Goal: Transaction & Acquisition: Book appointment/travel/reservation

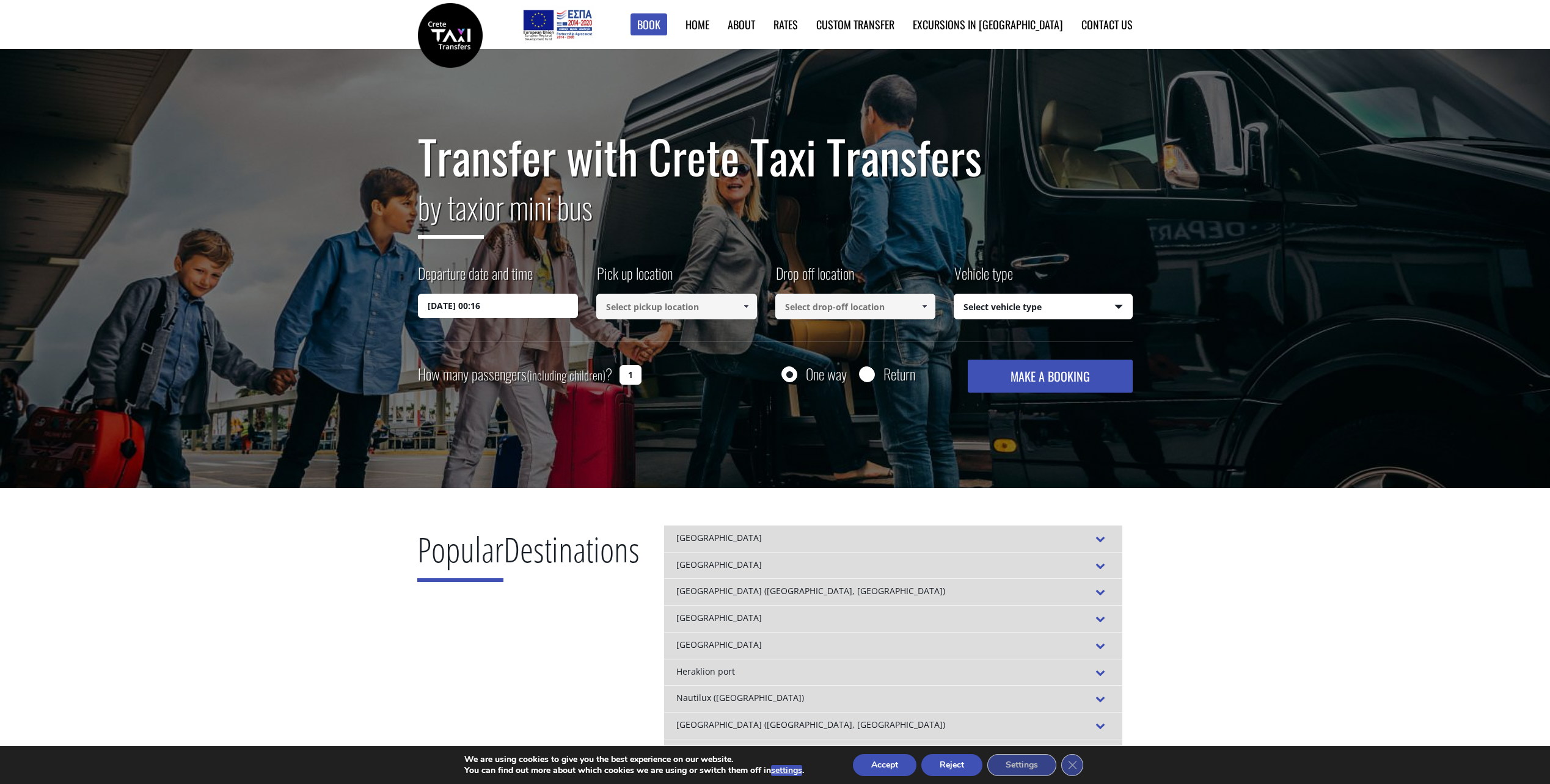
click at [523, 305] on input "[DATE] 00:16" at bounding box center [498, 306] width 161 height 25
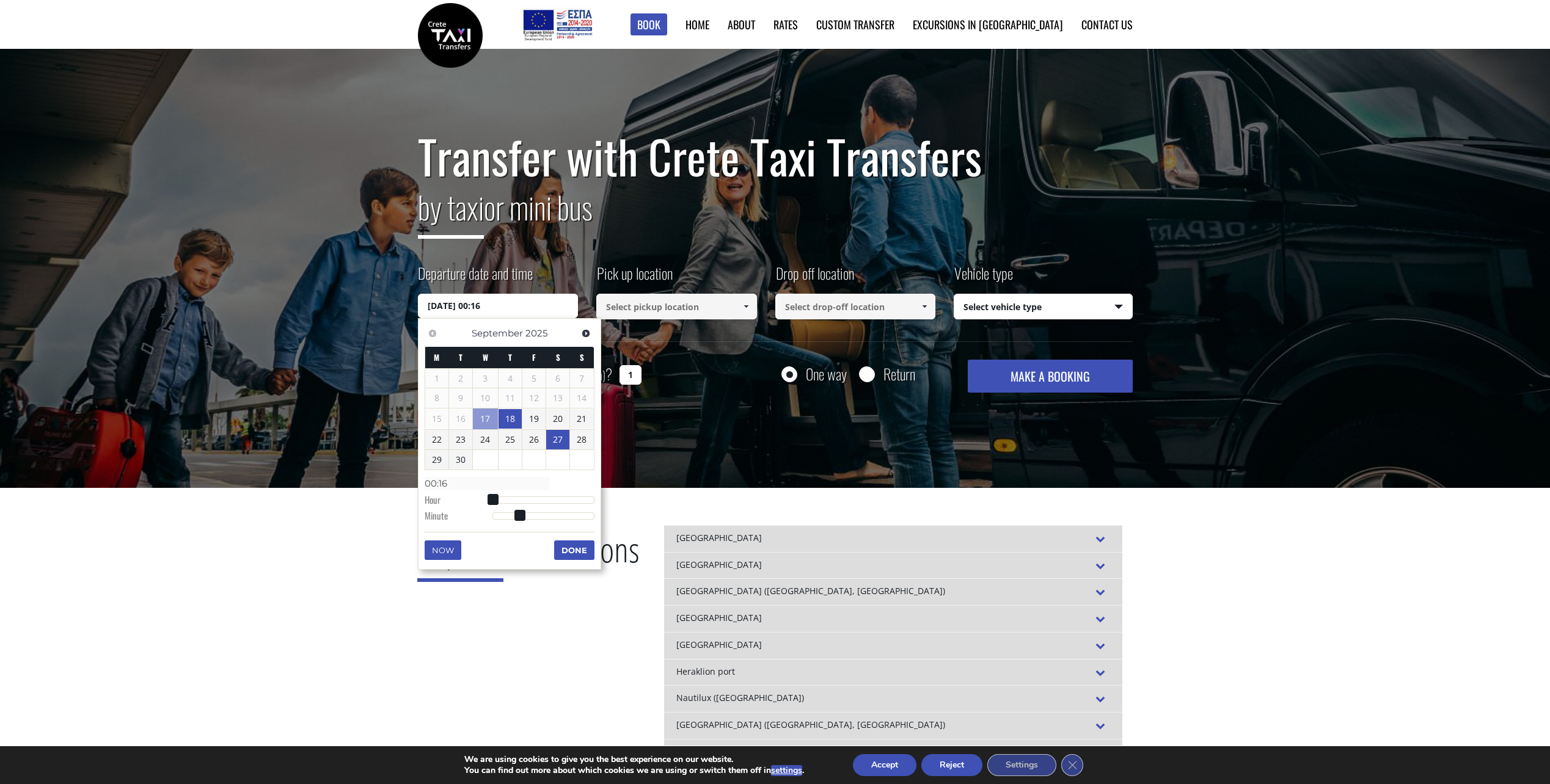
click at [556, 444] on link "27" at bounding box center [557, 439] width 23 height 19
type input "[DATE] 01:00"
type input "01:00"
type input "[DATE] 02:00"
type input "02:00"
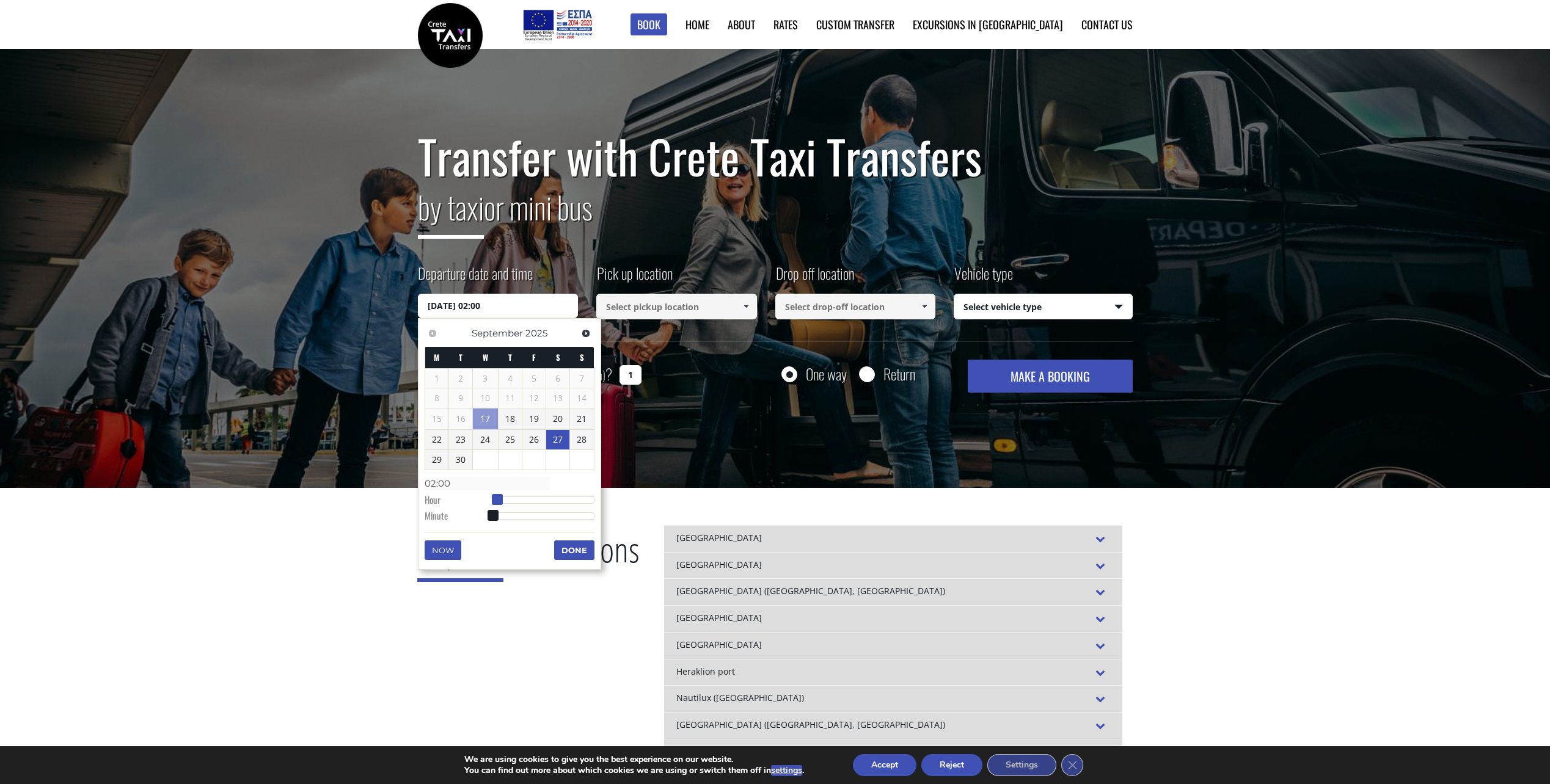
type input "[DATE] 03:00"
type input "03:00"
type input "27/09/2025 04:00"
type input "04:00"
type input "27/09/2025 05:00"
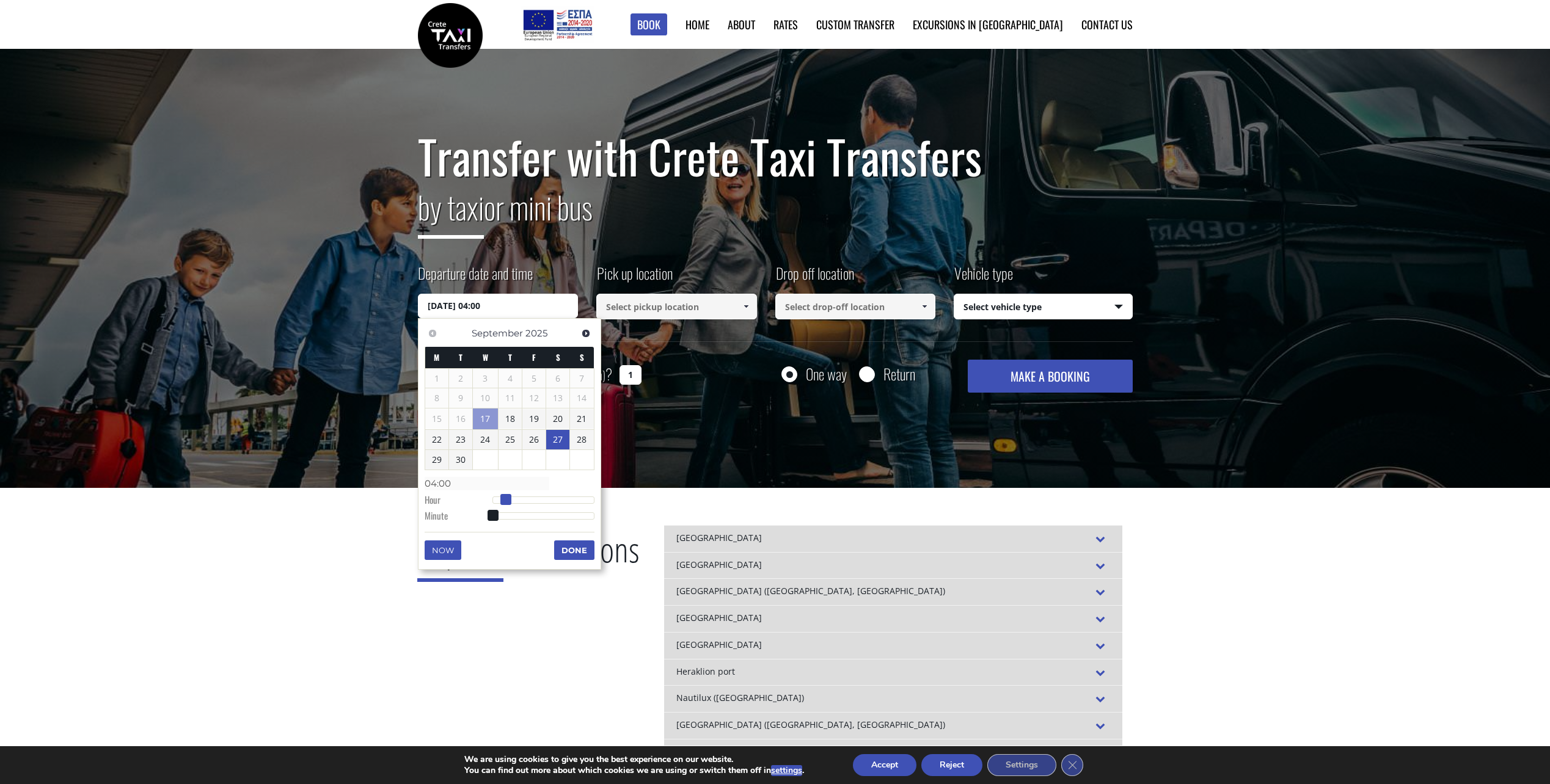
type input "05:00"
type input "27/09/2025 06:00"
type input "06:00"
type input "27/09/2025 07:00"
type input "07:00"
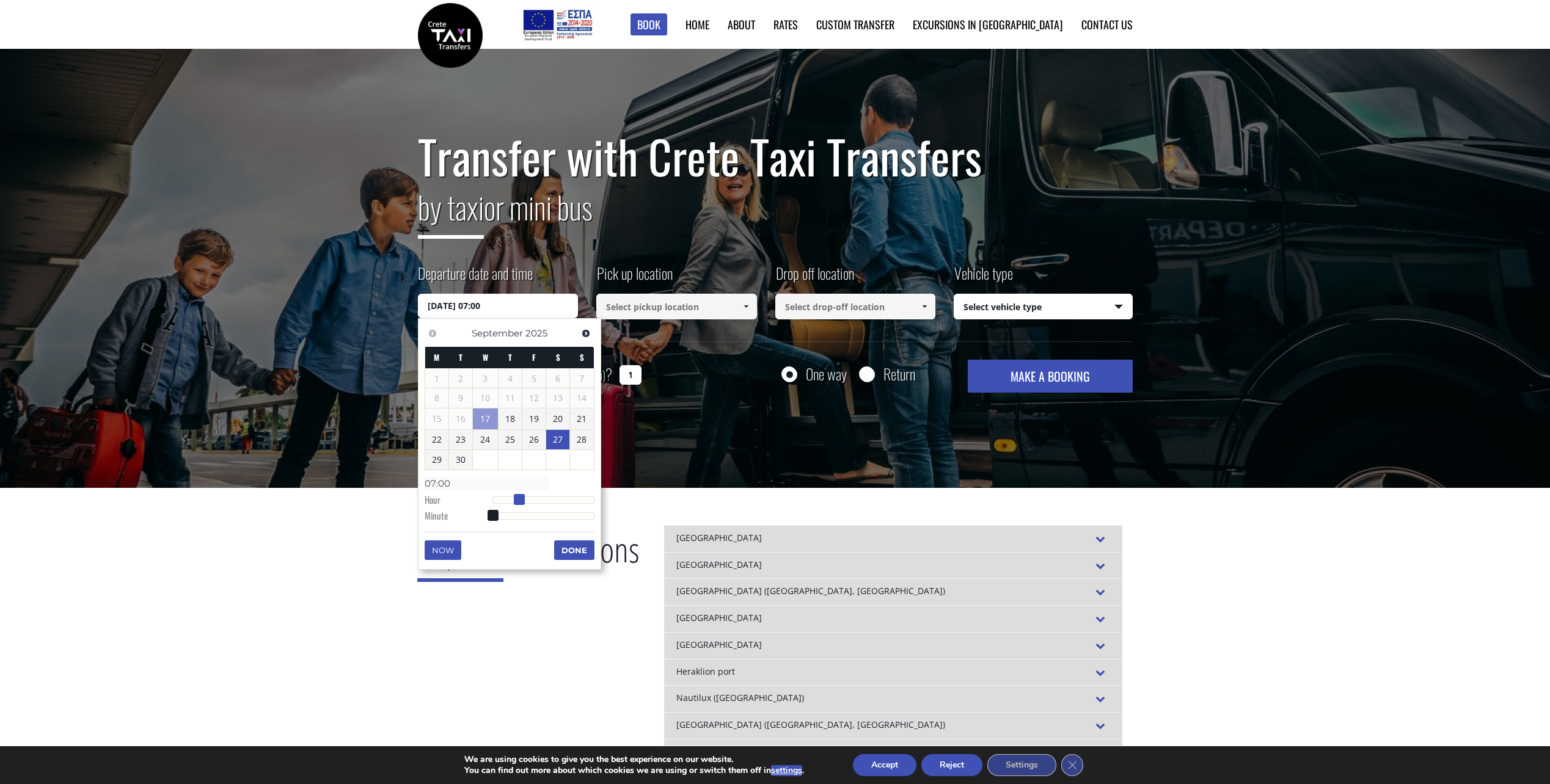
type input "27/09/2025 08:00"
type input "08:00"
type input "27/09/2025 09:00"
type input "09:00"
type input "27/09/2025 10:00"
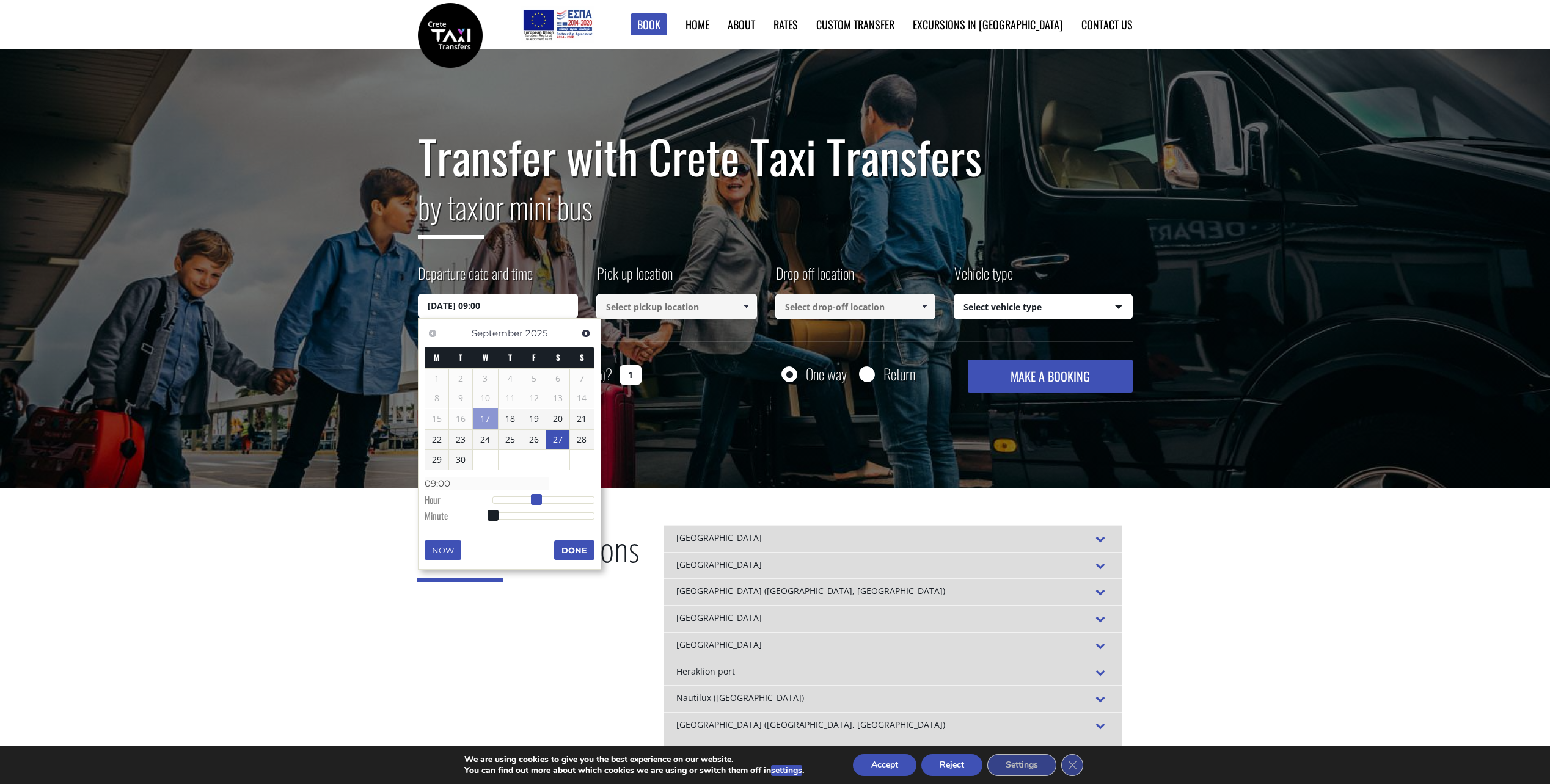
type input "10:00"
drag, startPoint x: 493, startPoint y: 498, endPoint x: 536, endPoint y: 501, distance: 43.1
click at [536, 501] on span at bounding box center [536, 500] width 11 height 11
type input "27/09/2025 10:01"
type input "10:01"
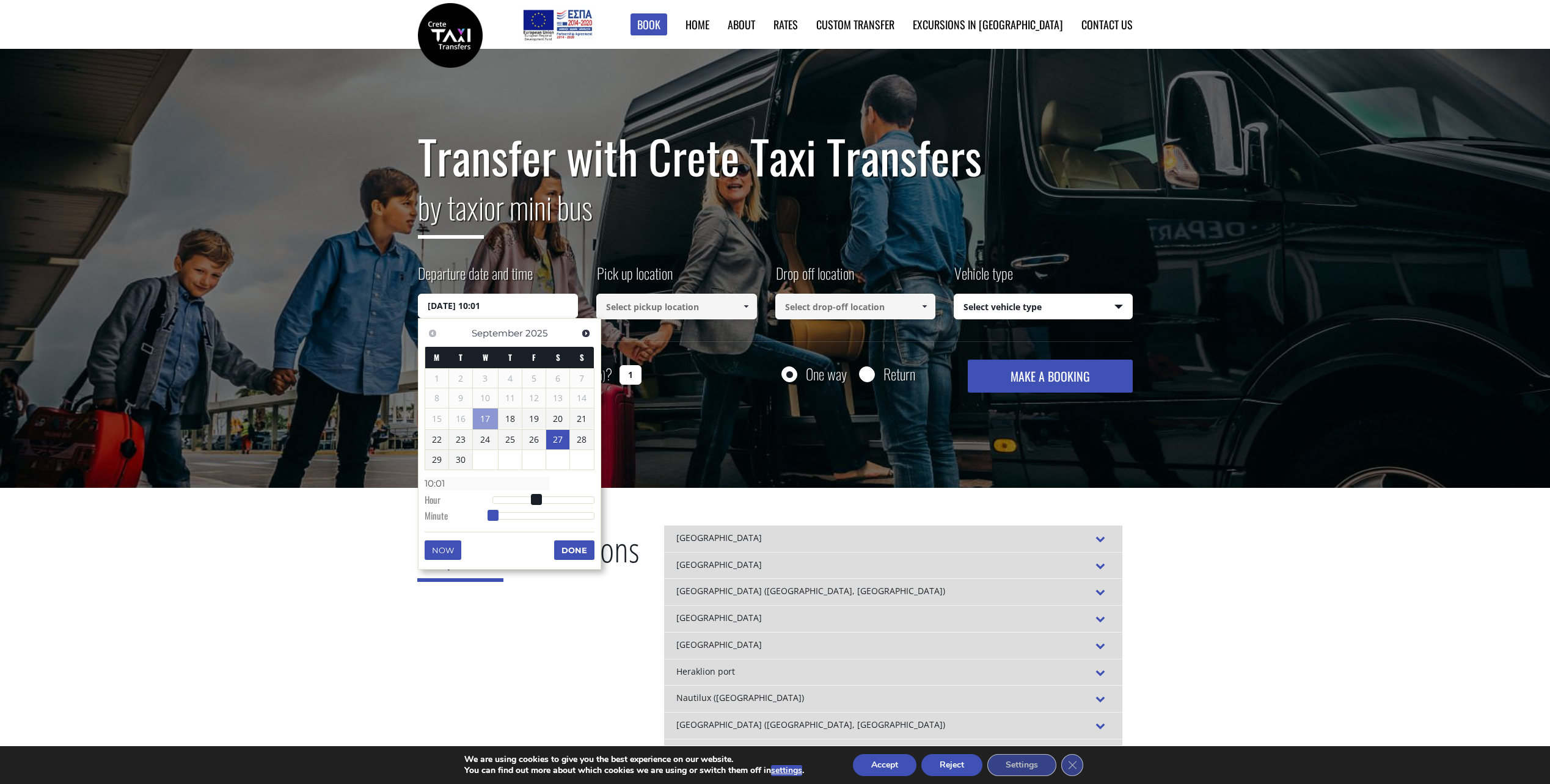
type input "27/09/2025 10:03"
type input "10:03"
type input "27/09/2025 10:05"
type input "10:05"
type input "27/09/2025 10:06"
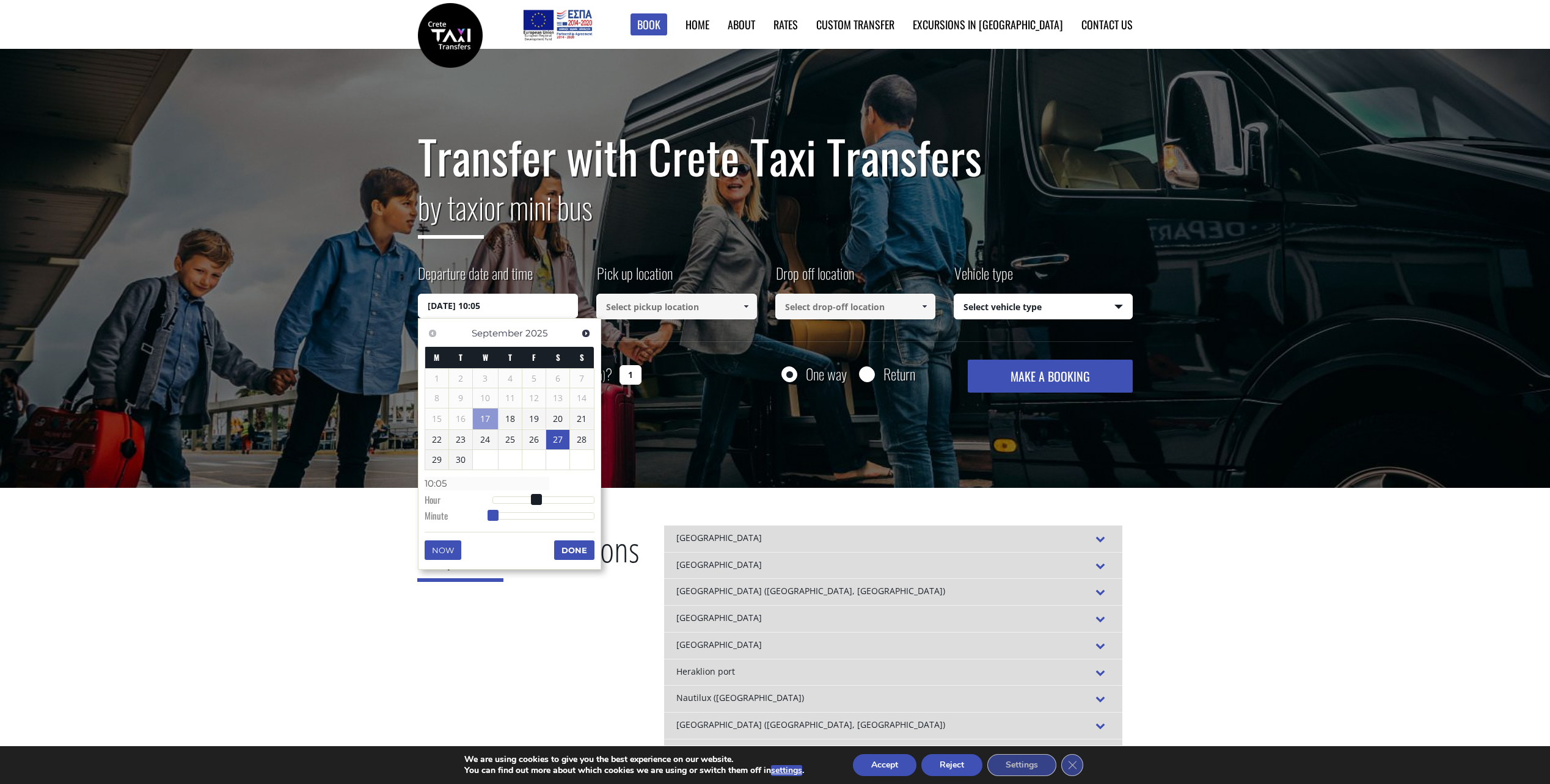
type input "10:06"
type input "27/09/2025 10:07"
type input "10:07"
type input "27/09/2025 10:08"
type input "10:08"
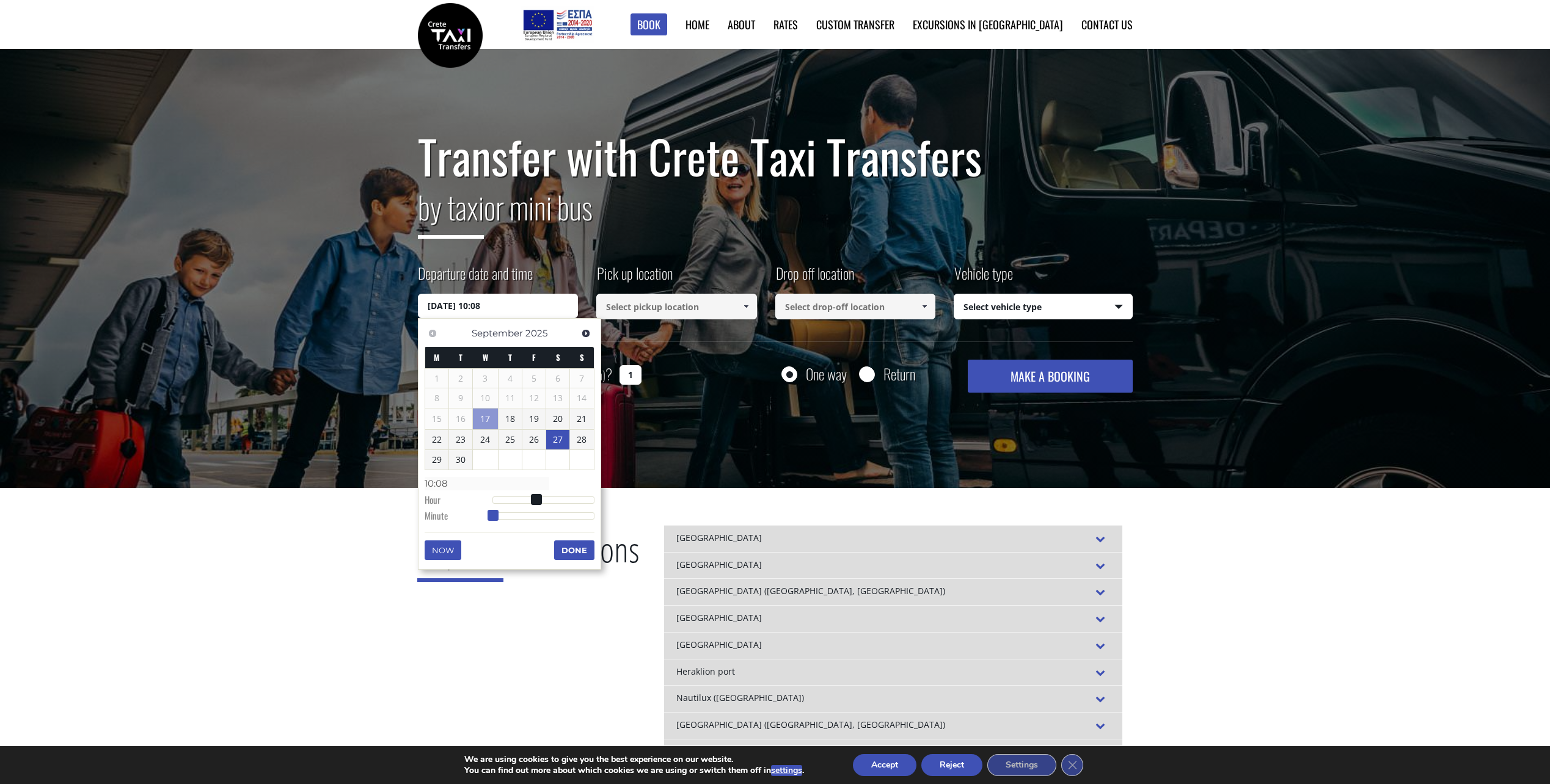
type input "27/09/2025 10:09"
type input "10:09"
type input "27/09/2025 10:10"
type input "10:10"
type input "27/09/2025 10:11"
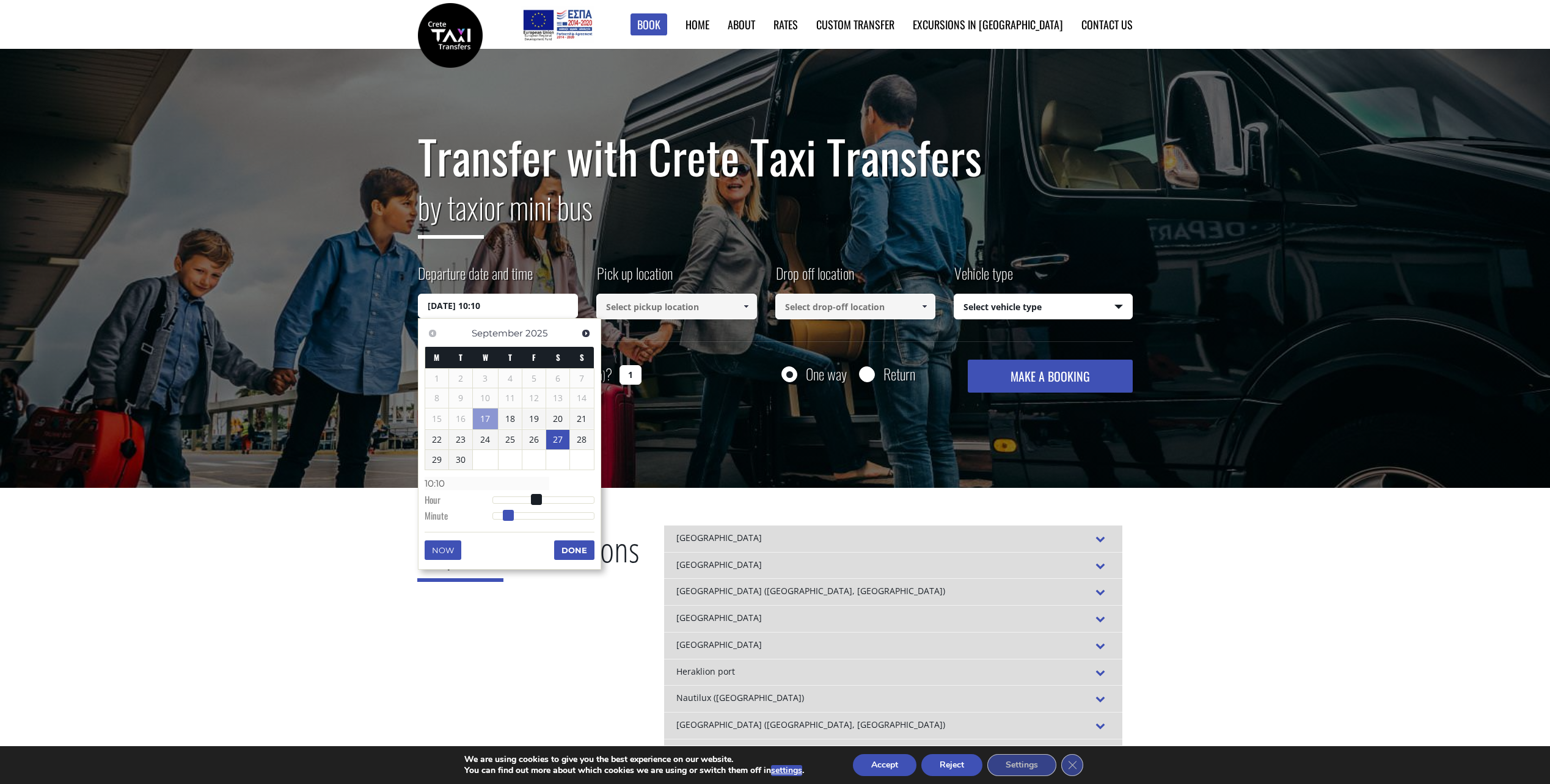
type input "10:11"
type input "27/09/2025 10:13"
type input "10:13"
type input "27/09/2025 10:15"
type input "10:15"
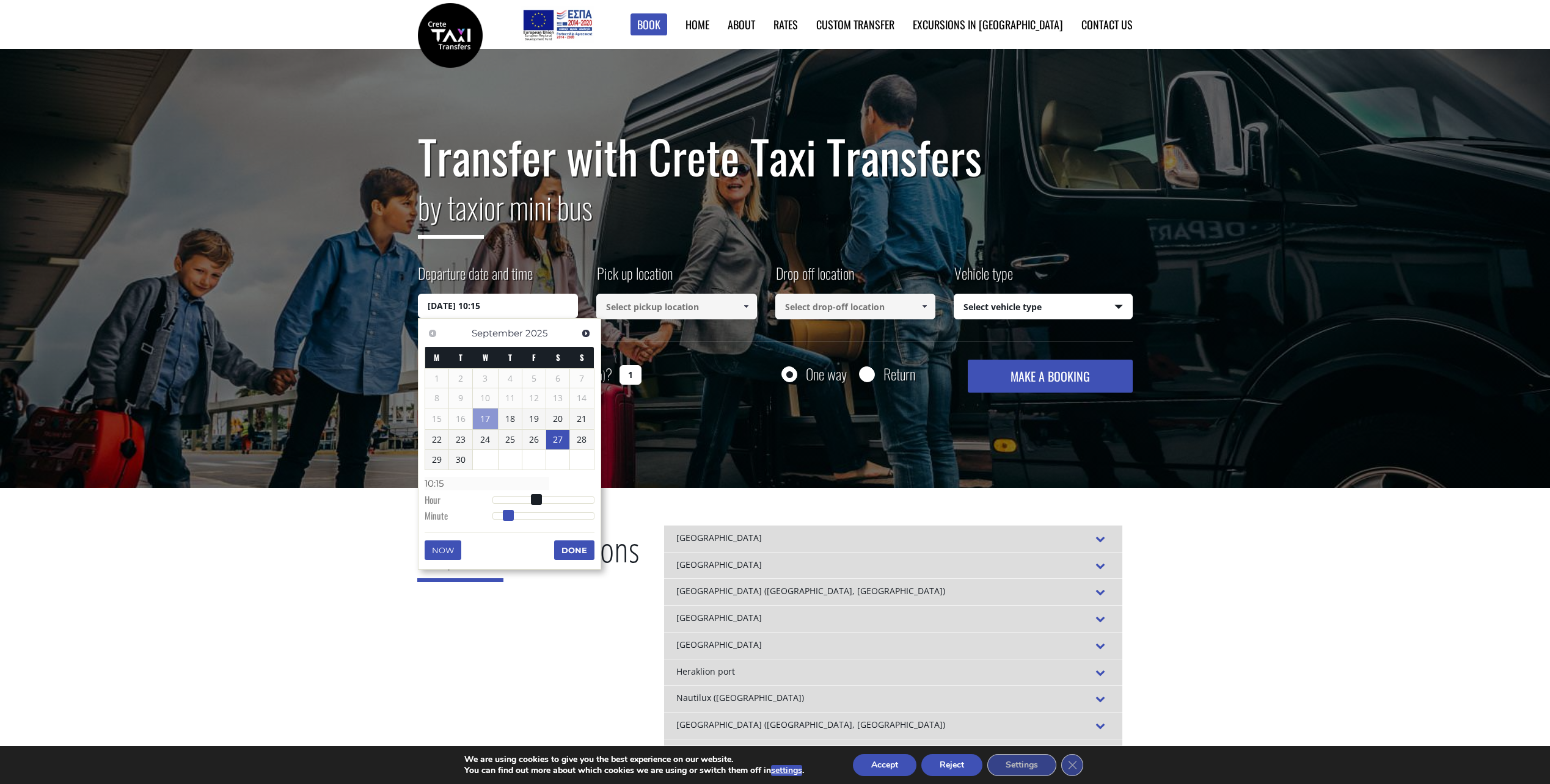
type input "27/09/2025 10:16"
type input "10:16"
type input "27/09/2025 10:17"
type input "10:17"
type input "27/09/2025 10:18"
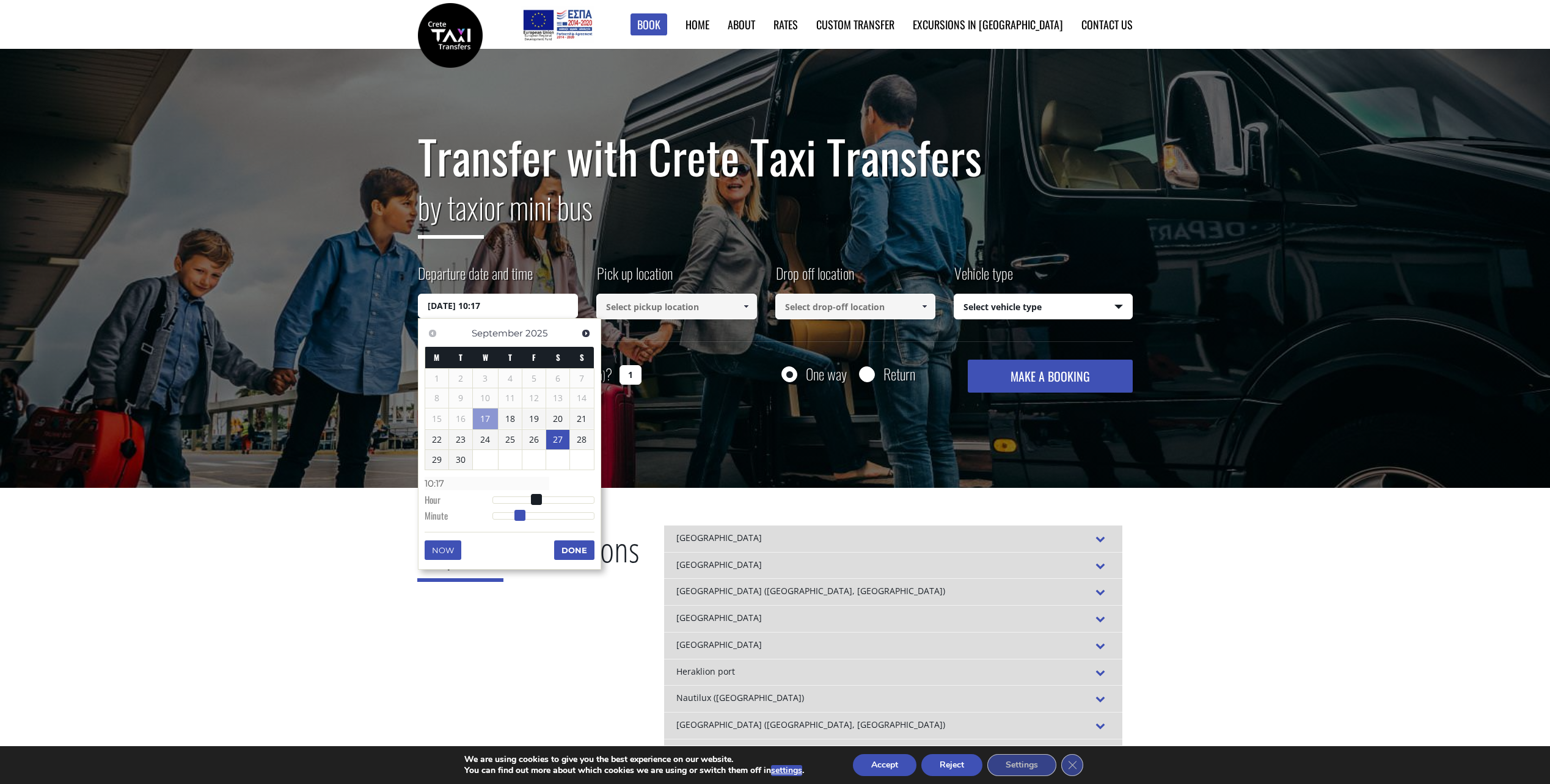
type input "10:18"
type input "27/09/2025 10:19"
type input "10:19"
type input "27/09/2025 10:20"
type input "10:20"
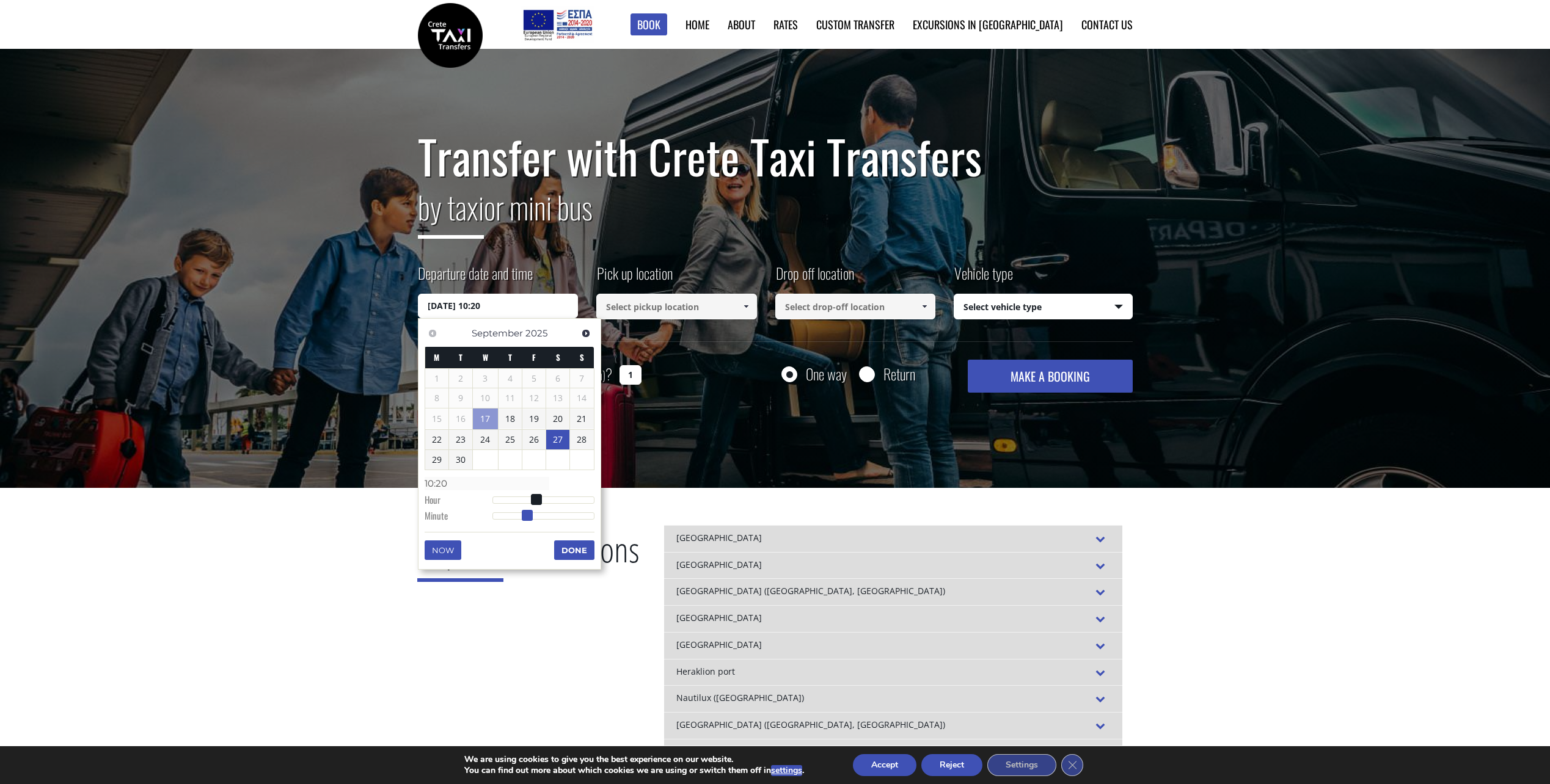
type input "27/09/2025 10:21"
type input "10:21"
type input "27/09/2025 10:22"
type input "10:22"
type input "27/09/2025 10:23"
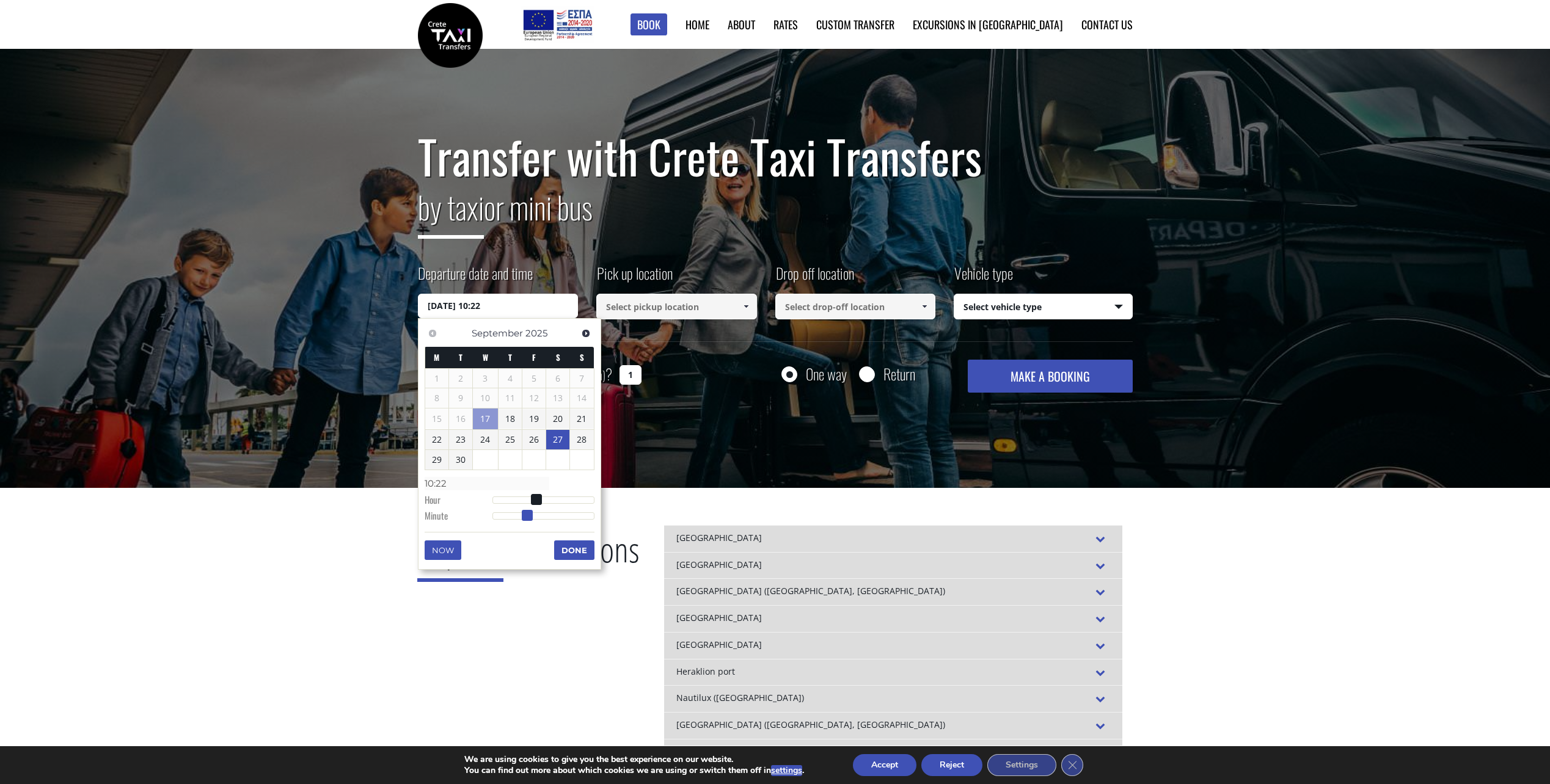
type input "10:23"
type input "27/09/2025 10:24"
type input "10:24"
type input "27/09/2025 10:25"
type input "10:25"
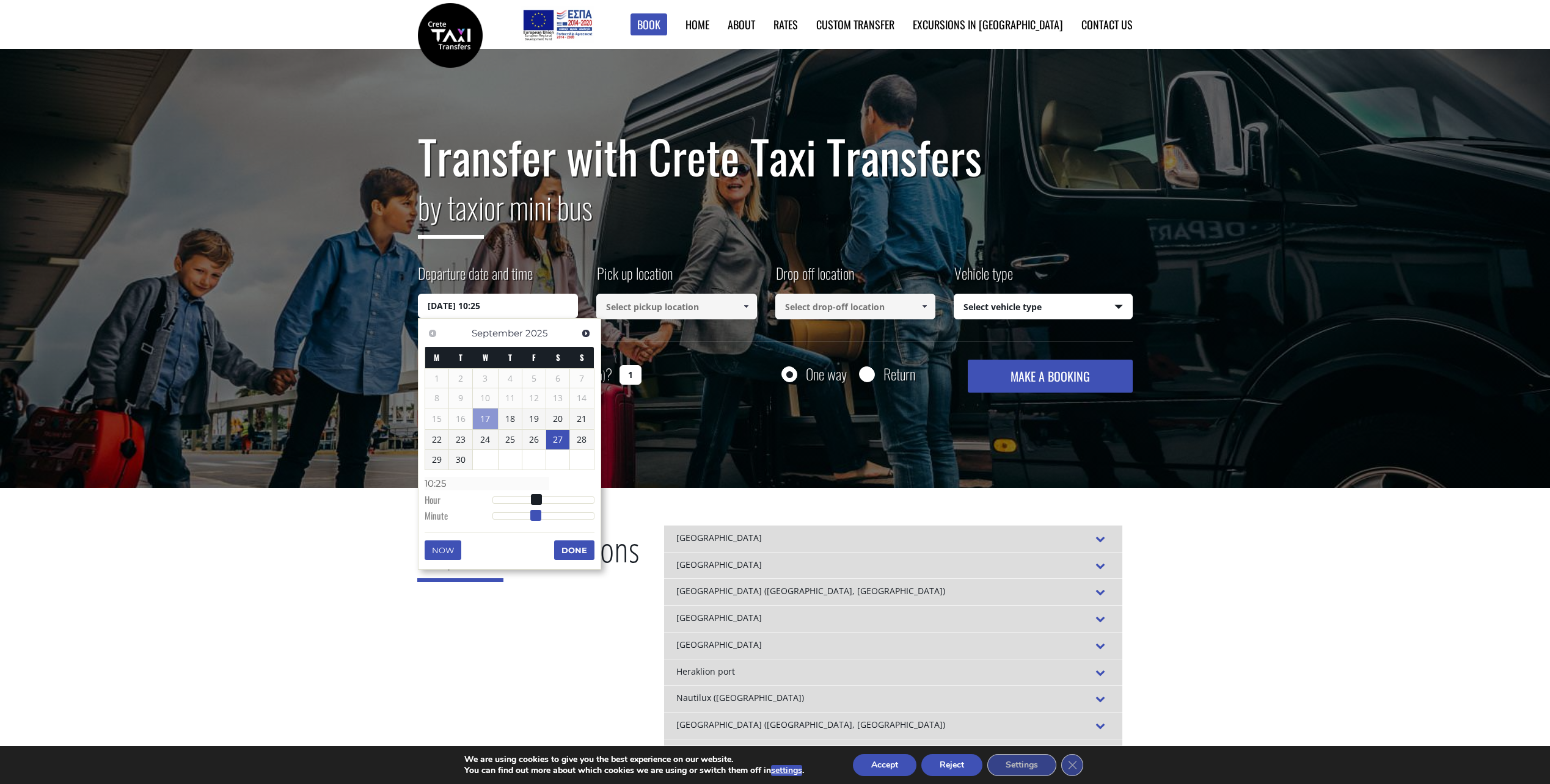
type input "27/09/2025 10:26"
type input "10:26"
type input "27/09/2025 10:27"
type input "10:27"
type input "27/09/2025 10:28"
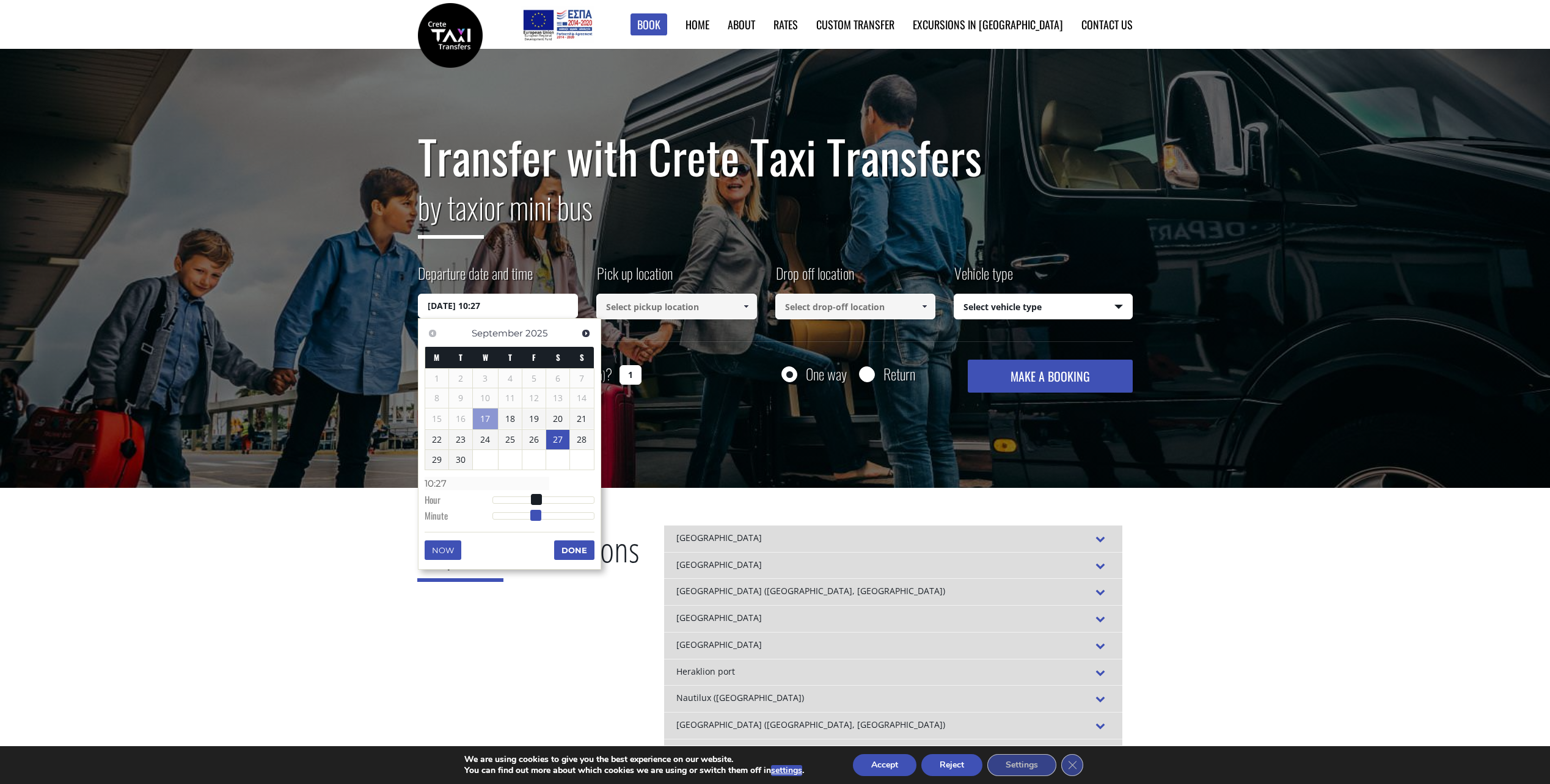
type input "10:28"
type input "27/09/2025 10:29"
type input "10:29"
type input "27/09/2025 10:30"
type input "10:30"
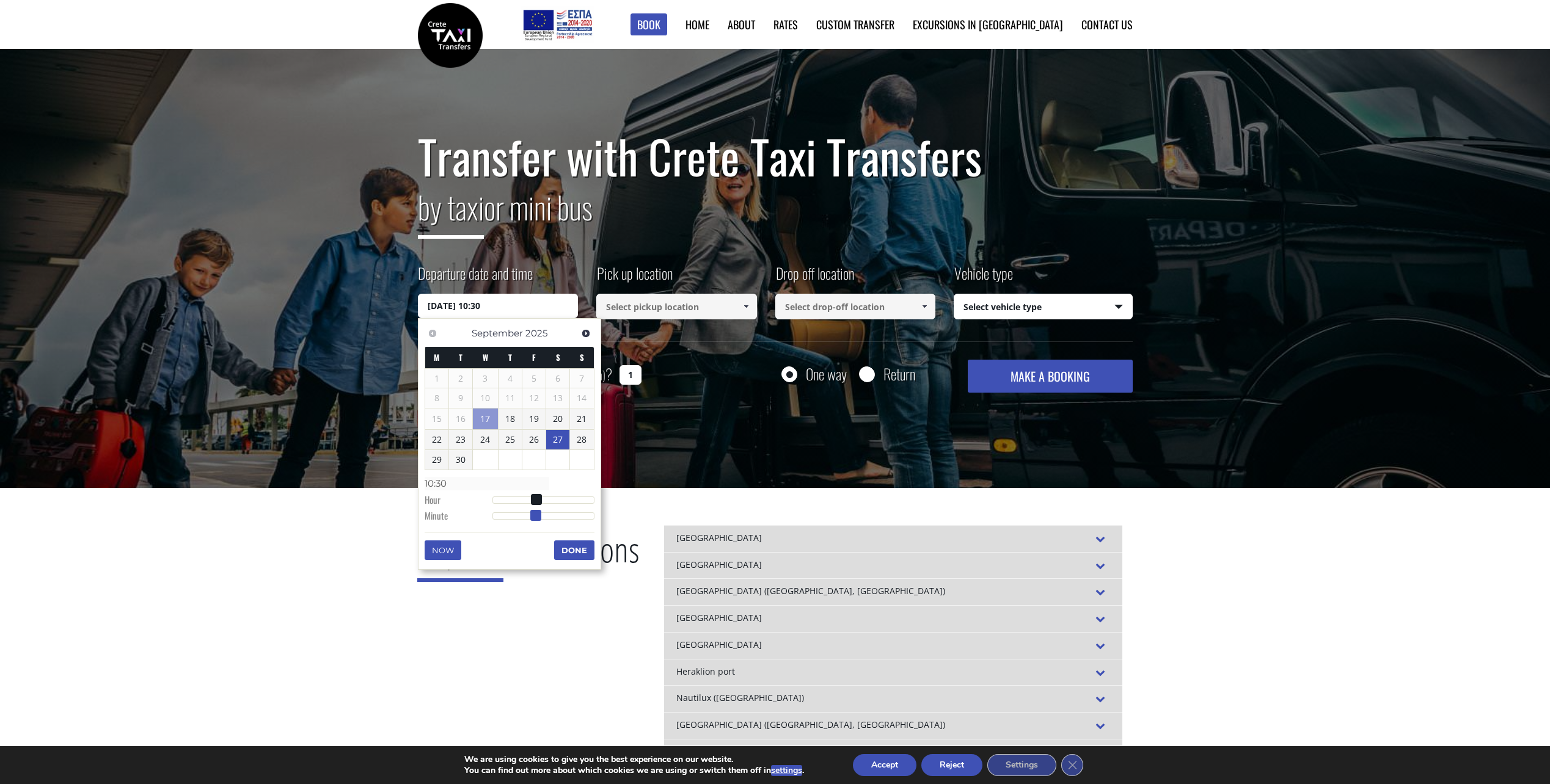
type input "27/09/2025 10:31"
type input "10:31"
type input "27/09/2025 10:32"
type input "10:32"
type input "27/09/2025 10:33"
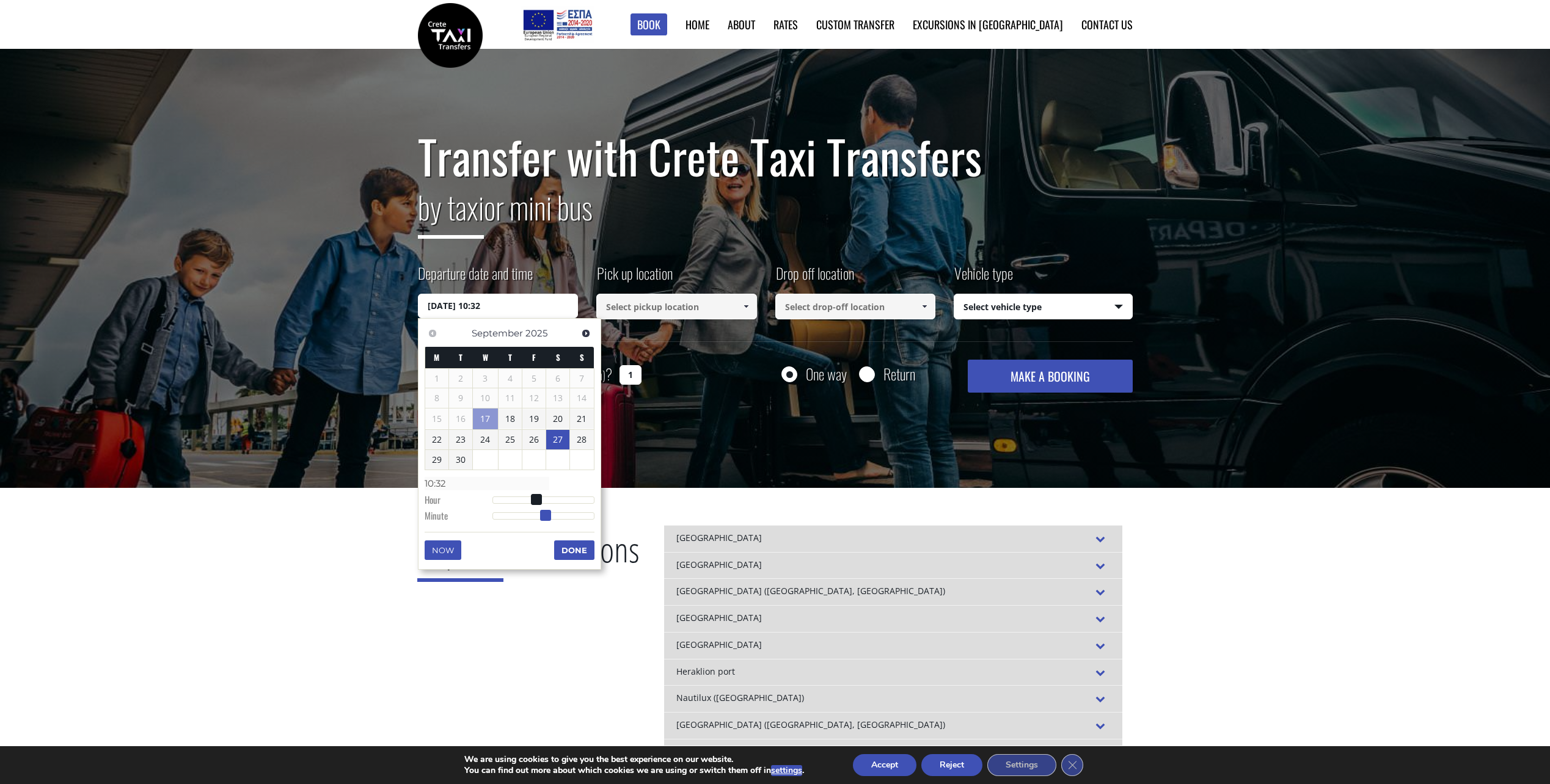
type input "10:33"
type input "27/09/2025 10:34"
type input "10:34"
type input "27/09/2025 10:35"
type input "10:35"
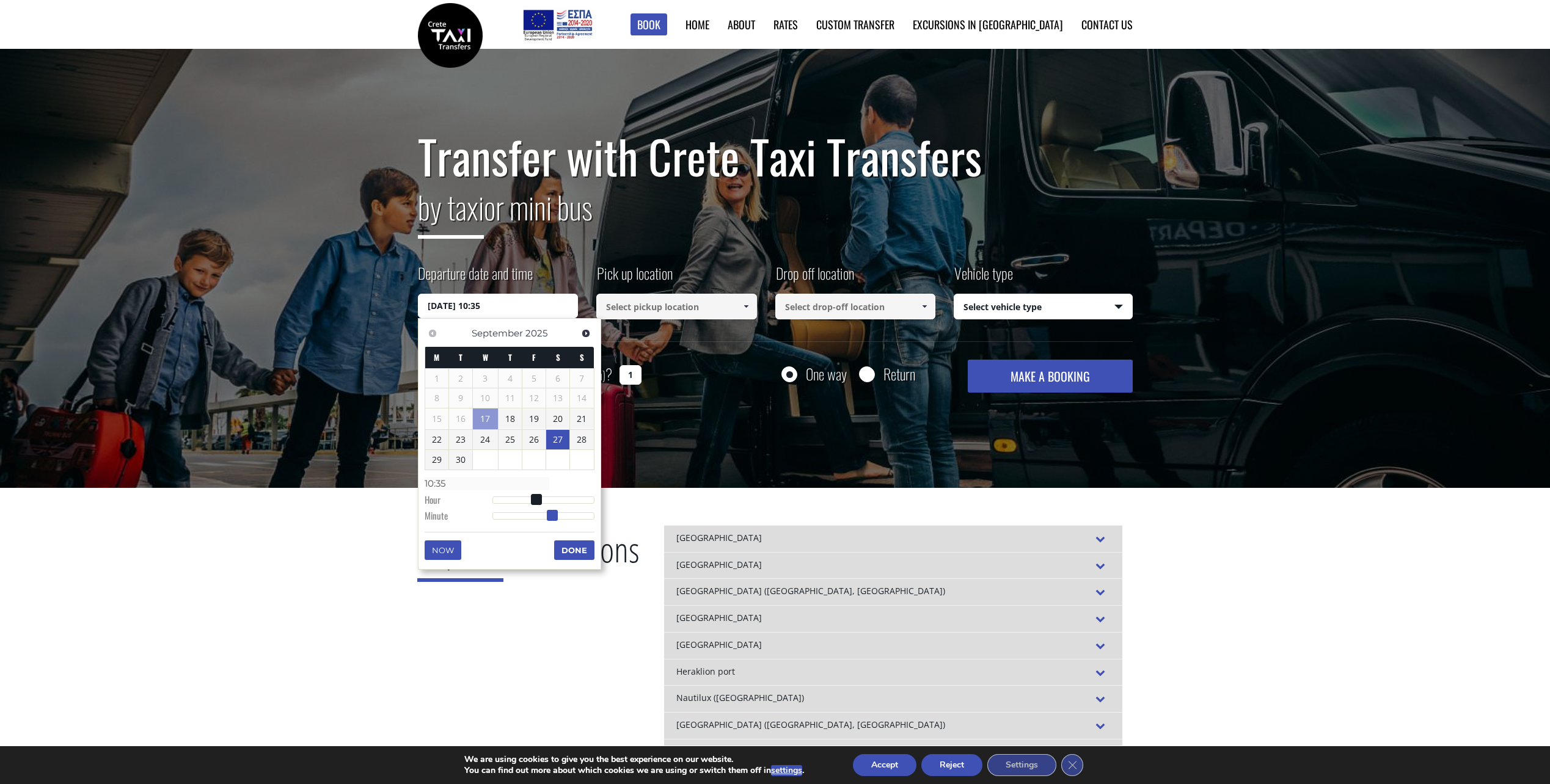
type input "27/09/2025 10:36"
type input "10:36"
type input "27/09/2025 10:37"
type input "10:37"
type input "27/09/2025 10:38"
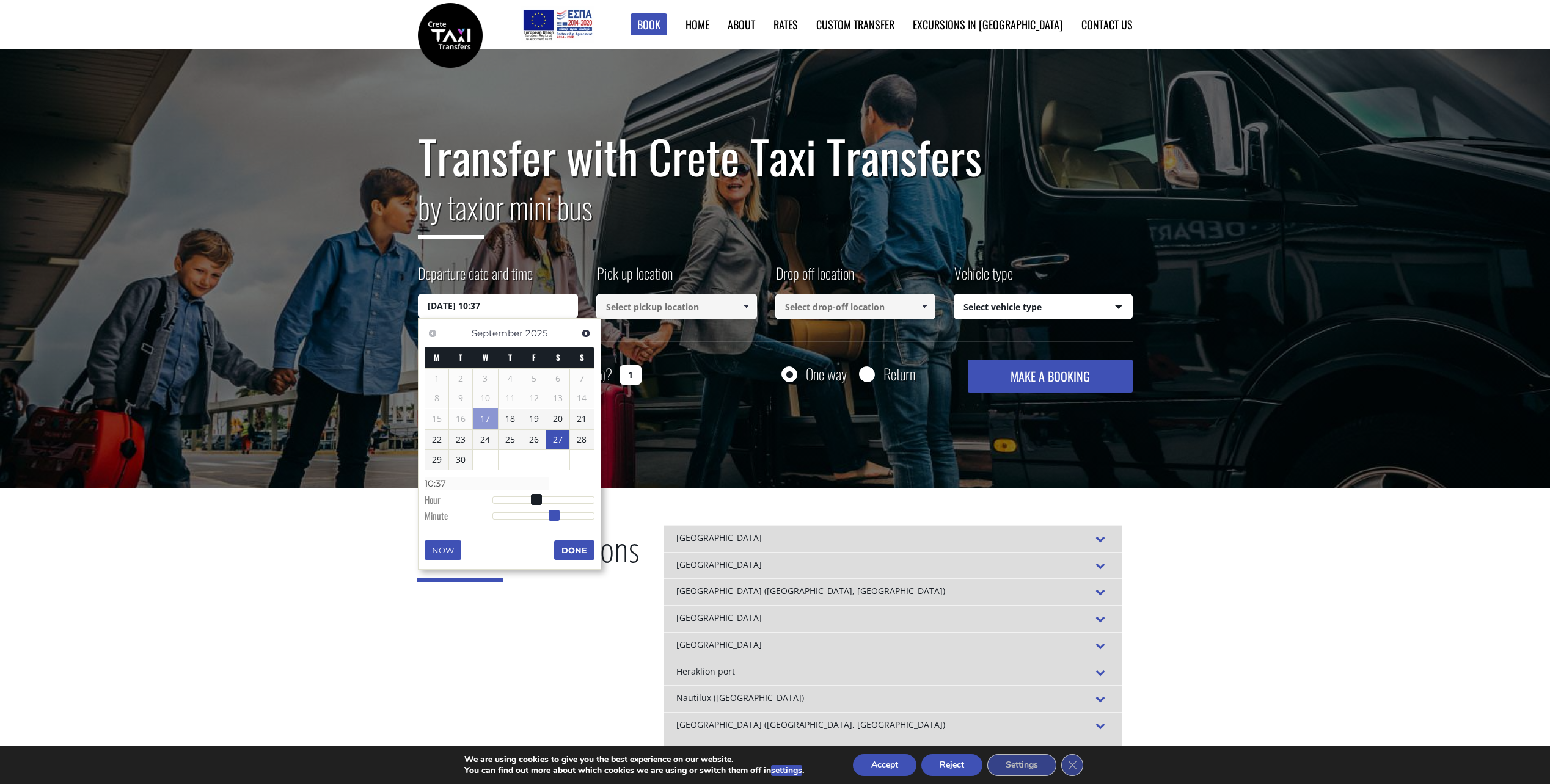
type input "10:38"
type input "27/09/2025 10:39"
type input "10:39"
type input "27/09/2025 10:40"
type input "10:40"
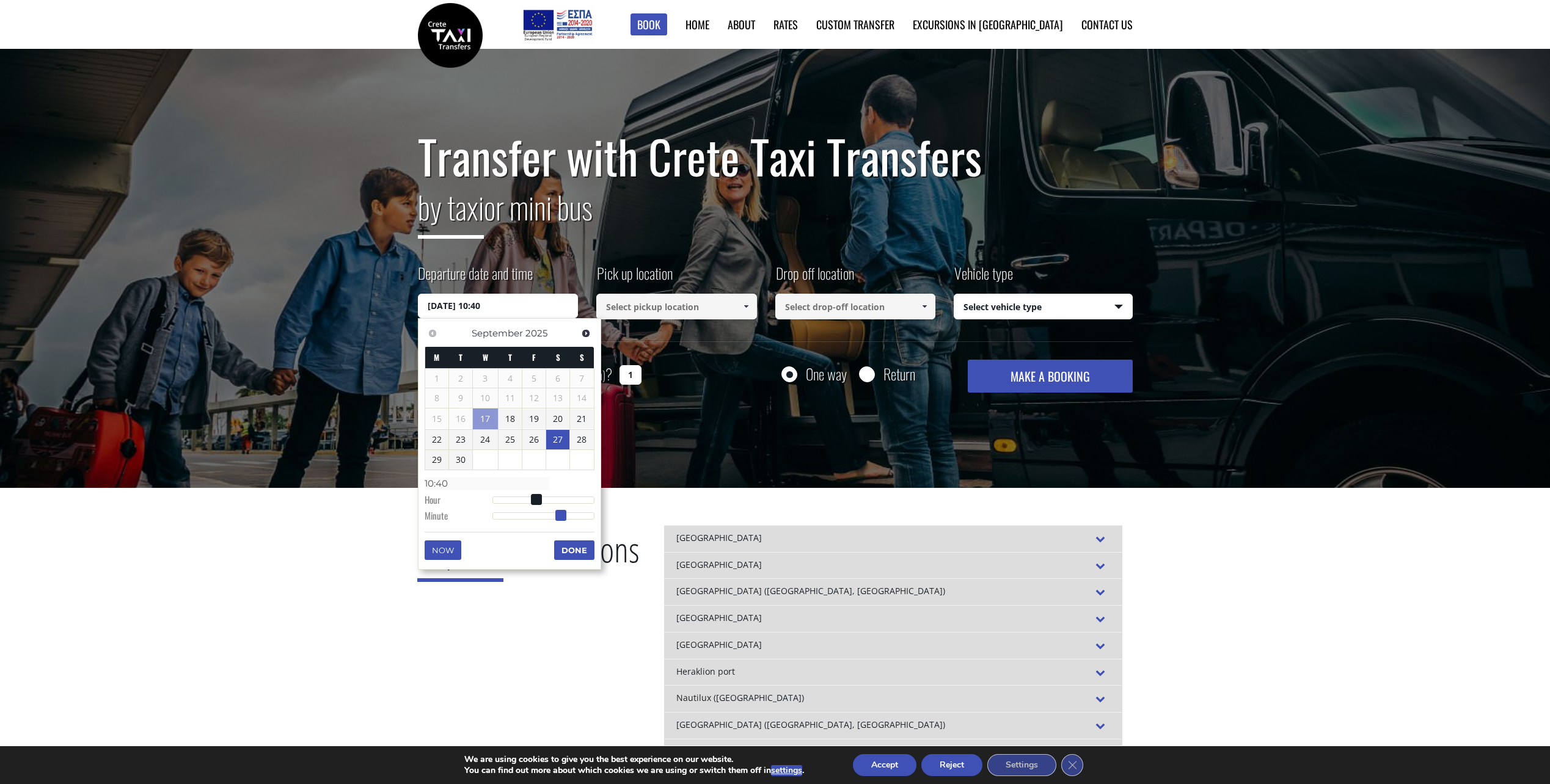
type input "27/09/2025 10:41"
type input "10:41"
type input "27/09/2025 10:40"
type input "10:40"
type input "27/09/2025 10:39"
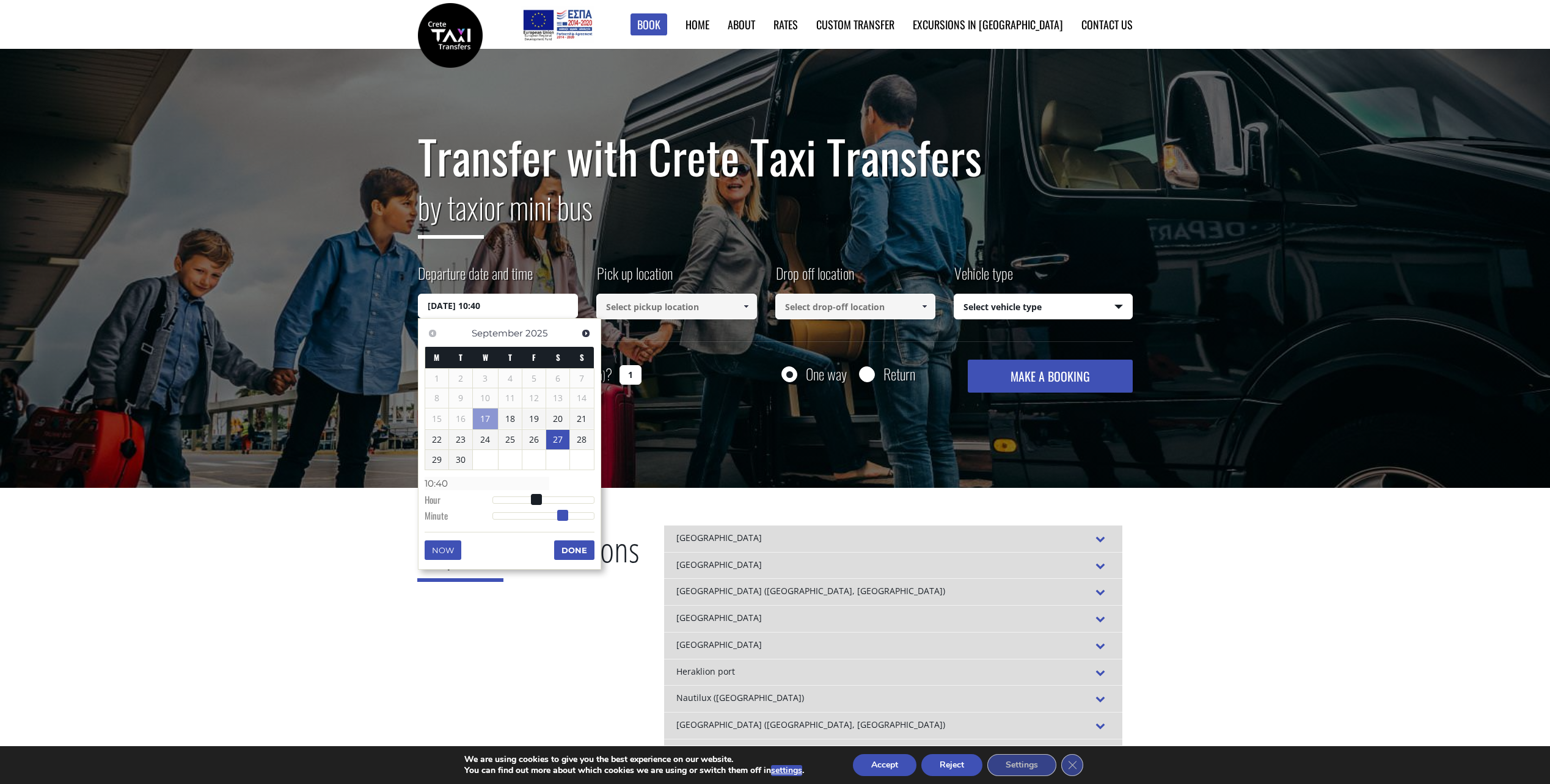
type input "10:39"
type input "27/09/2025 10:40"
type input "10:40"
type input "27/09/2025 10:41"
type input "10:41"
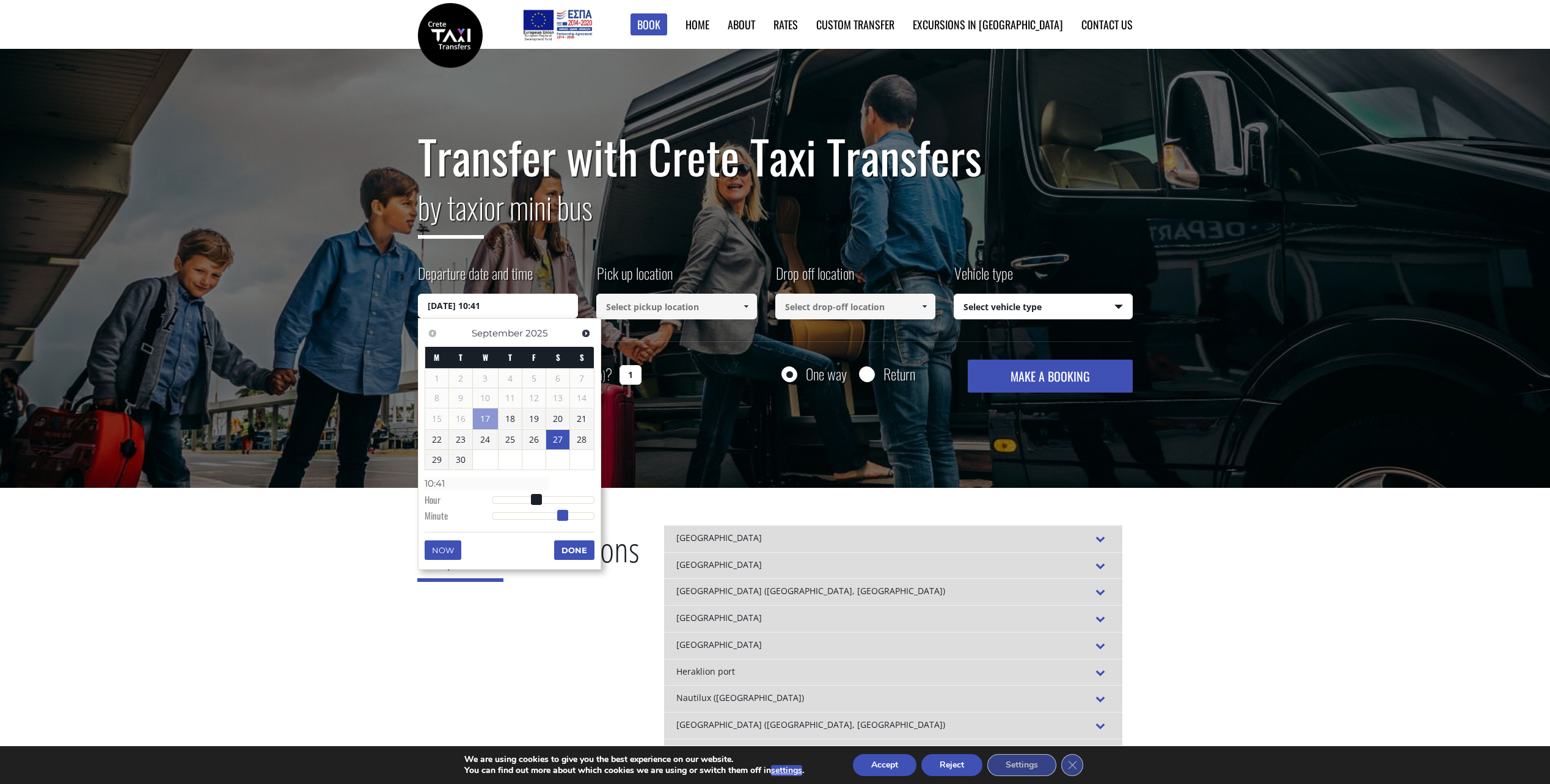
type input "27/09/2025 10:40"
type input "10:40"
drag, startPoint x: 496, startPoint y: 515, endPoint x: 565, endPoint y: 520, distance: 69.2
click at [565, 520] on span at bounding box center [561, 515] width 11 height 11
click at [574, 552] on button "Done" at bounding box center [574, 550] width 40 height 19
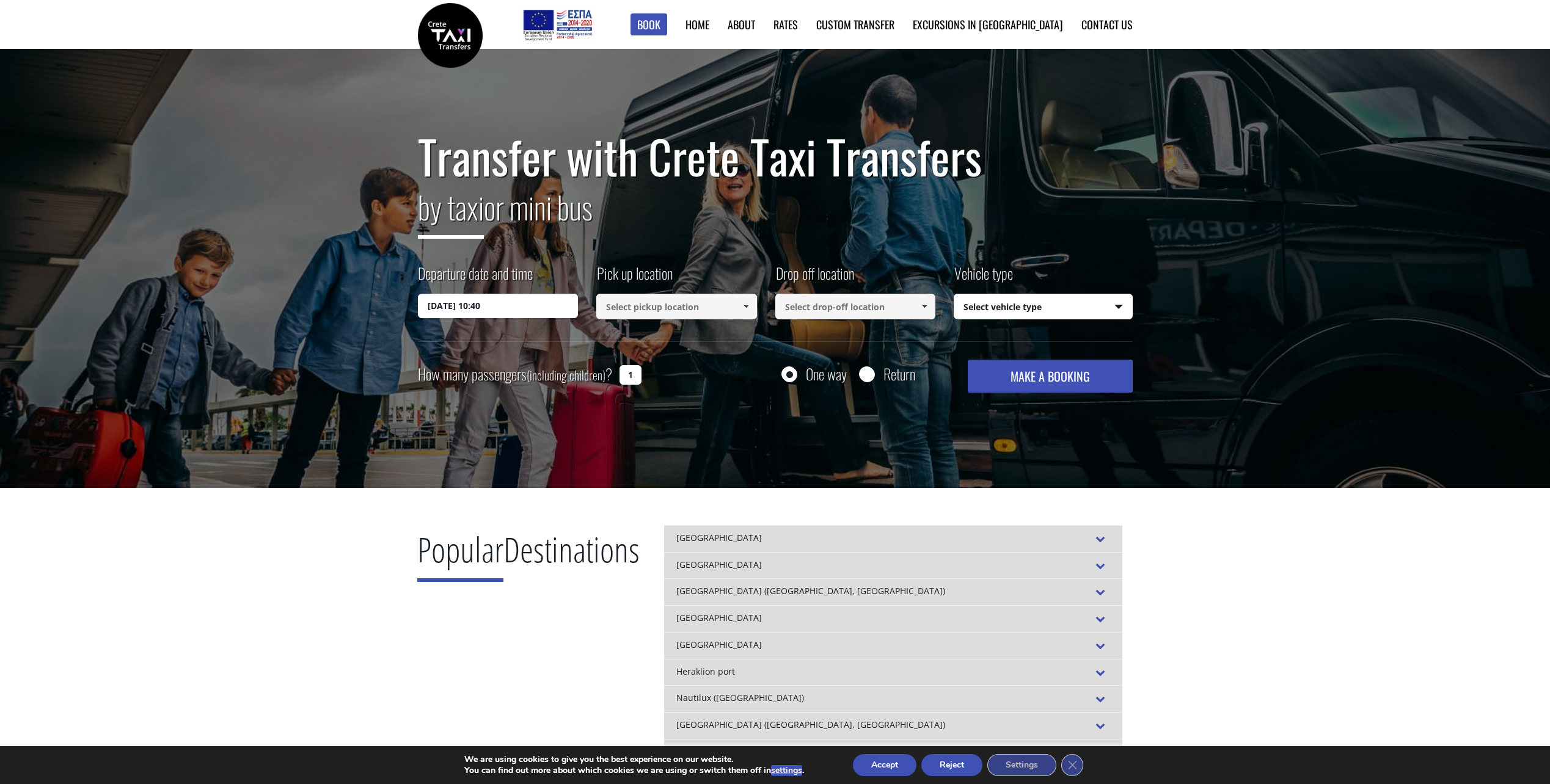
click at [733, 302] on input at bounding box center [677, 307] width 161 height 25
click at [746, 305] on span at bounding box center [746, 306] width 10 height 10
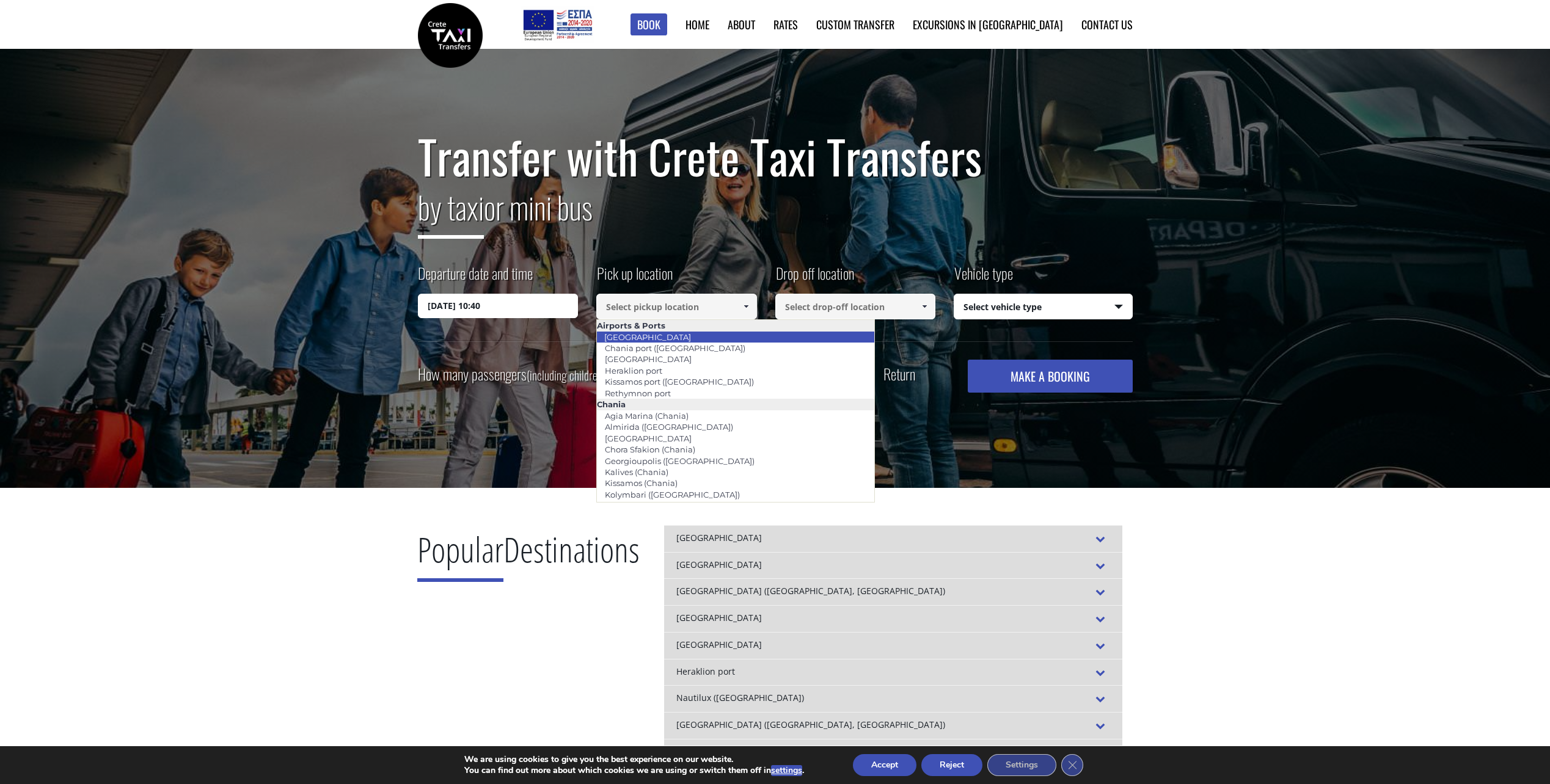
click at [675, 340] on li "[GEOGRAPHIC_DATA]" at bounding box center [735, 337] width 277 height 11
type input "[GEOGRAPHIC_DATA]"
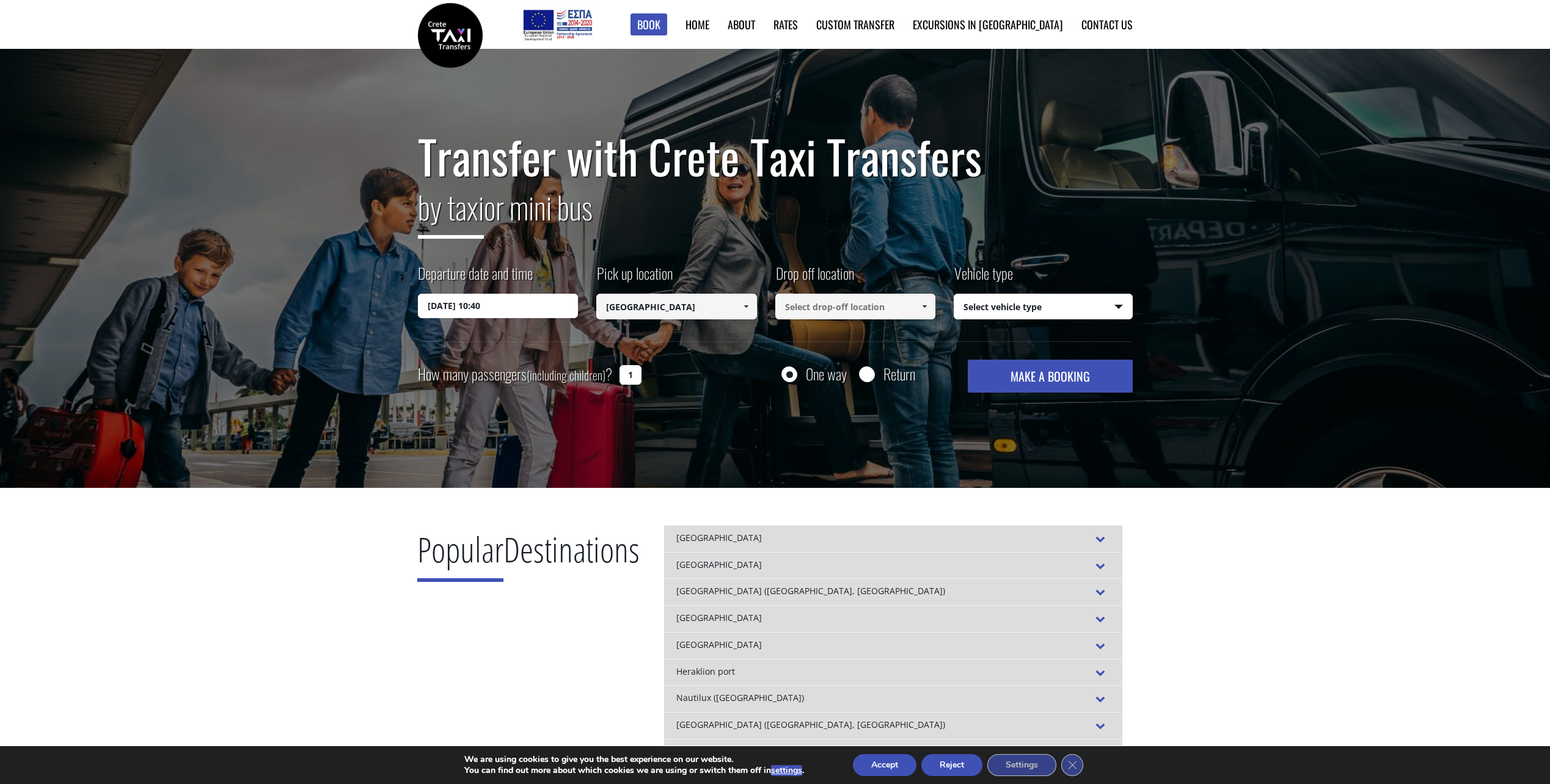
click at [926, 305] on span at bounding box center [924, 306] width 10 height 10
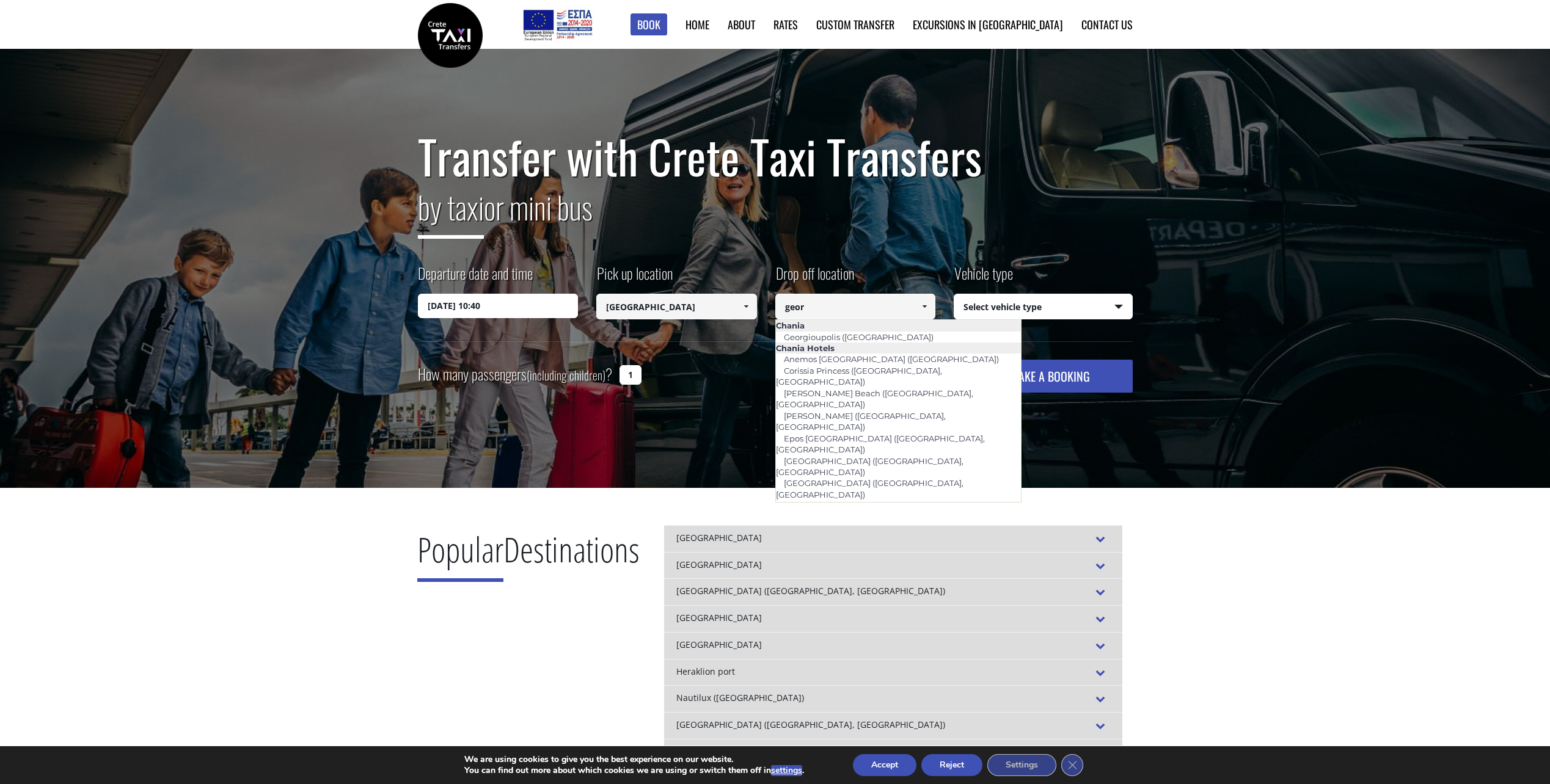
drag, startPoint x: 880, startPoint y: 334, endPoint x: 882, endPoint y: 313, distance: 21.1
drag, startPoint x: 883, startPoint y: 311, endPoint x: 770, endPoint y: 299, distance: 113.6
click at [770, 300] on div "Departure date and time 27/09/2025 10:40 Pick up location Select pickup locatio…" at bounding box center [775, 302] width 715 height 79
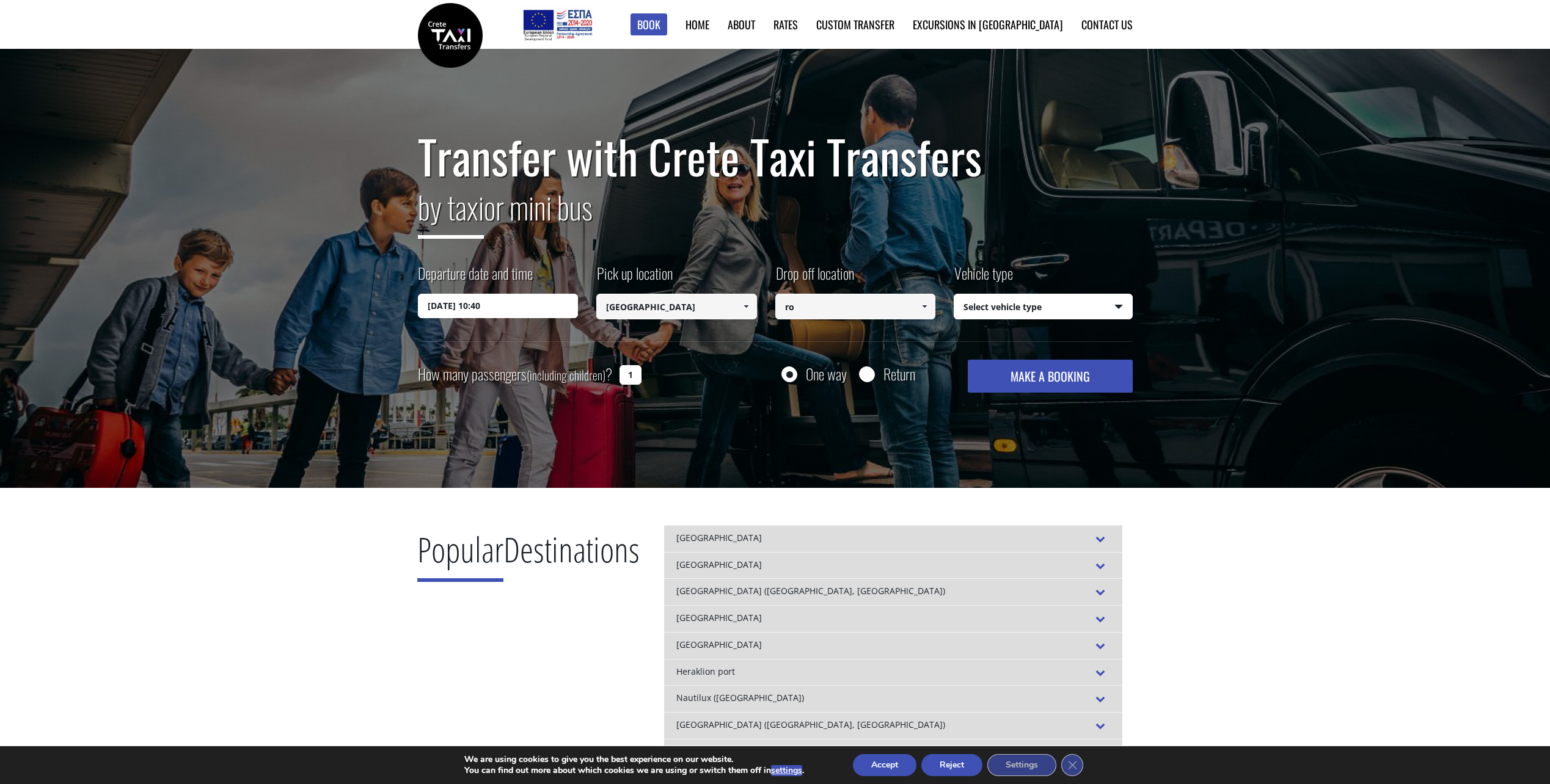
type input "r"
type input "R"
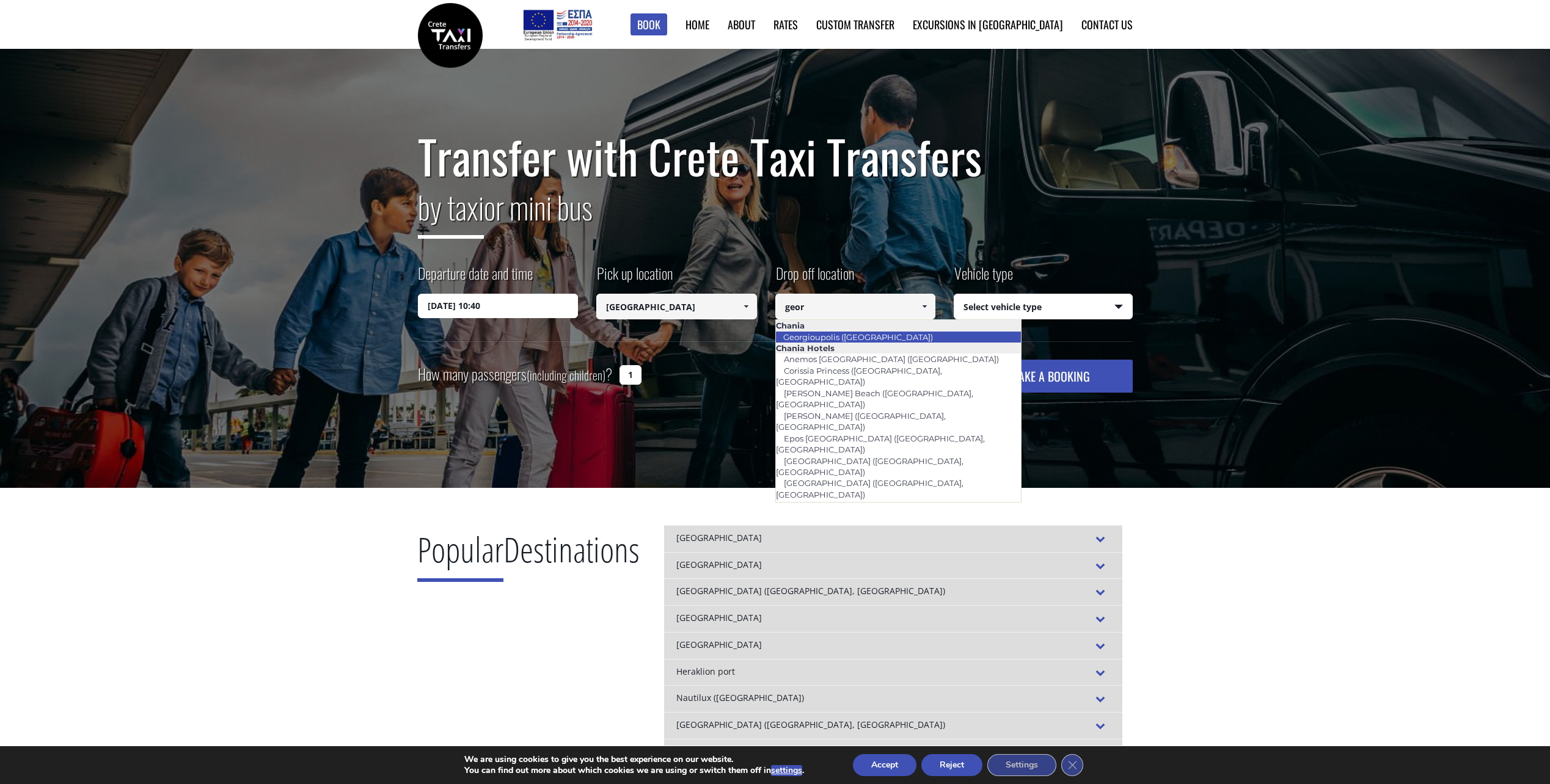
click at [927, 336] on li "Georgioupolis ([GEOGRAPHIC_DATA])" at bounding box center [898, 337] width 245 height 11
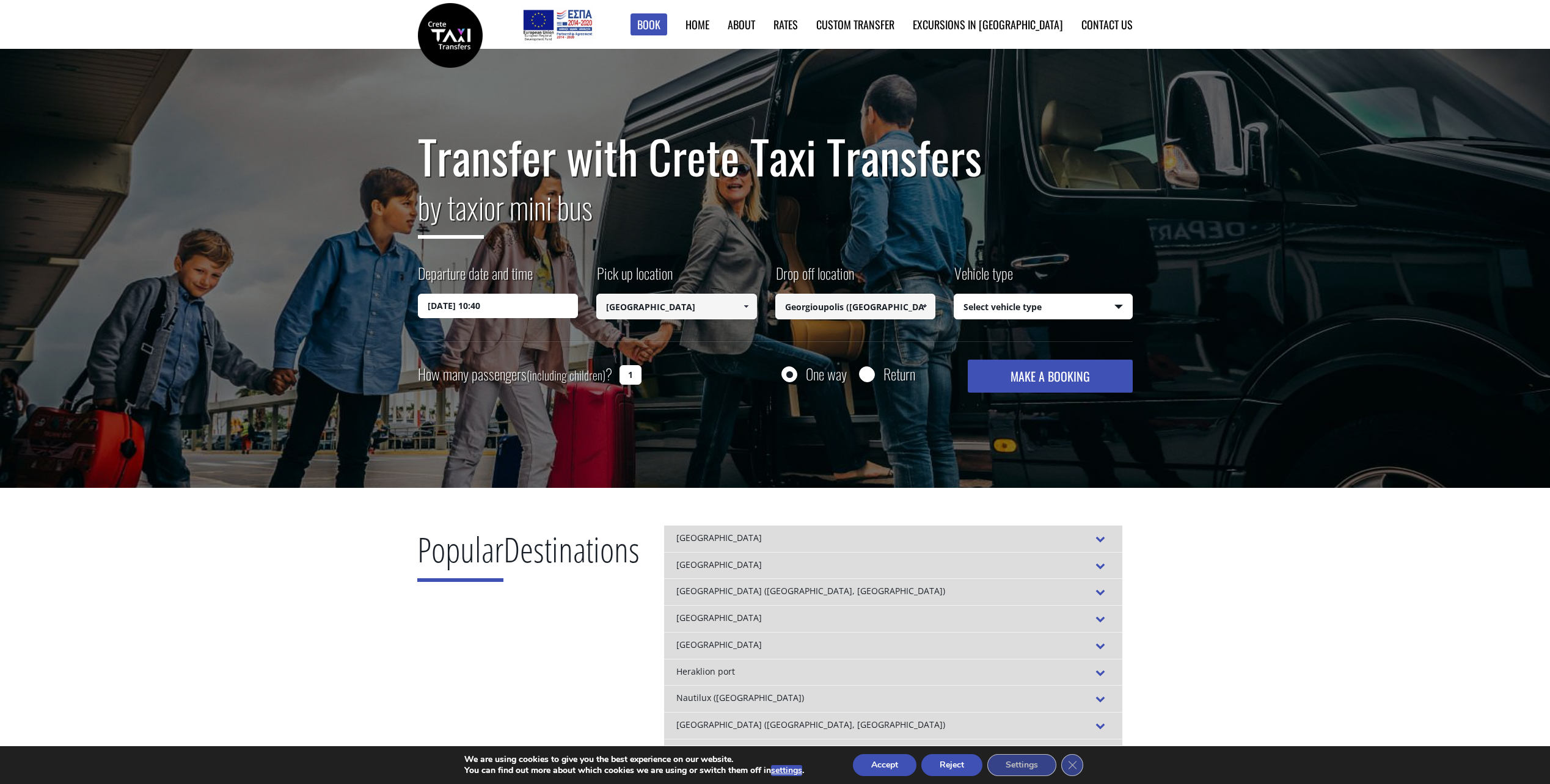
type input "Georgioupolis ([GEOGRAPHIC_DATA])"
click at [1073, 309] on select "Select vehicle type Taxi (4 passengers) Mercedes E Class Mini Van (7 passengers…" at bounding box center [1043, 307] width 178 height 25
select select "542"
click at [954, 294] on select "Select vehicle type Taxi (4 passengers) Mercedes E Class Mini Van (7 passengers…" at bounding box center [1043, 307] width 178 height 25
click at [864, 379] on input "Return" at bounding box center [866, 375] width 16 height 16
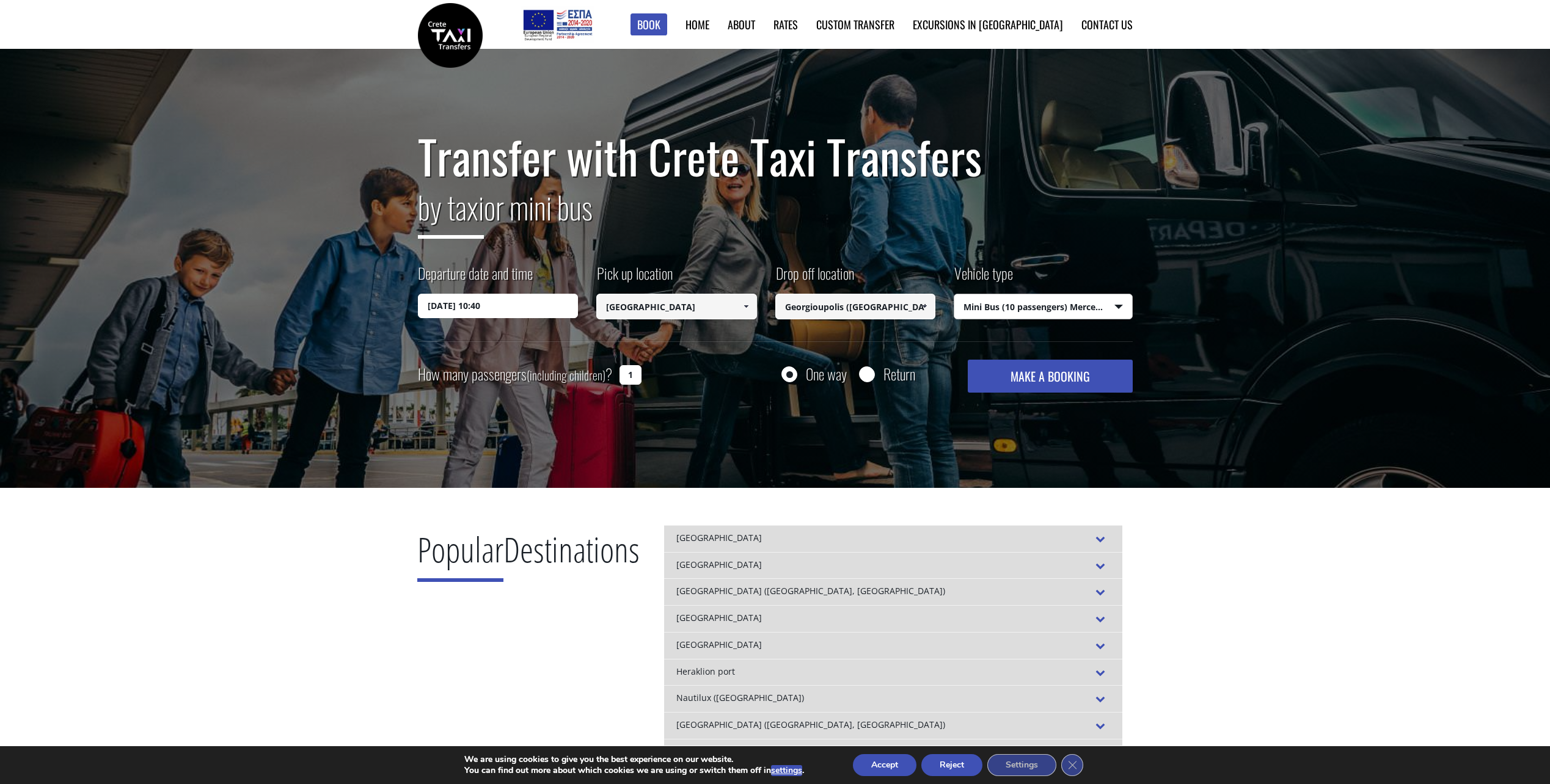
radio input "true"
type input "Georgioupolis ([GEOGRAPHIC_DATA])"
type input "[GEOGRAPHIC_DATA]"
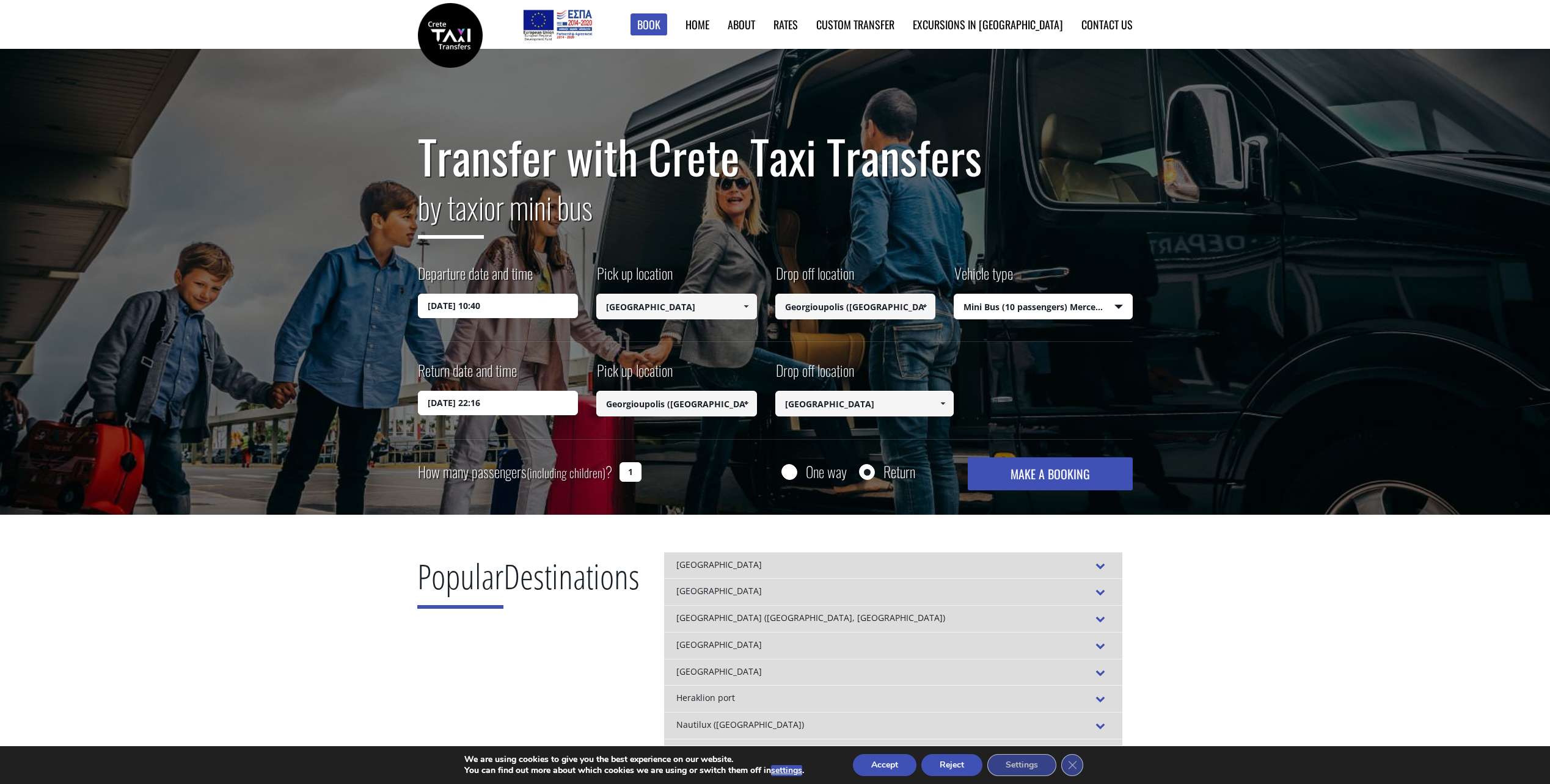
click at [541, 409] on input "18/09/2025 22:16" at bounding box center [498, 403] width 161 height 25
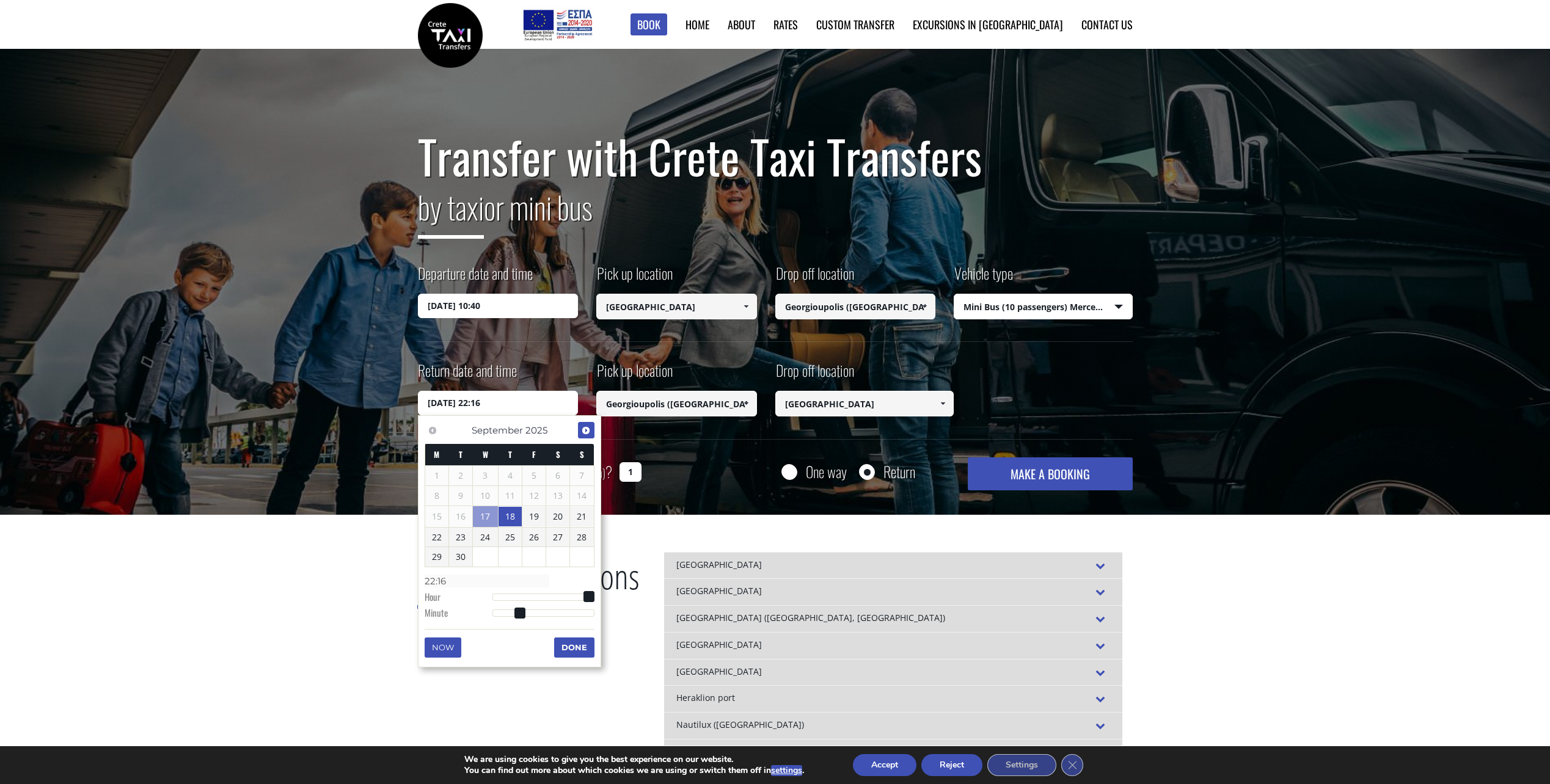
click at [585, 430] on span "Next" at bounding box center [585, 430] width 10 height 10
click at [552, 478] on link "4" at bounding box center [558, 476] width 24 height 19
type input "04/10/2025 21:16"
type input "21:16"
type input "04/10/2025 20:16"
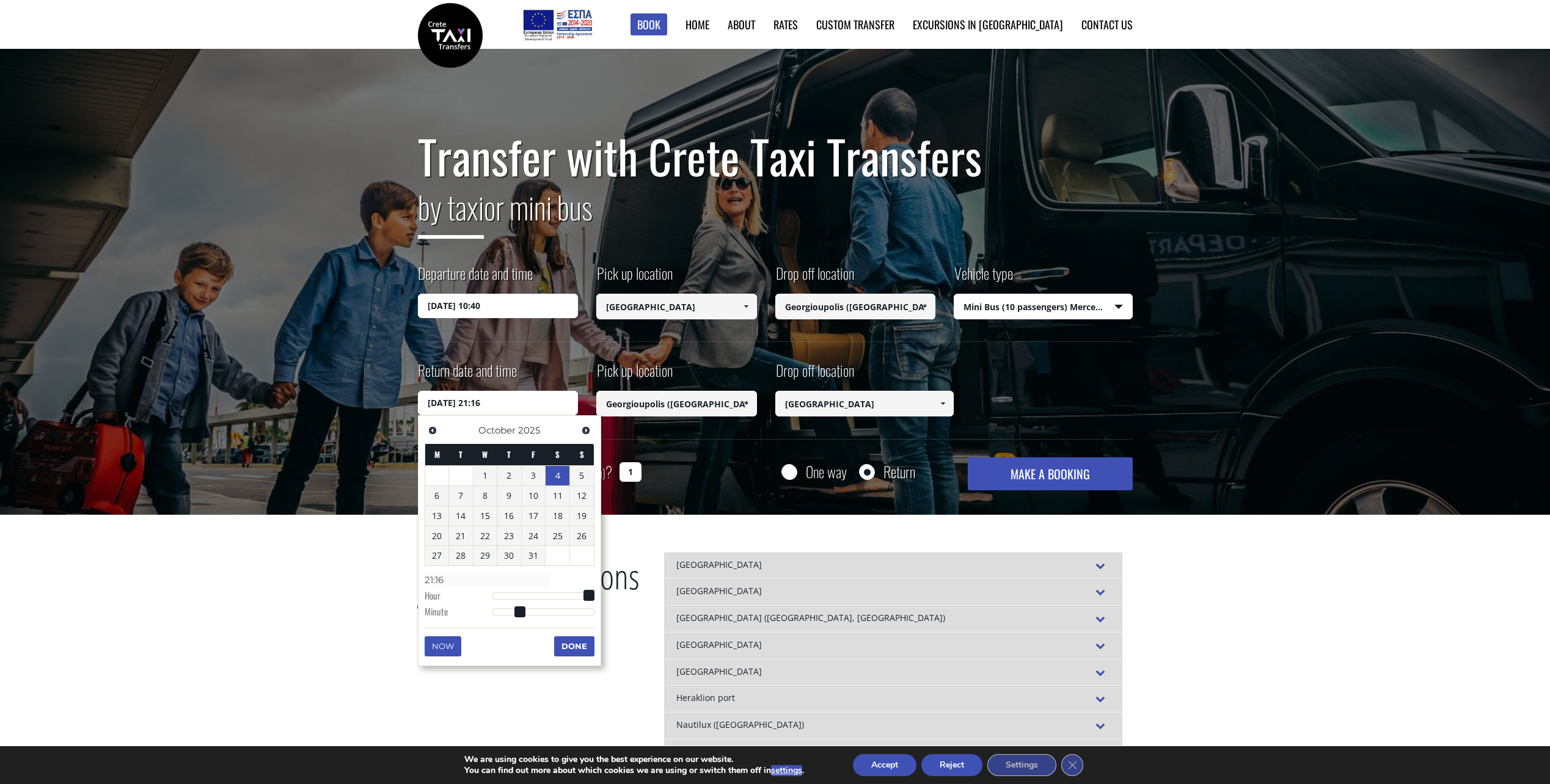
type input "20:16"
type input "04/10/2025 19:16"
type input "19:16"
type input "04/10/2025 18:16"
type input "18:16"
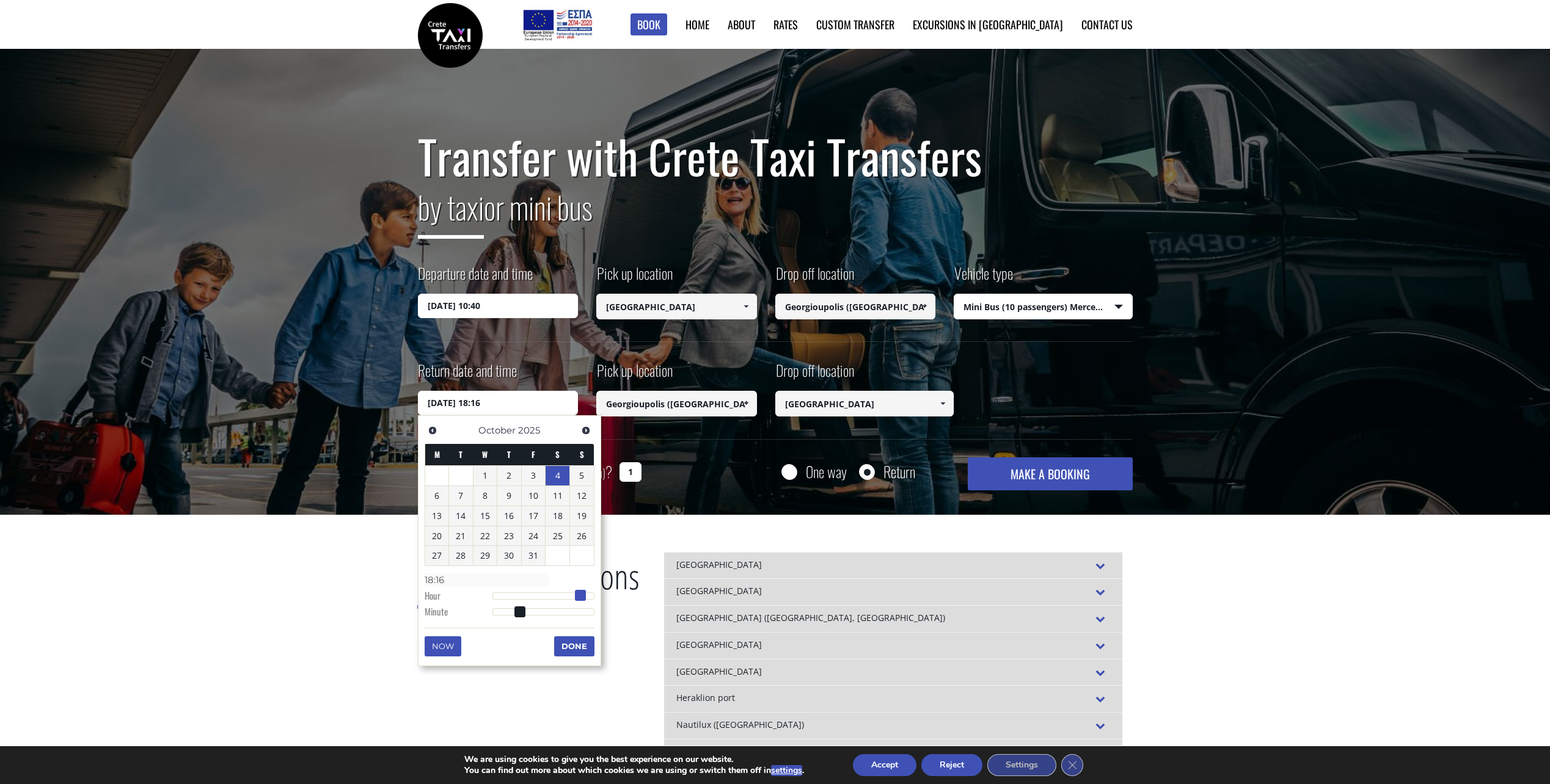
type input "04/10/2025 17:16"
type input "17:16"
type input "04/10/2025 16:16"
type input "16:16"
type input "04/10/2025 15:16"
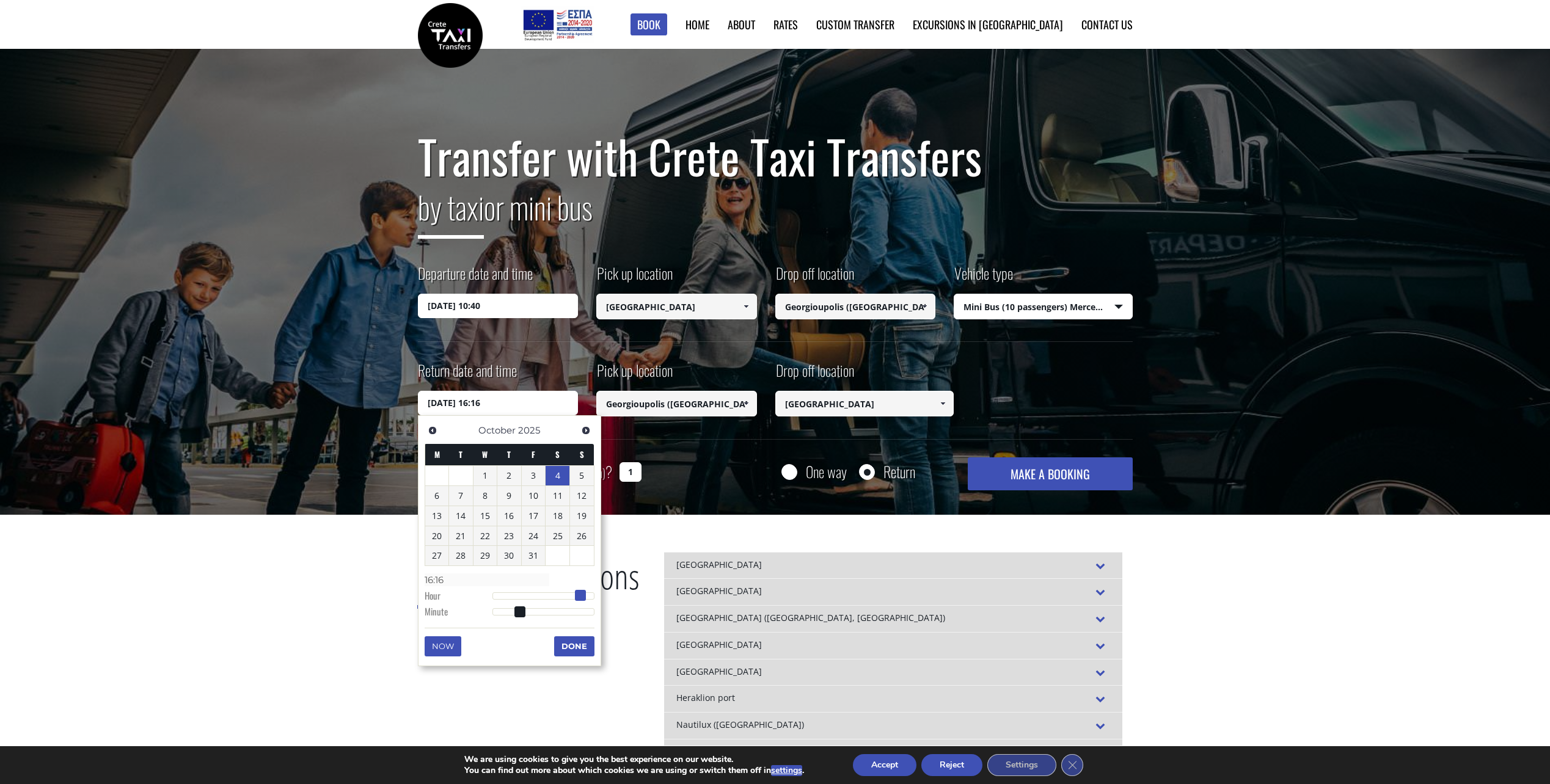
type input "15:16"
type input "04/10/2025 14:16"
type input "14:16"
type input "04/10/2025 13:16"
type input "13:16"
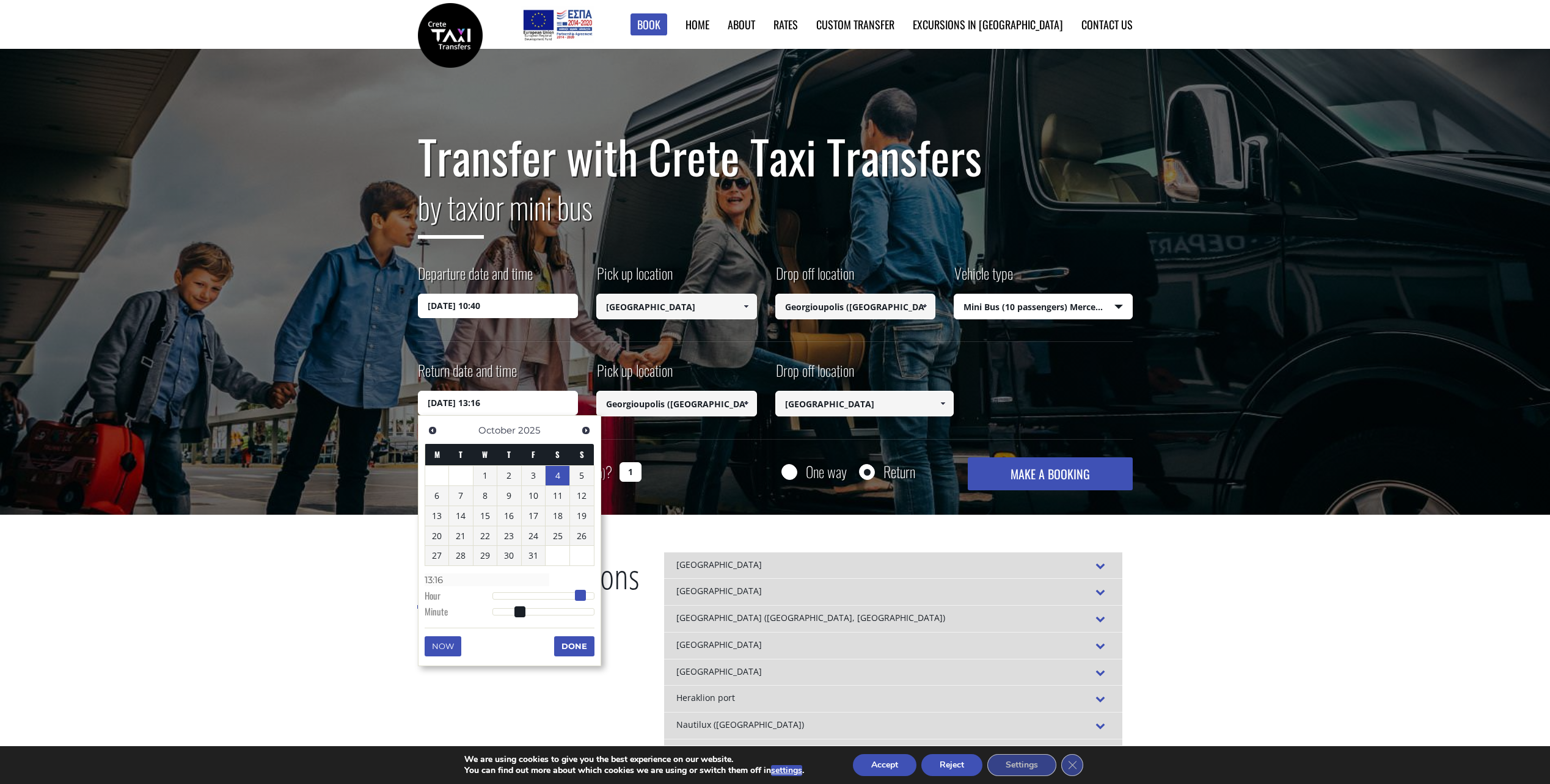
type input "04/10/2025 12:16"
type input "12:16"
type input "04/10/2025 11:16"
type input "11:16"
type input "04/10/2025 10:16"
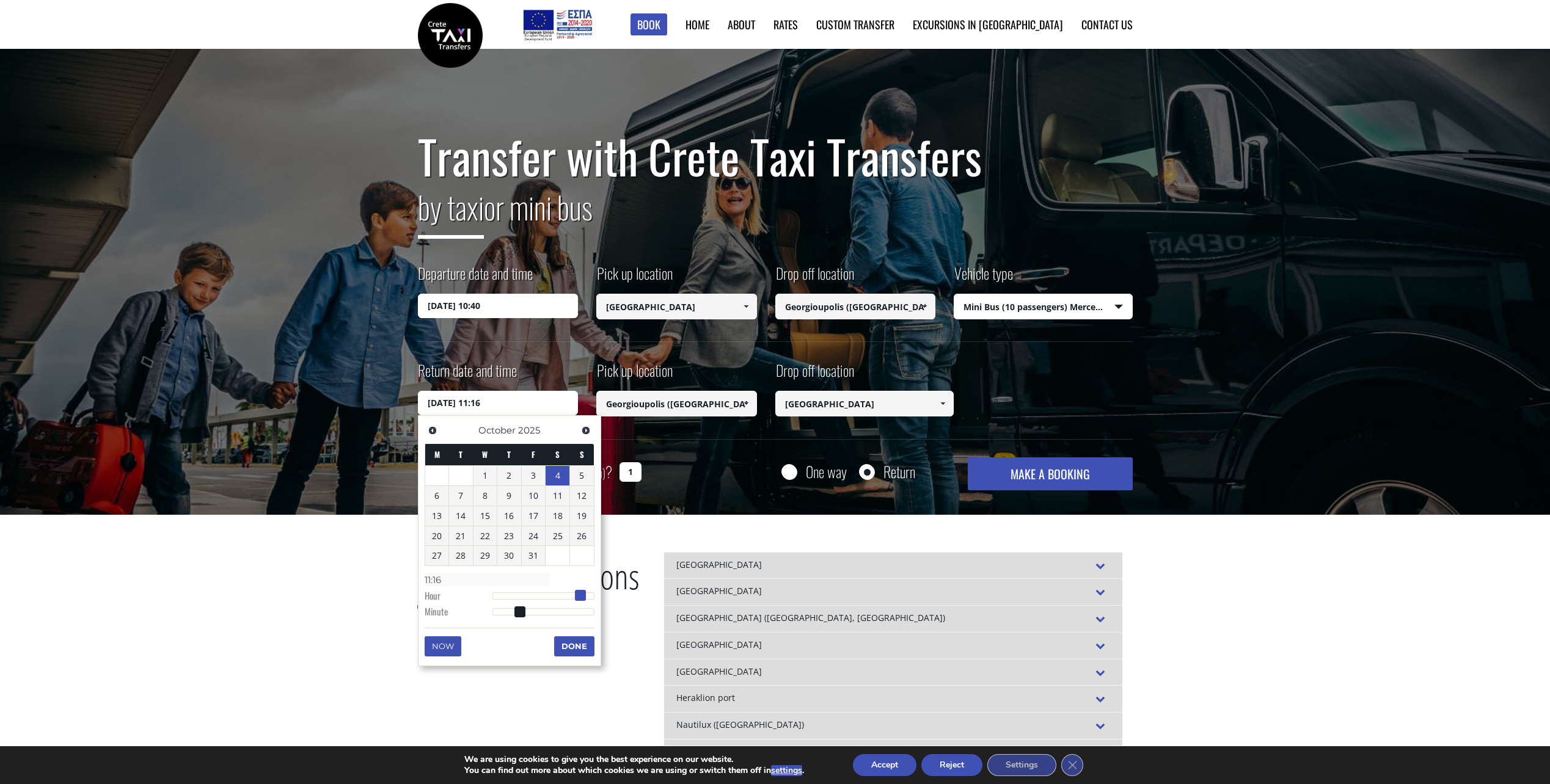
type input "10:16"
type input "04/10/2025 09:16"
type input "09:16"
type input "04/10/2025 10:16"
type input "10:16"
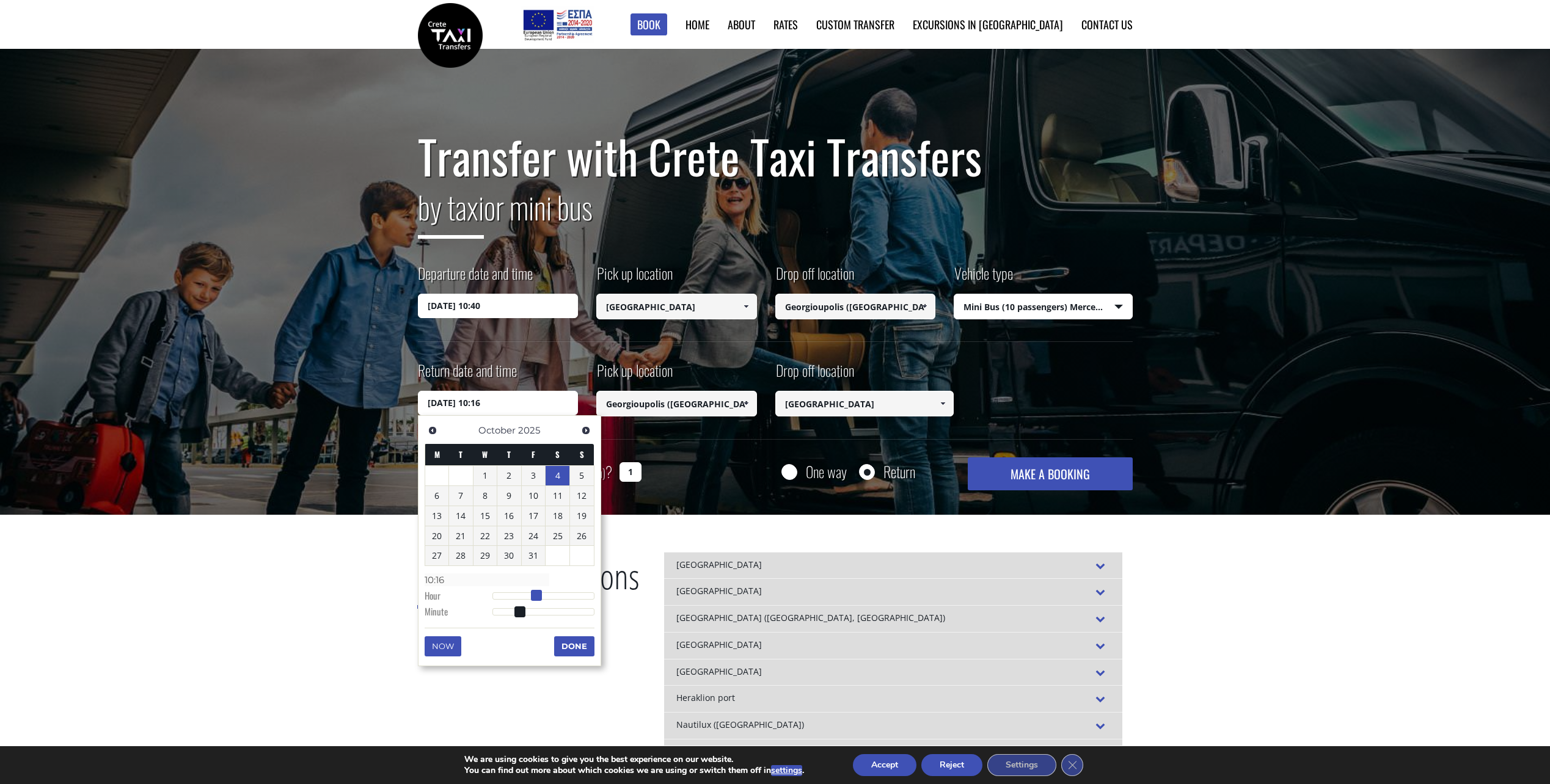
drag, startPoint x: 586, startPoint y: 593, endPoint x: 536, endPoint y: 599, distance: 50.4
click at [536, 599] on span at bounding box center [536, 595] width 11 height 11
type input "04/10/2025 10:17"
type input "10:17"
type input "04/10/2025 10:18"
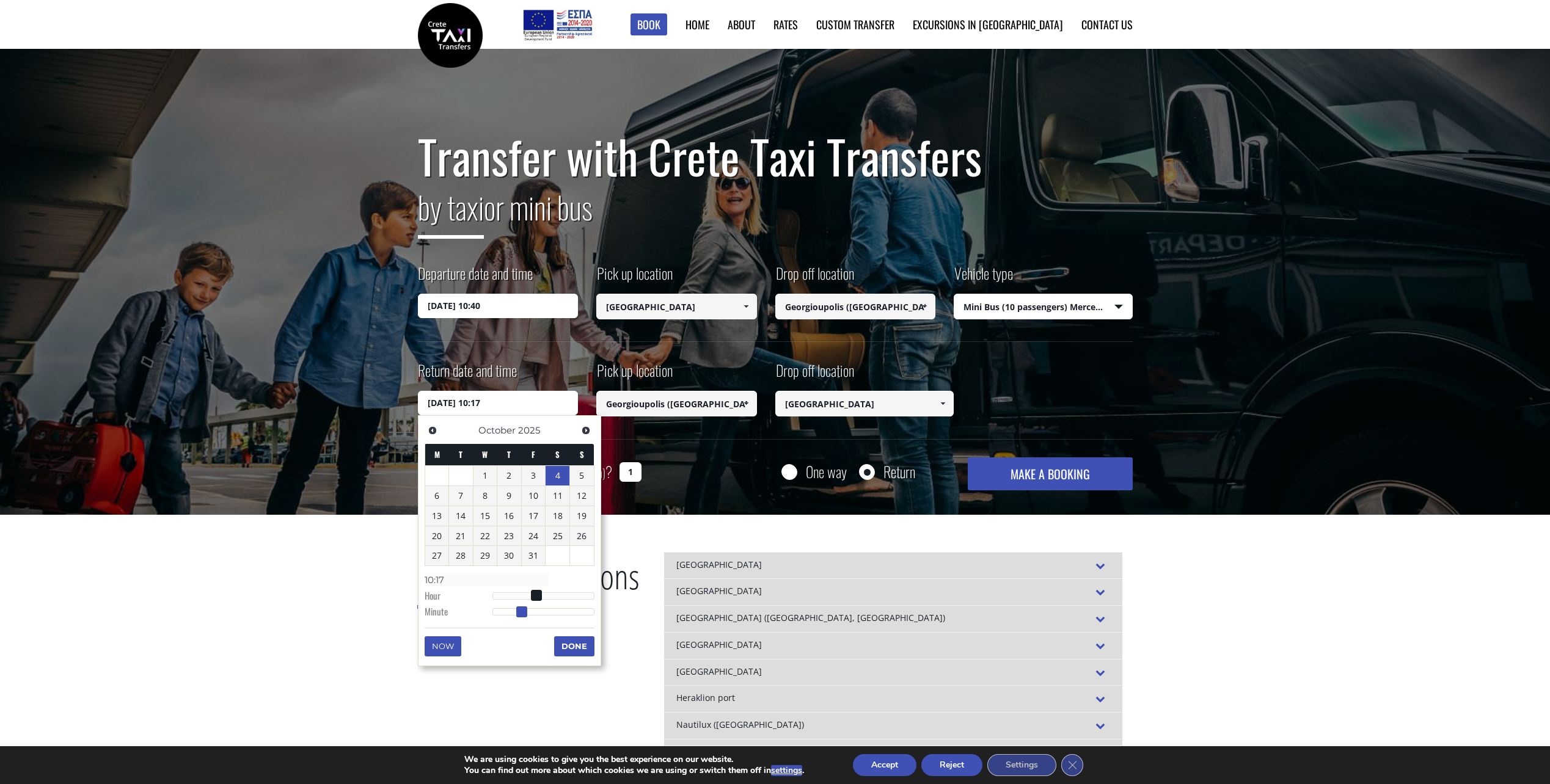
type input "10:18"
type input "04/10/2025 10:19"
type input "10:19"
type input "04/10/2025 10:20"
type input "10:20"
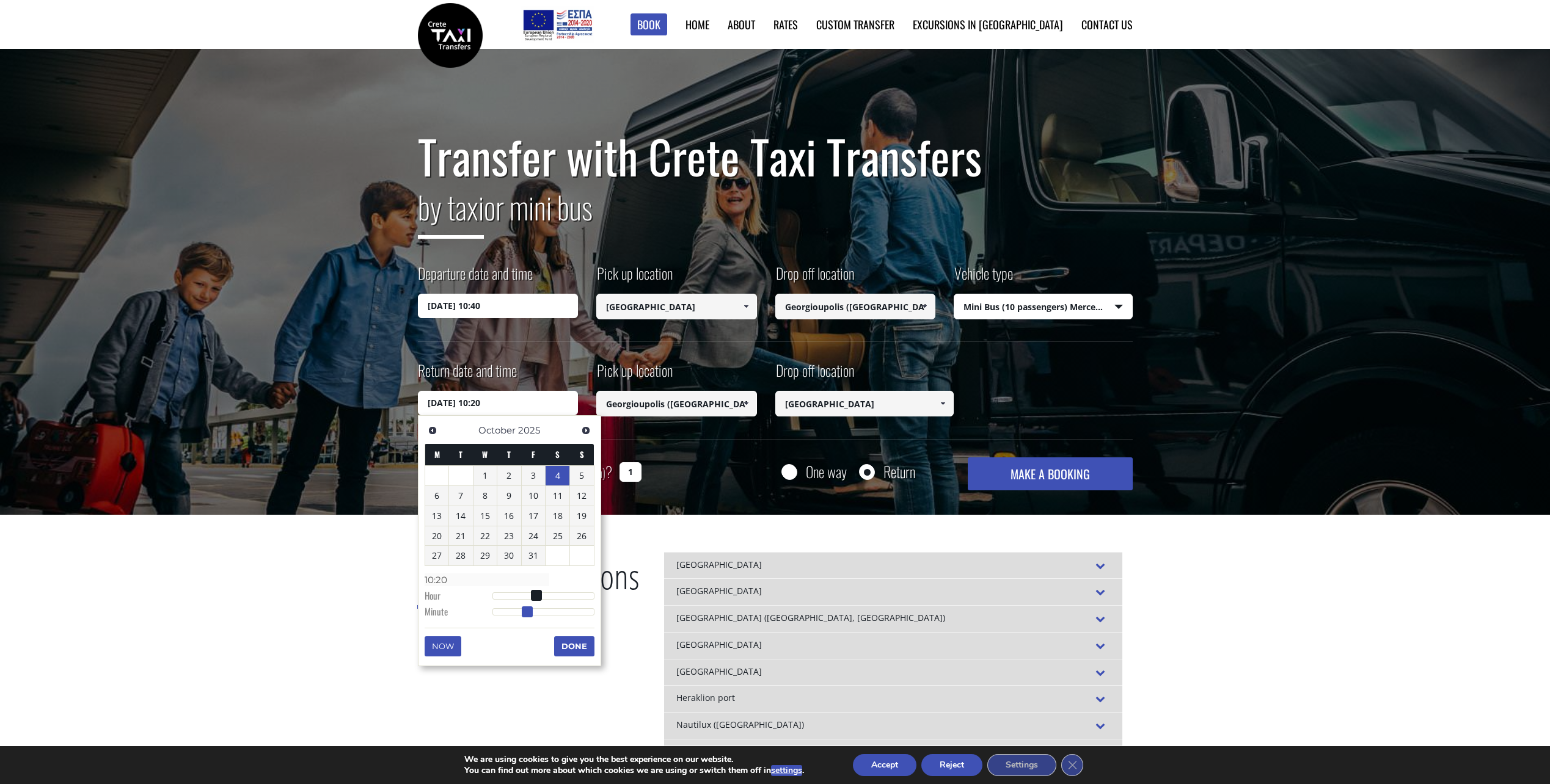
type input "04/10/2025 10:21"
type input "10:21"
type input "04/10/2025 10:22"
type input "10:22"
type input "04/10/2025 10:23"
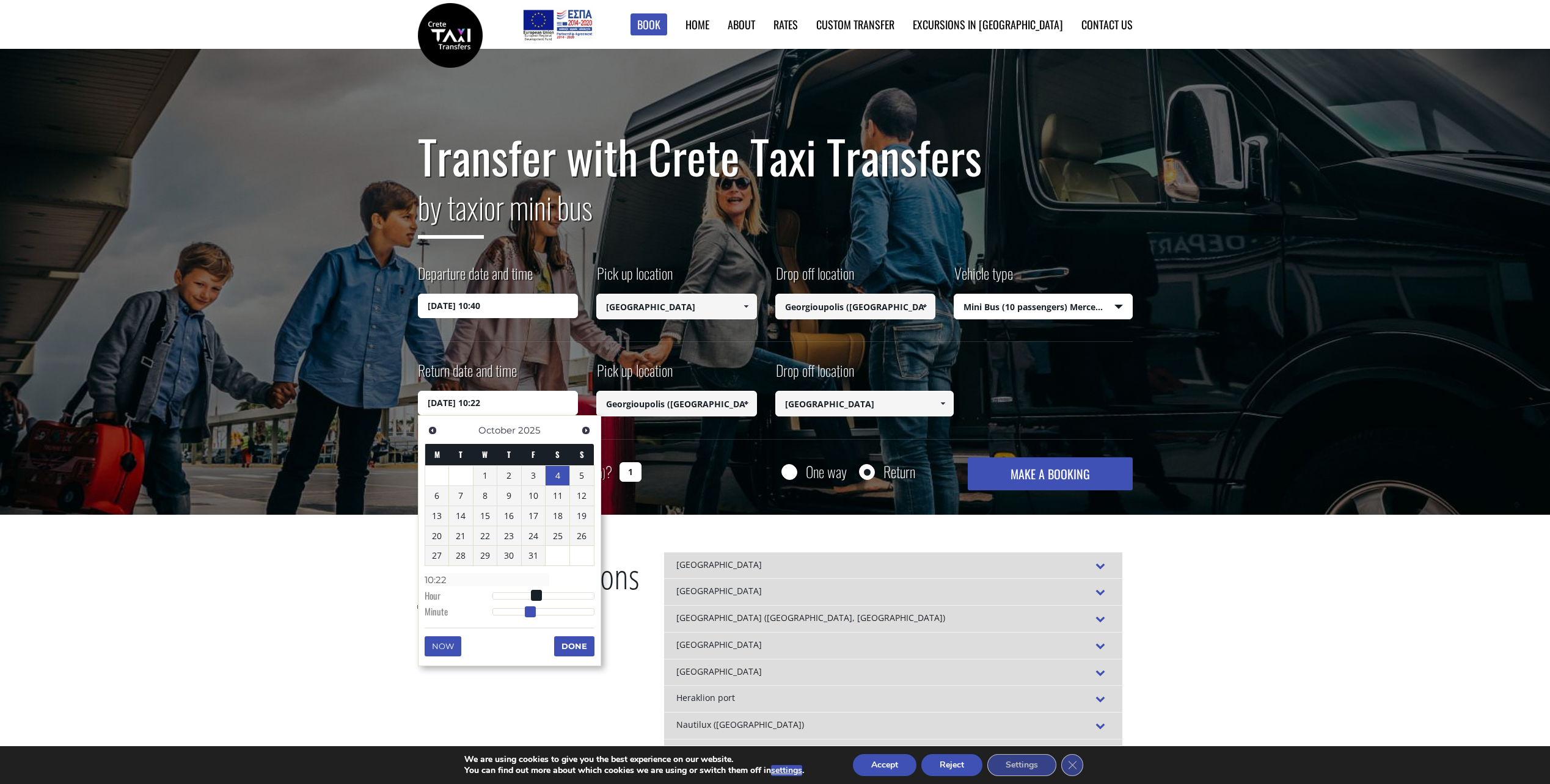
type input "10:23"
type input "04/10/2025 10:24"
type input "10:24"
type input "04/10/2025 10:25"
type input "10:25"
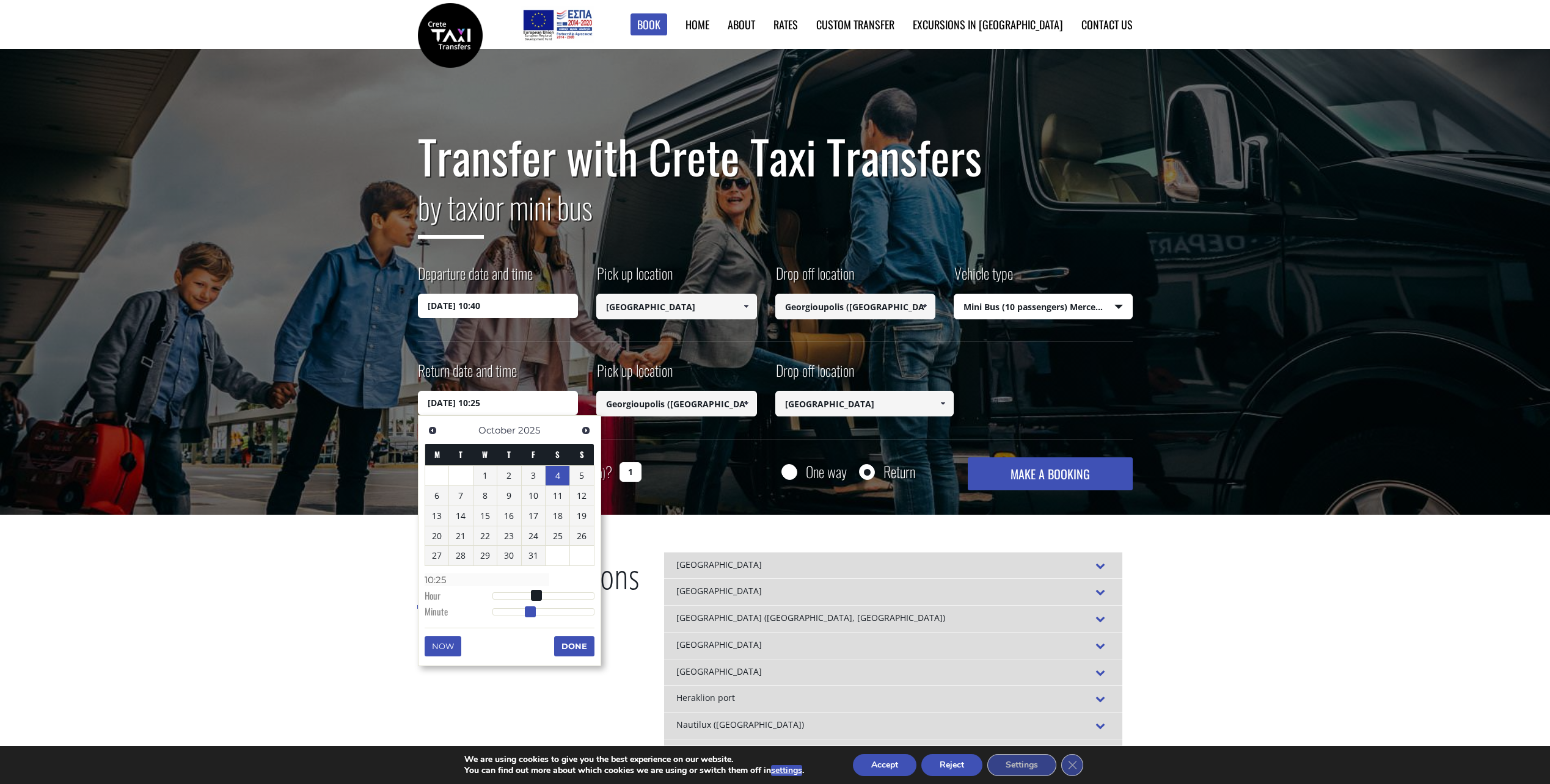
type input "04/10/2025 10:26"
type input "10:26"
type input "04/10/2025 10:27"
type input "10:27"
type input "04/10/2025 10:28"
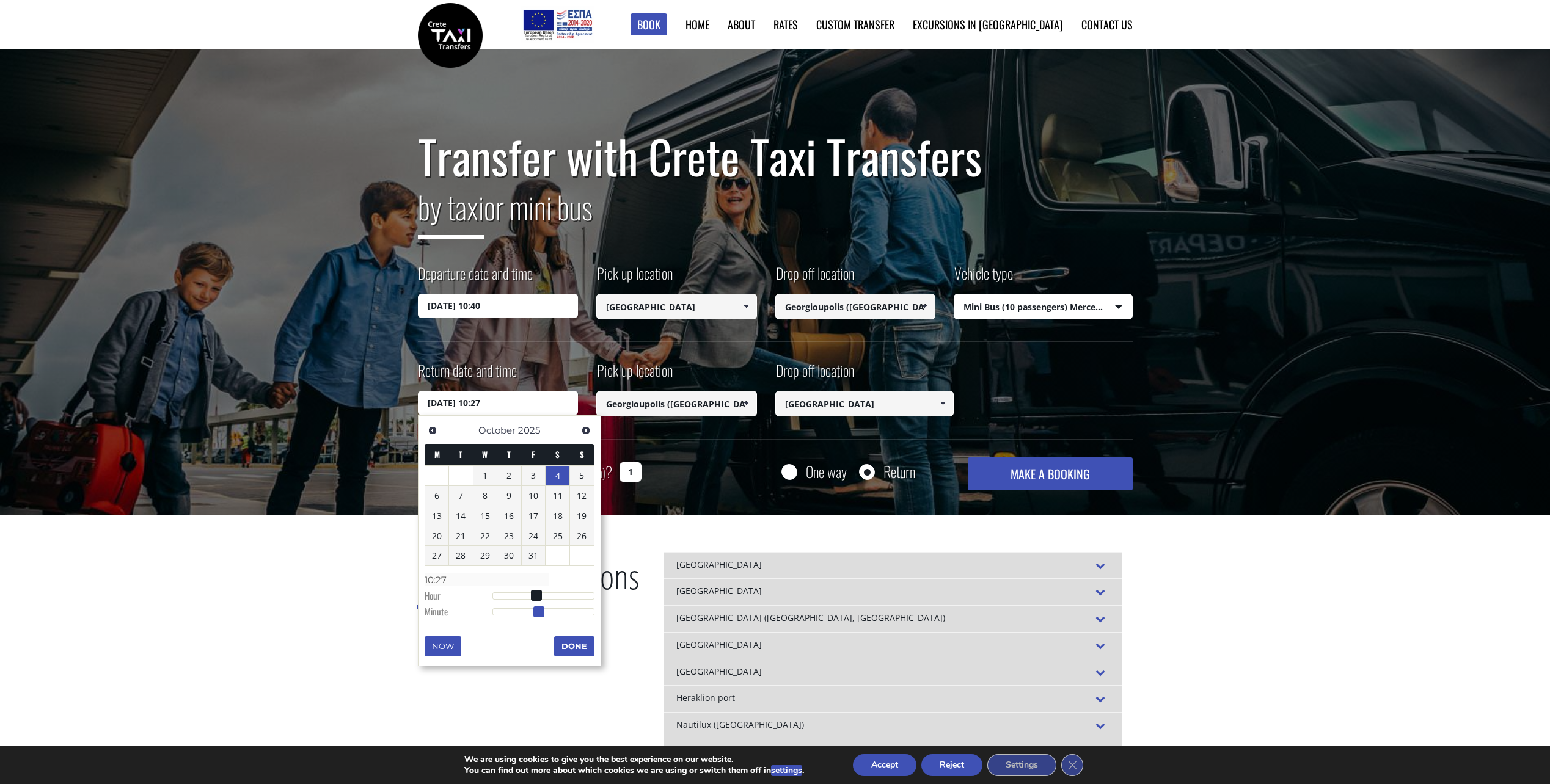
type input "10:28"
type input "04/10/2025 10:29"
type input "10:29"
type input "04/10/2025 10:30"
type input "10:30"
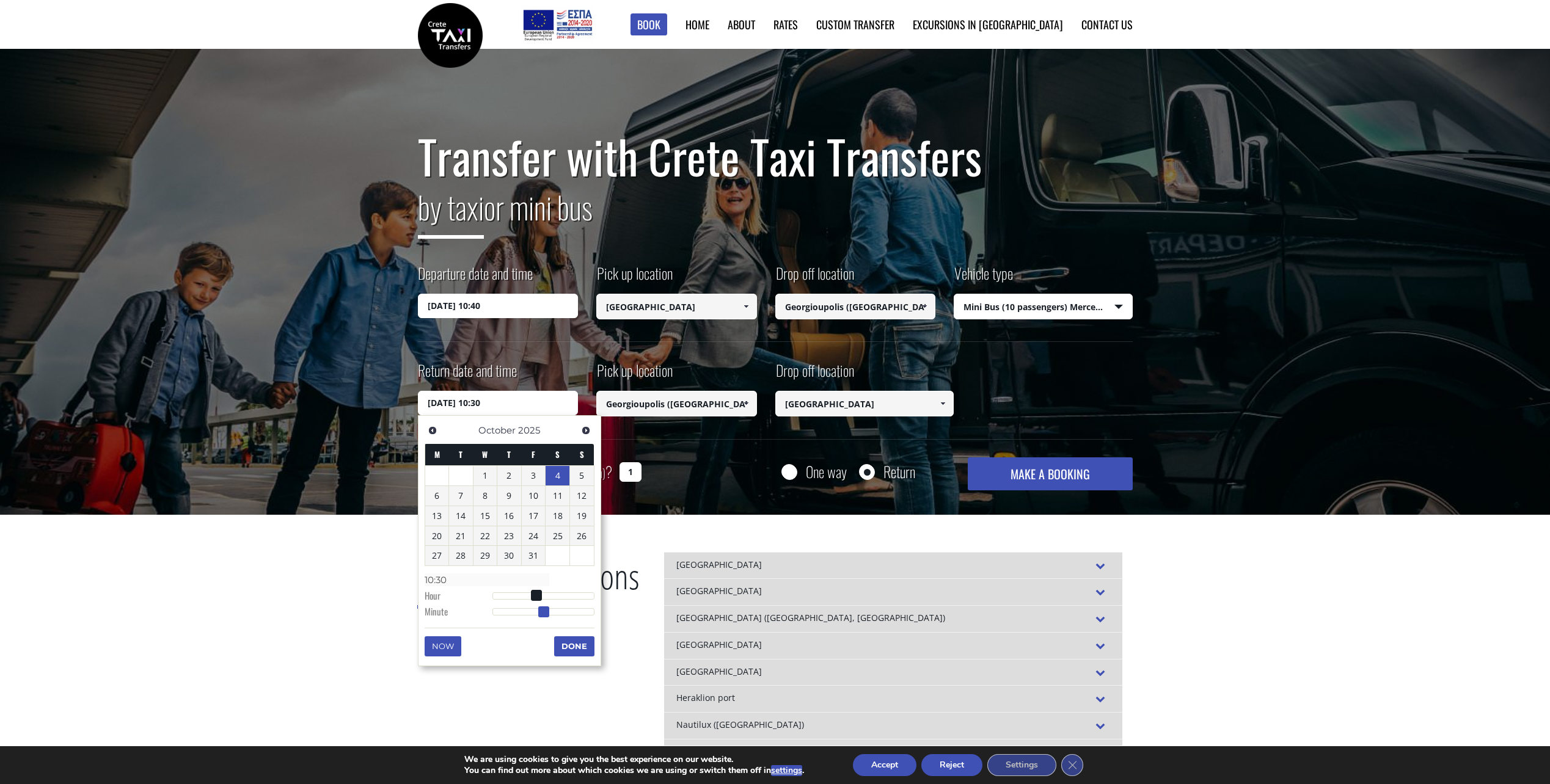
type input "04/10/2025 10:31"
type input "10:31"
type input "04/10/2025 10:32"
type input "10:32"
type input "04/10/2025 10:33"
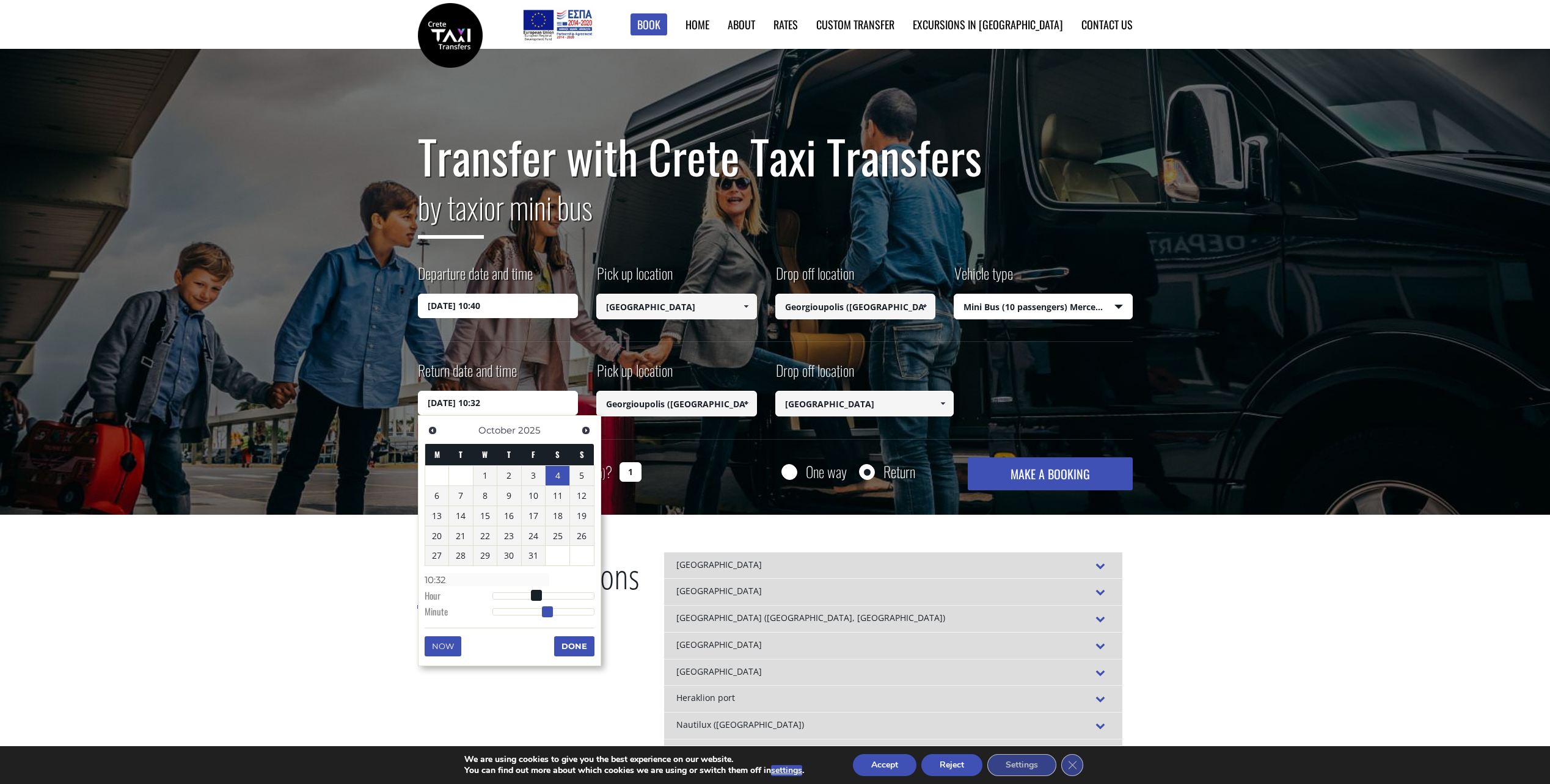
type input "10:33"
type input "04/10/2025 10:34"
type input "10:34"
type input "04/10/2025 10:35"
type input "10:35"
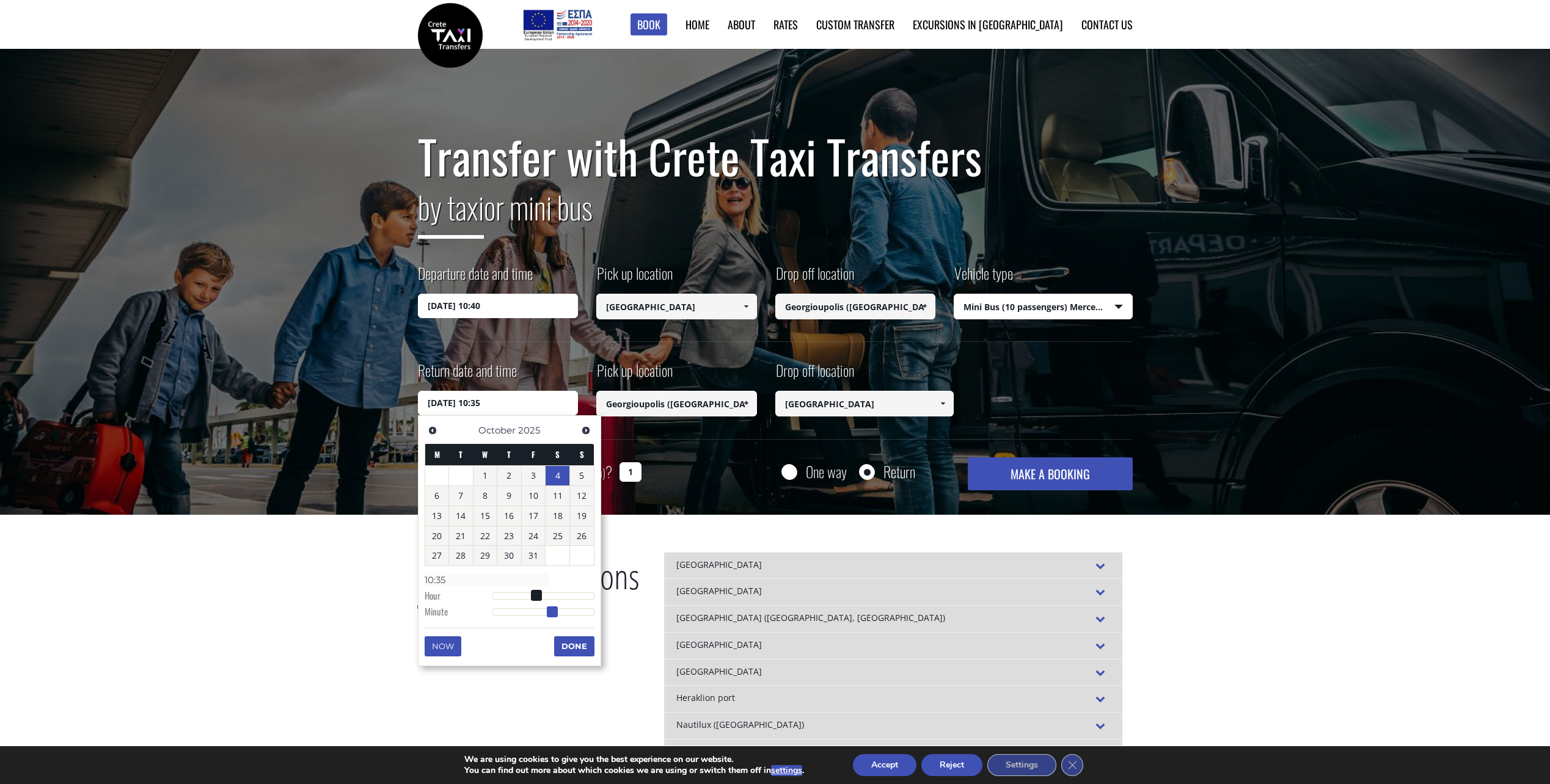
type input "04/10/2025 10:36"
type input "10:36"
type input "04/10/2025 10:37"
type input "10:37"
type input "04/10/2025 10:38"
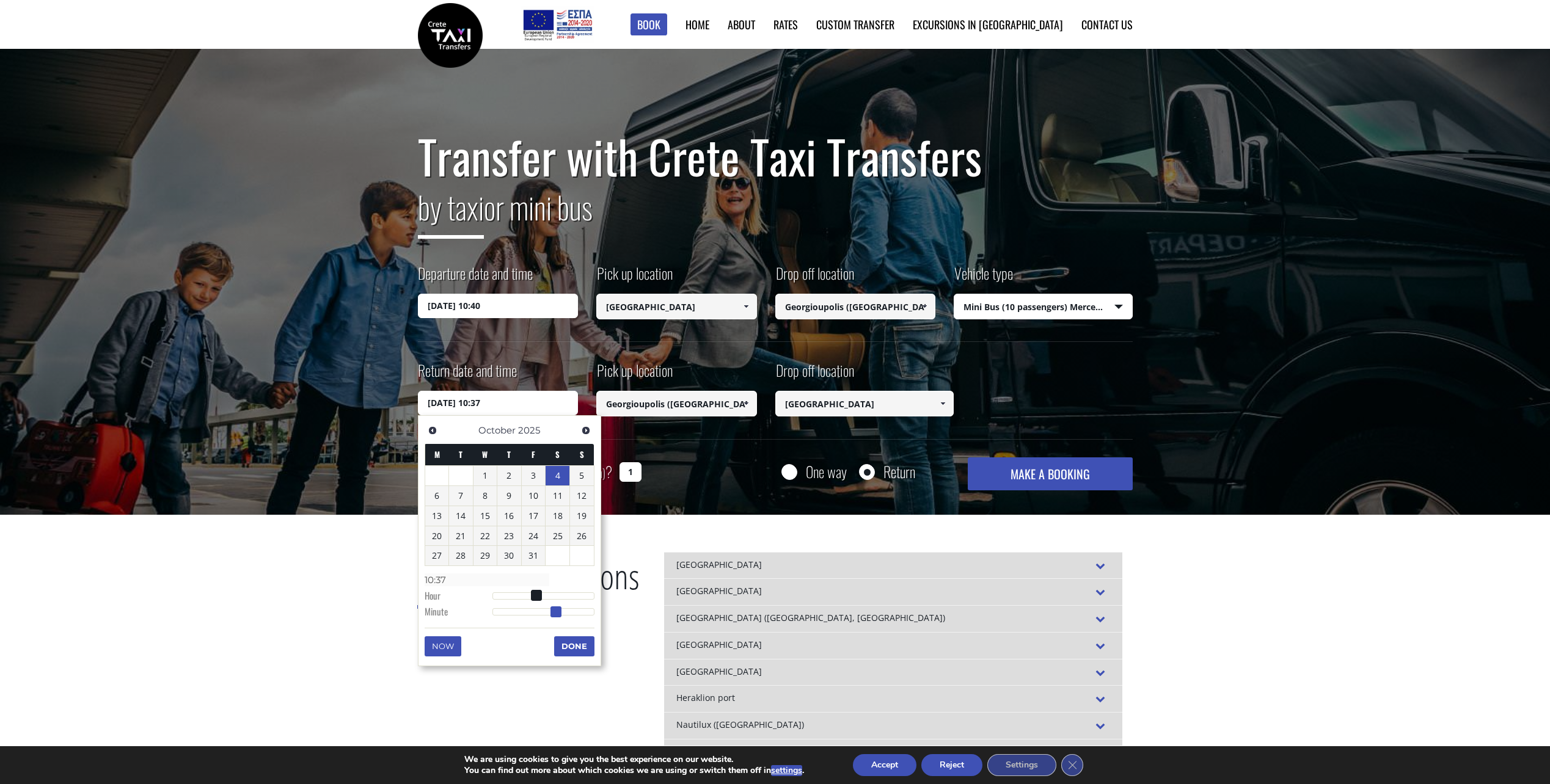
type input "10:38"
type input "04/10/2025 10:39"
type input "10:39"
type input "04/10/2025 10:40"
type input "10:40"
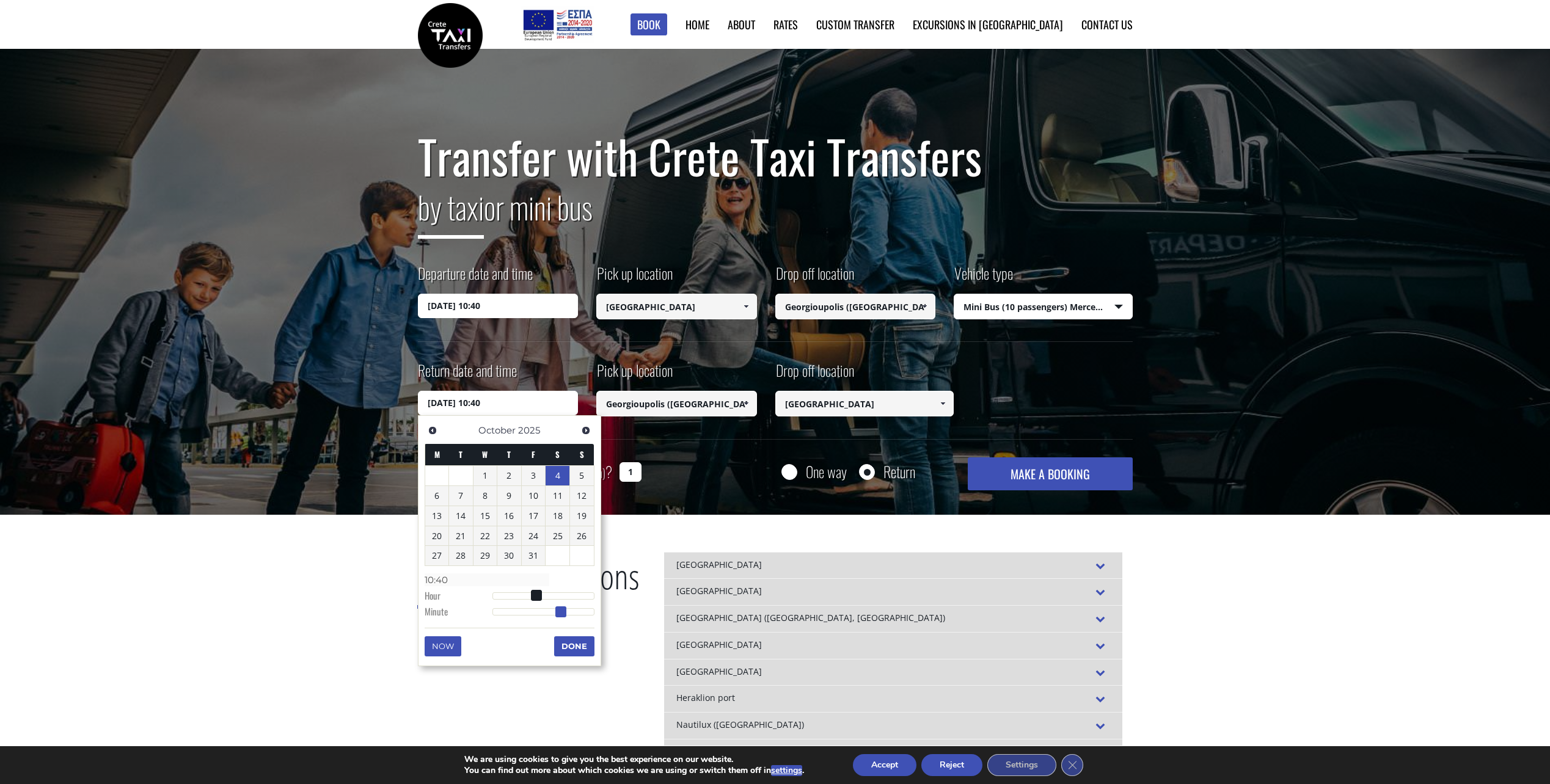
drag, startPoint x: 519, startPoint y: 611, endPoint x: 560, endPoint y: 619, distance: 41.8
click at [560, 619] on dl "Time 10:40 Hour Minute Second Millisecond Microsecond Time Zone -1200 -1100 -10…" at bounding box center [509, 596] width 170 height 52
type input "04/10/2025 11:40"
type input "11:40"
click at [539, 596] on span at bounding box center [541, 595] width 11 height 11
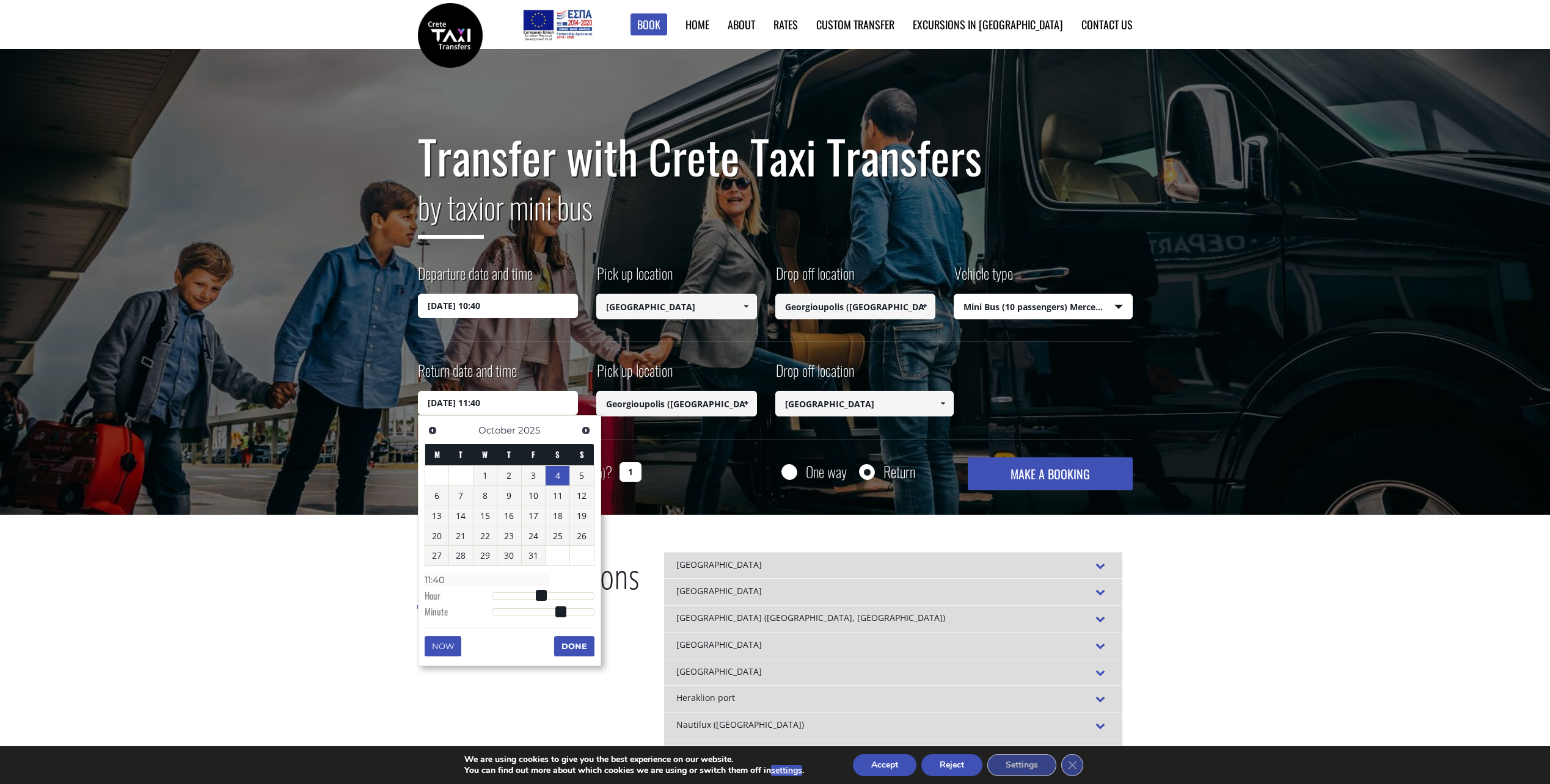
click at [572, 646] on button "Done" at bounding box center [574, 646] width 40 height 19
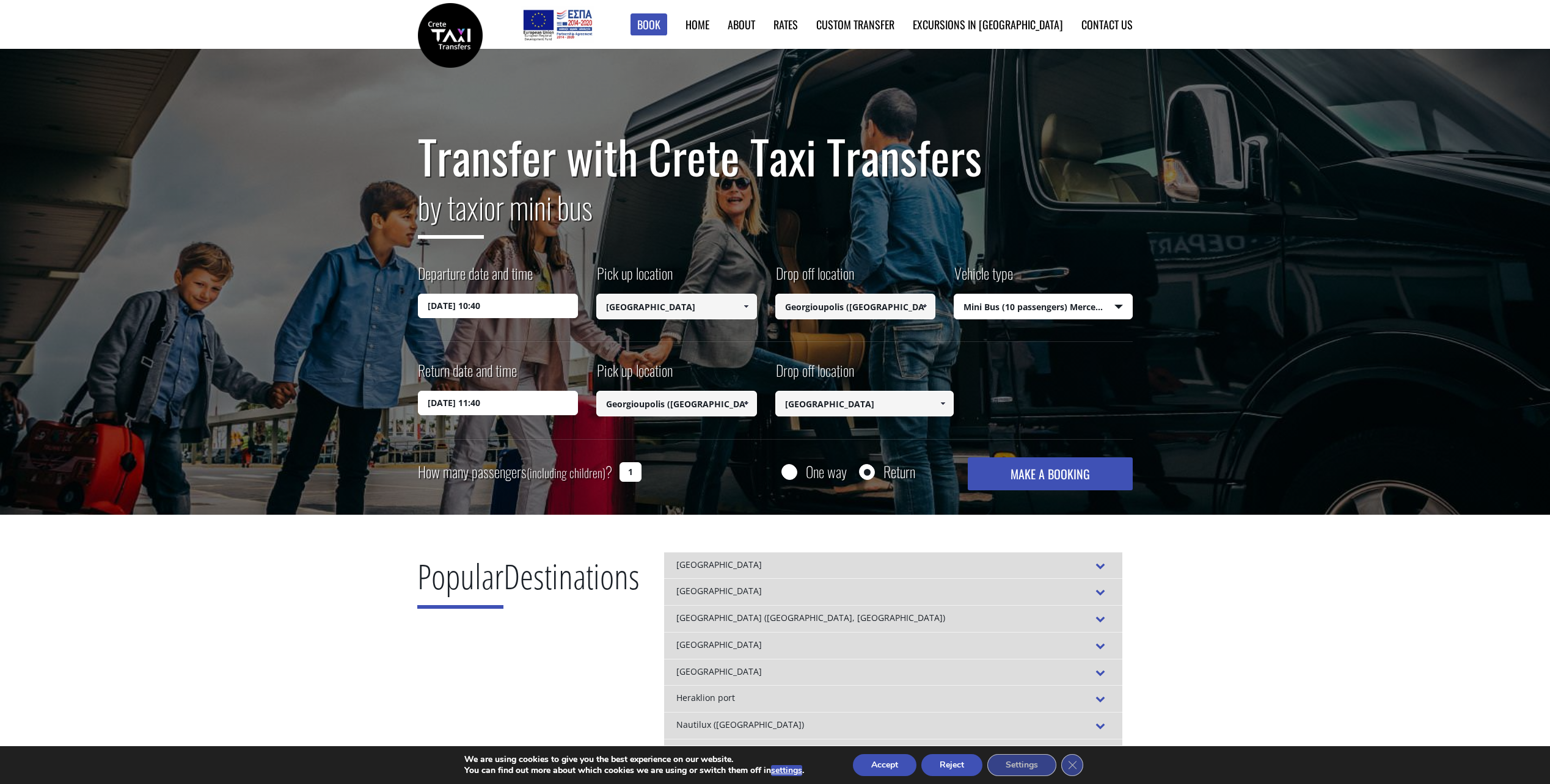
click at [624, 473] on input "1" at bounding box center [631, 472] width 22 height 19
type input "9"
click at [1082, 477] on button "MAKE A BOOKING" at bounding box center [1049, 474] width 165 height 33
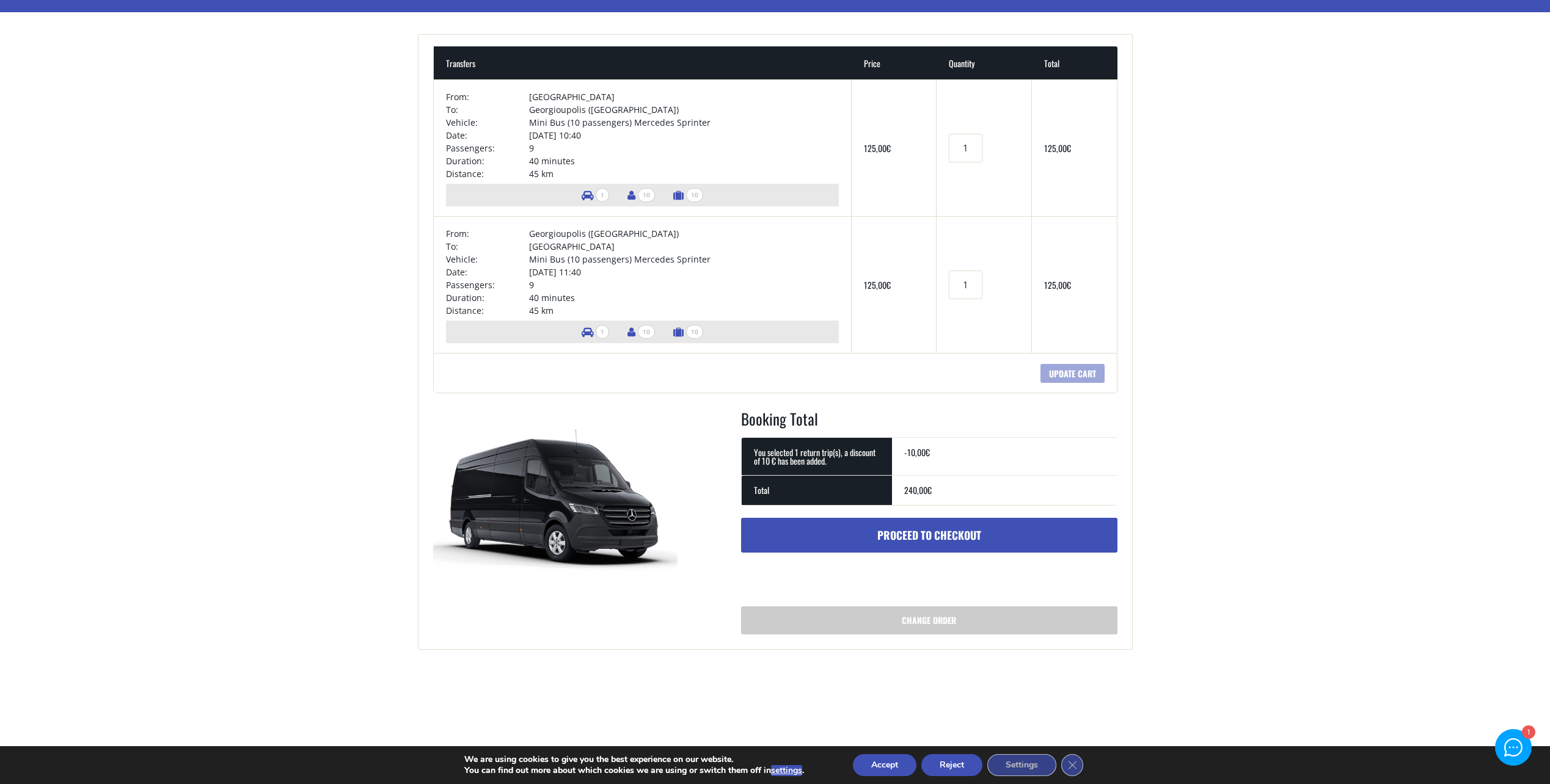
scroll to position [122, 0]
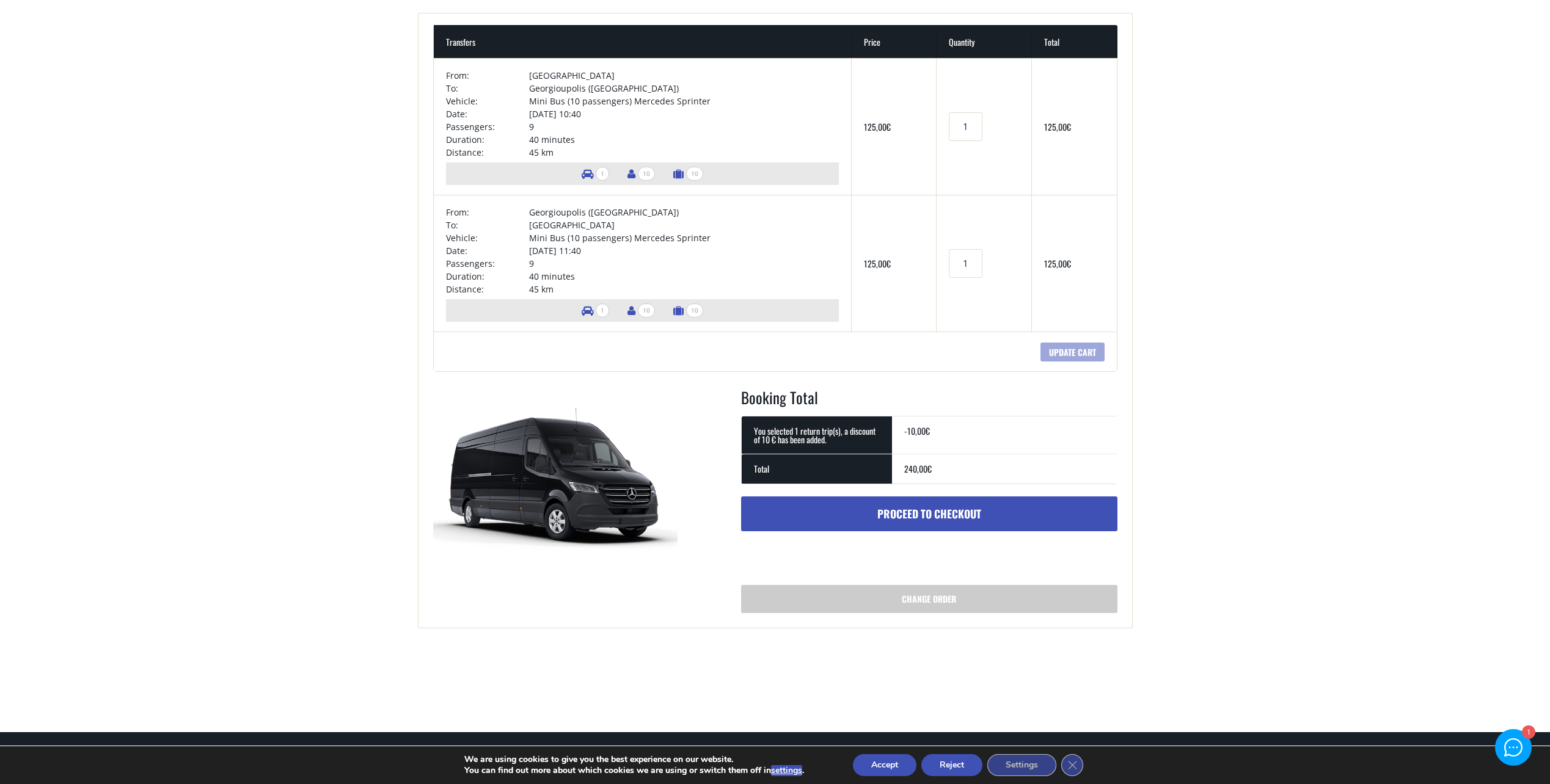
click at [886, 767] on button "Accept" at bounding box center [884, 765] width 63 height 22
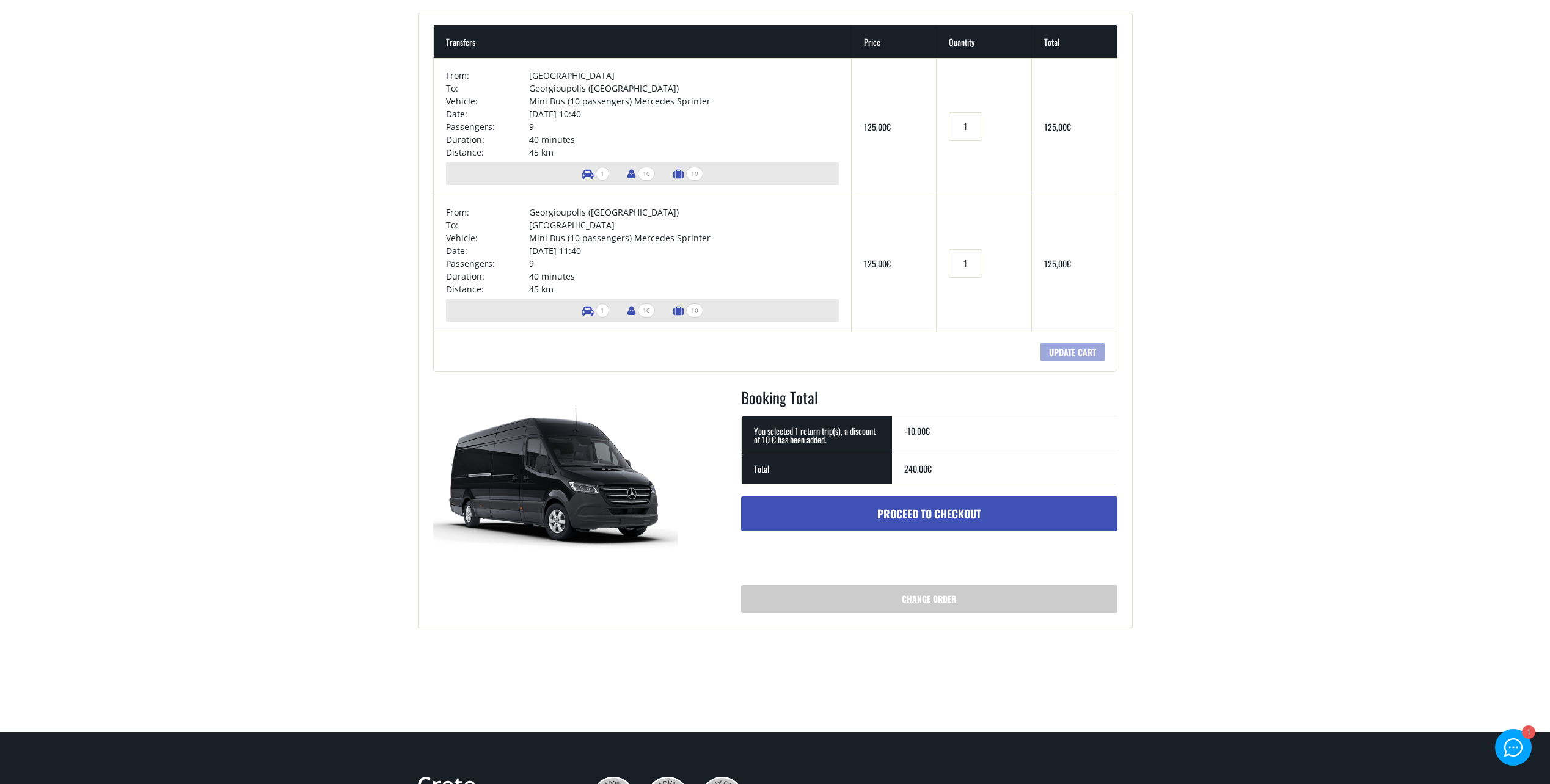
click at [923, 517] on link "Proceed to checkout" at bounding box center [929, 514] width 376 height 36
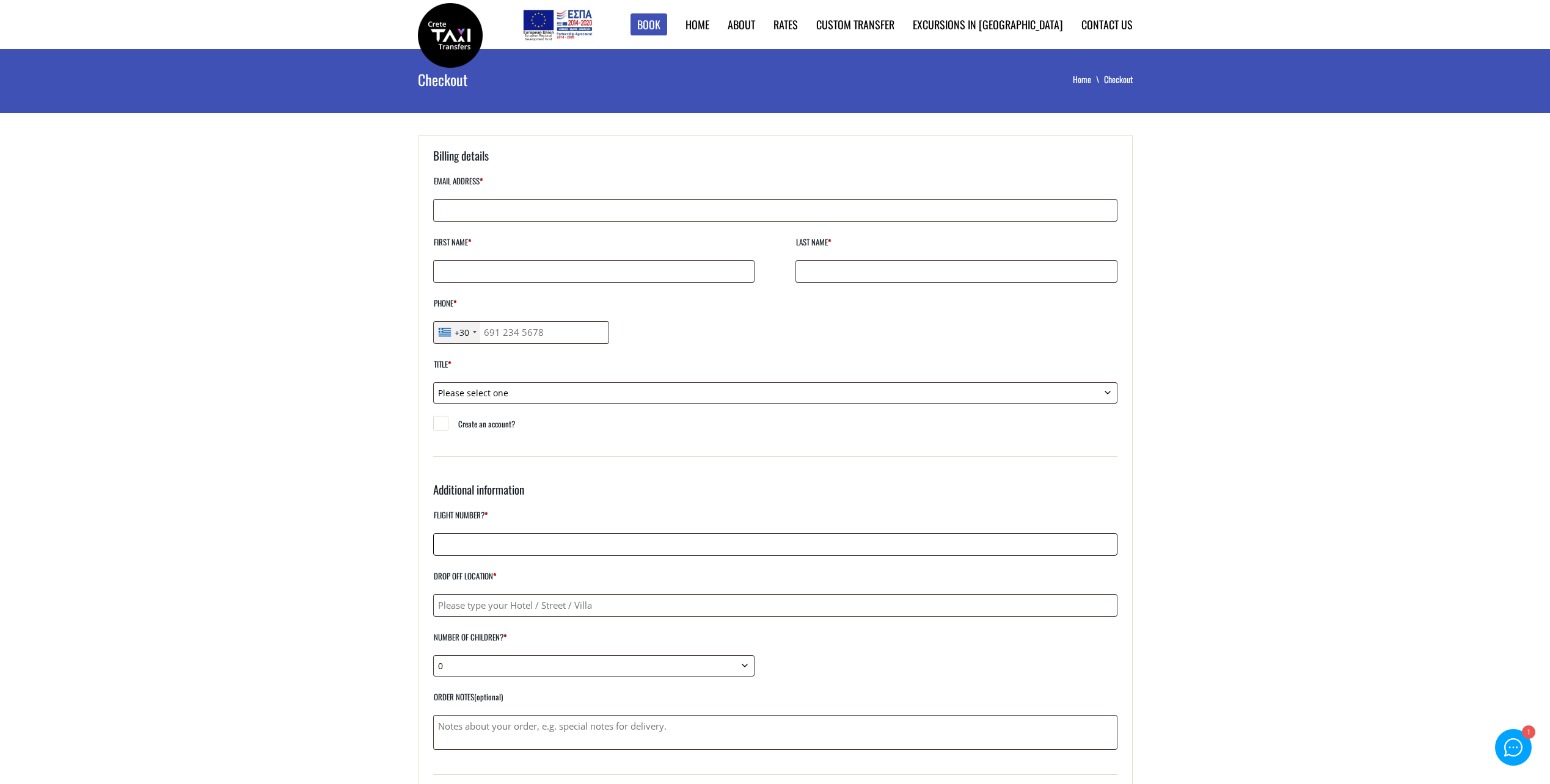
click at [760, 545] on input "Flight number? *" at bounding box center [775, 544] width 685 height 22
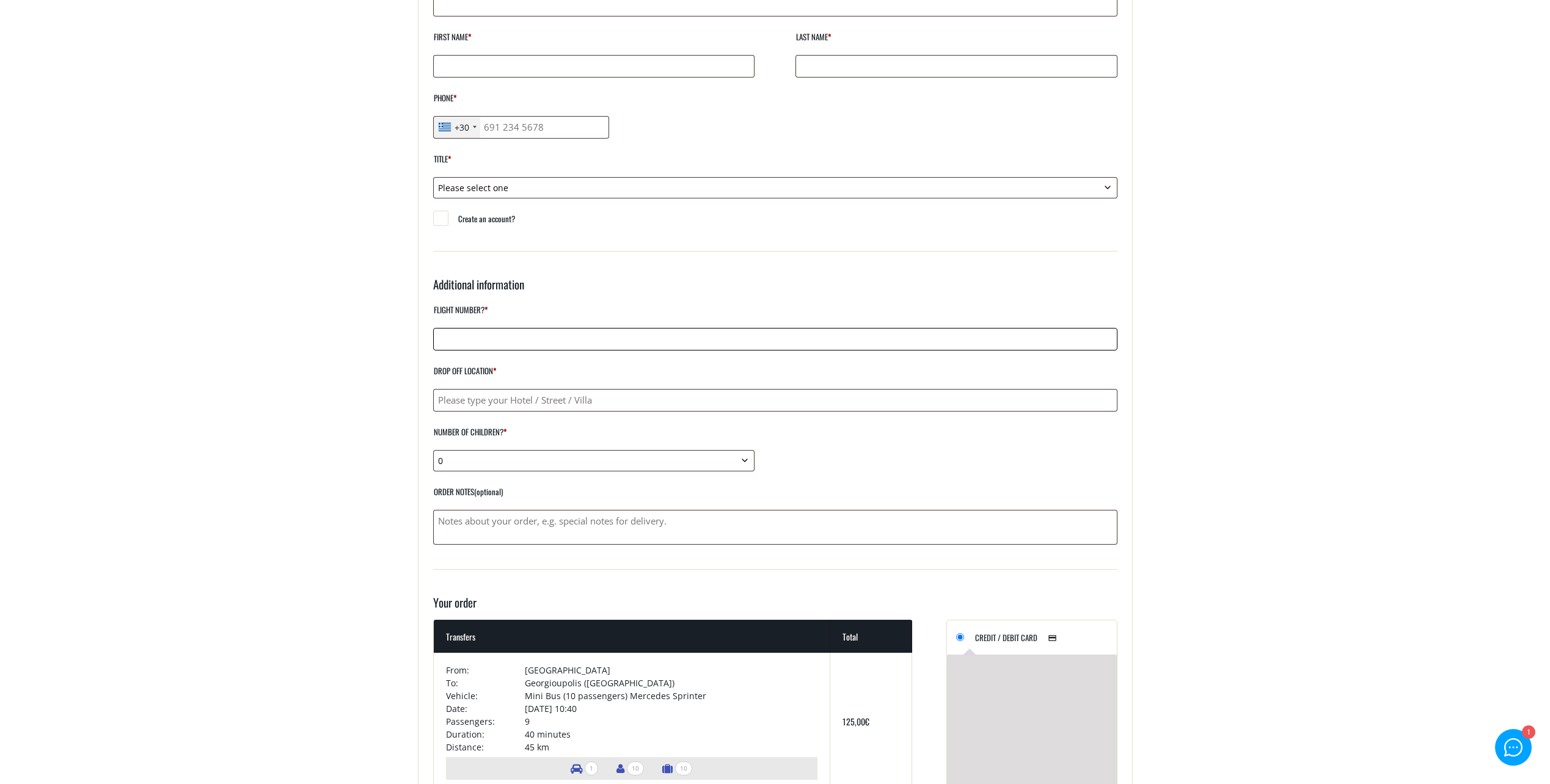
scroll to position [183, 0]
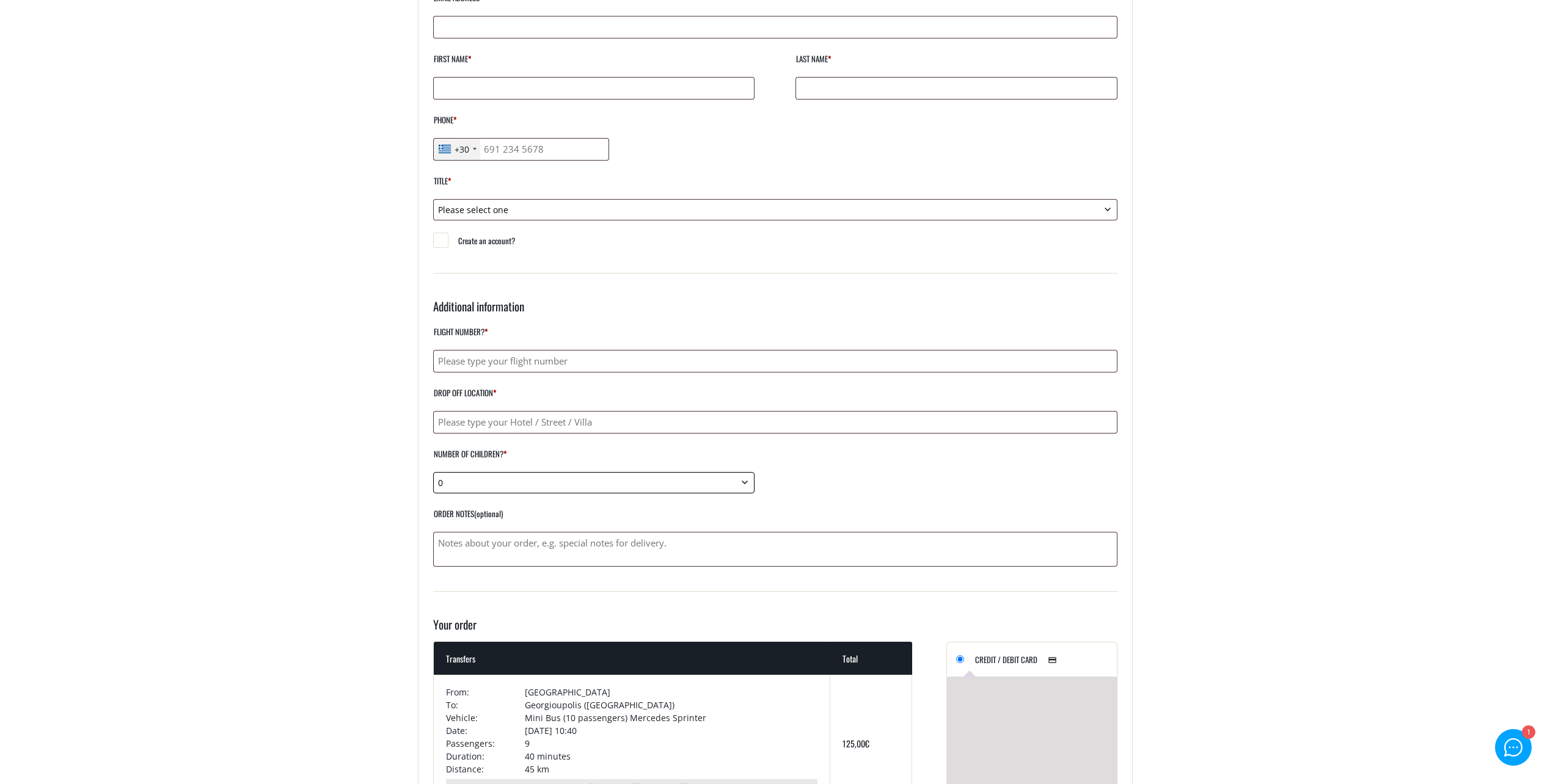
click at [746, 481] on select "0 1 2 3 4 5 6 7 8 9 10" at bounding box center [594, 482] width 321 height 22
select select "5"
click at [433, 472] on select "0 1 2 3 4 5 6 7 8 9 10" at bounding box center [594, 482] width 321 height 22
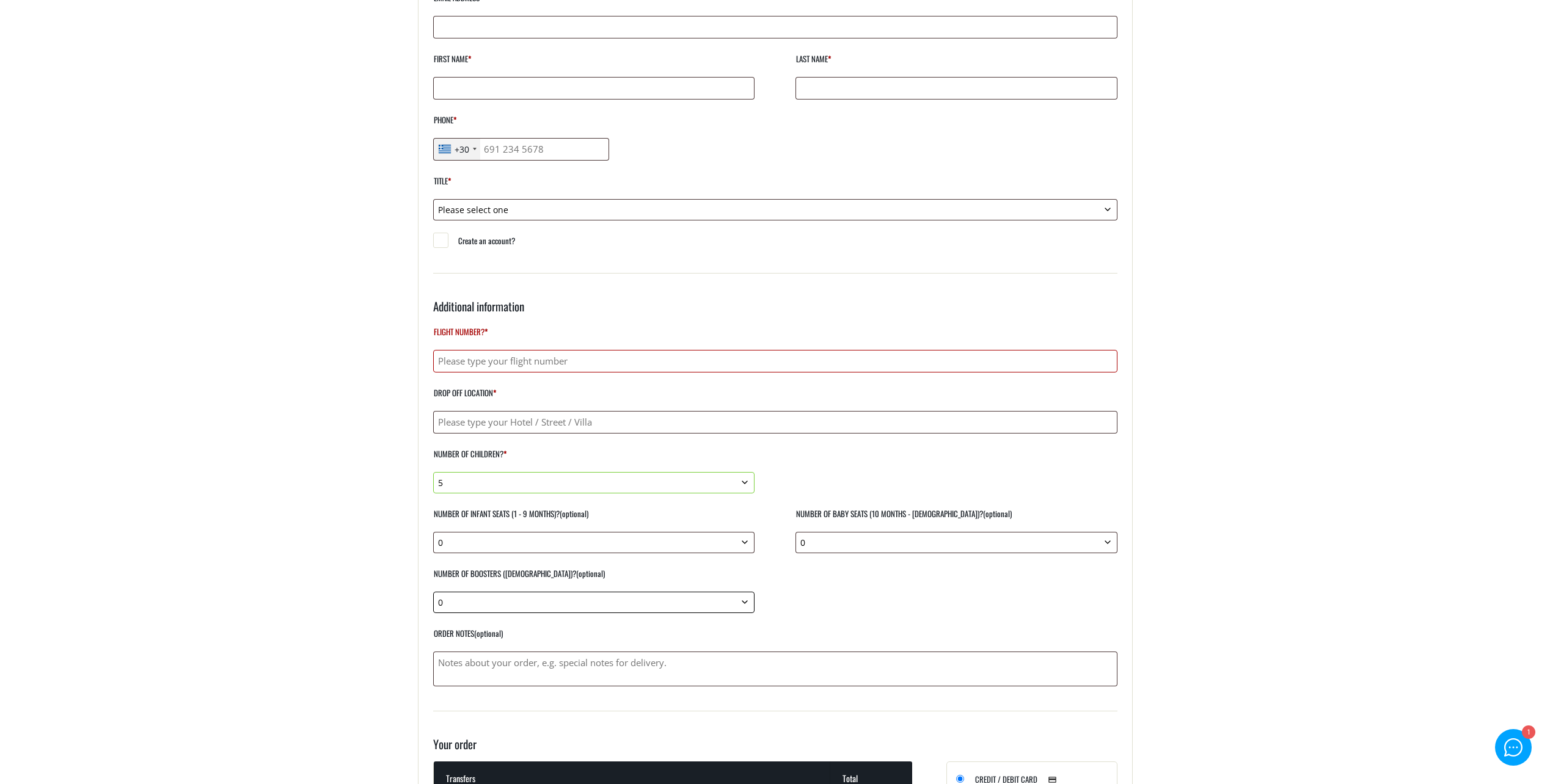
click at [687, 598] on select "0 1 2 3 4 5 6 7 8 9 10" at bounding box center [594, 602] width 321 height 22
select select "1"
click at [433, 592] on select "0 1 2 3 4 5 6 7 8 9 10" at bounding box center [594, 602] width 321 height 22
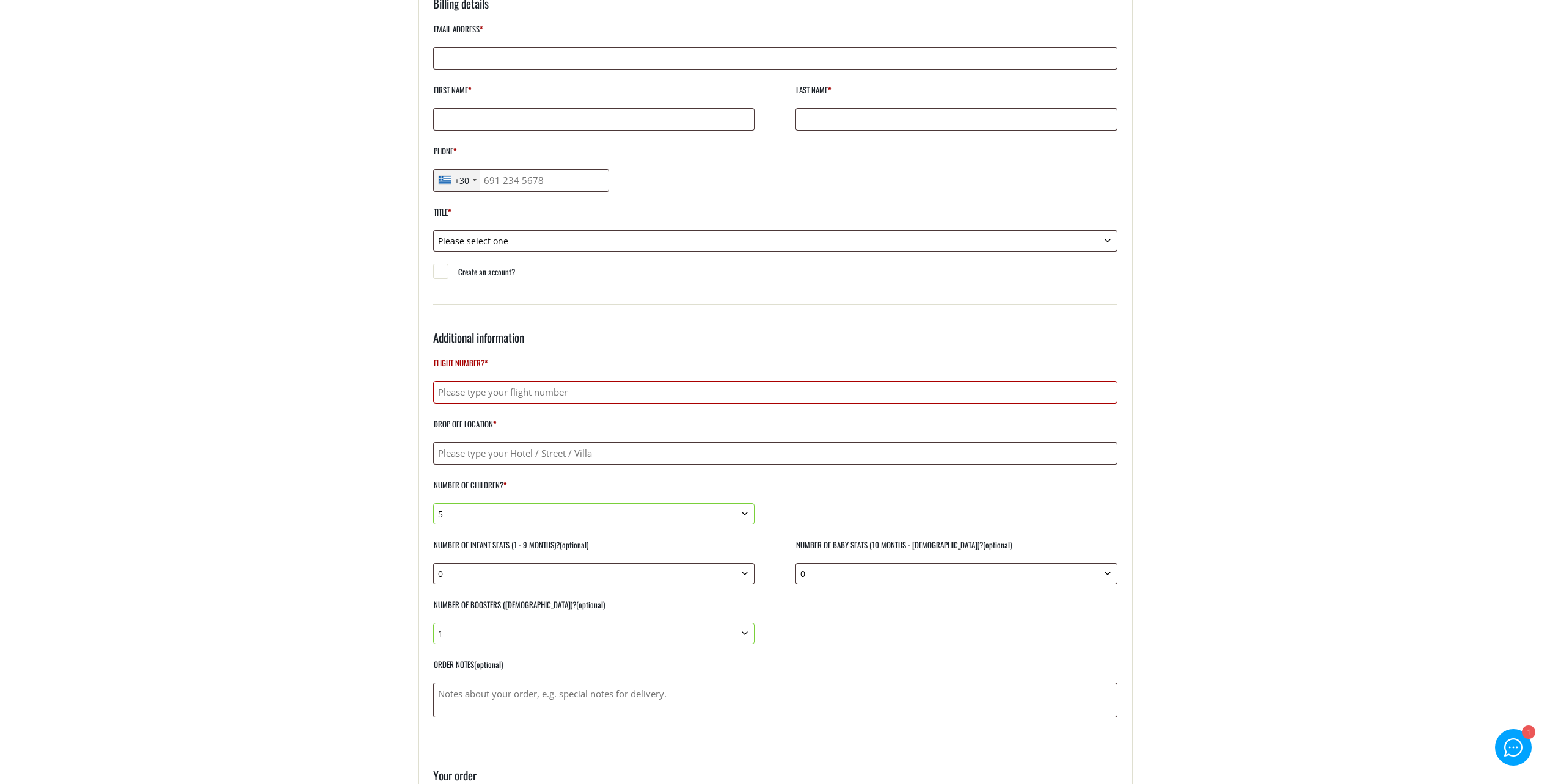
scroll to position [0, 0]
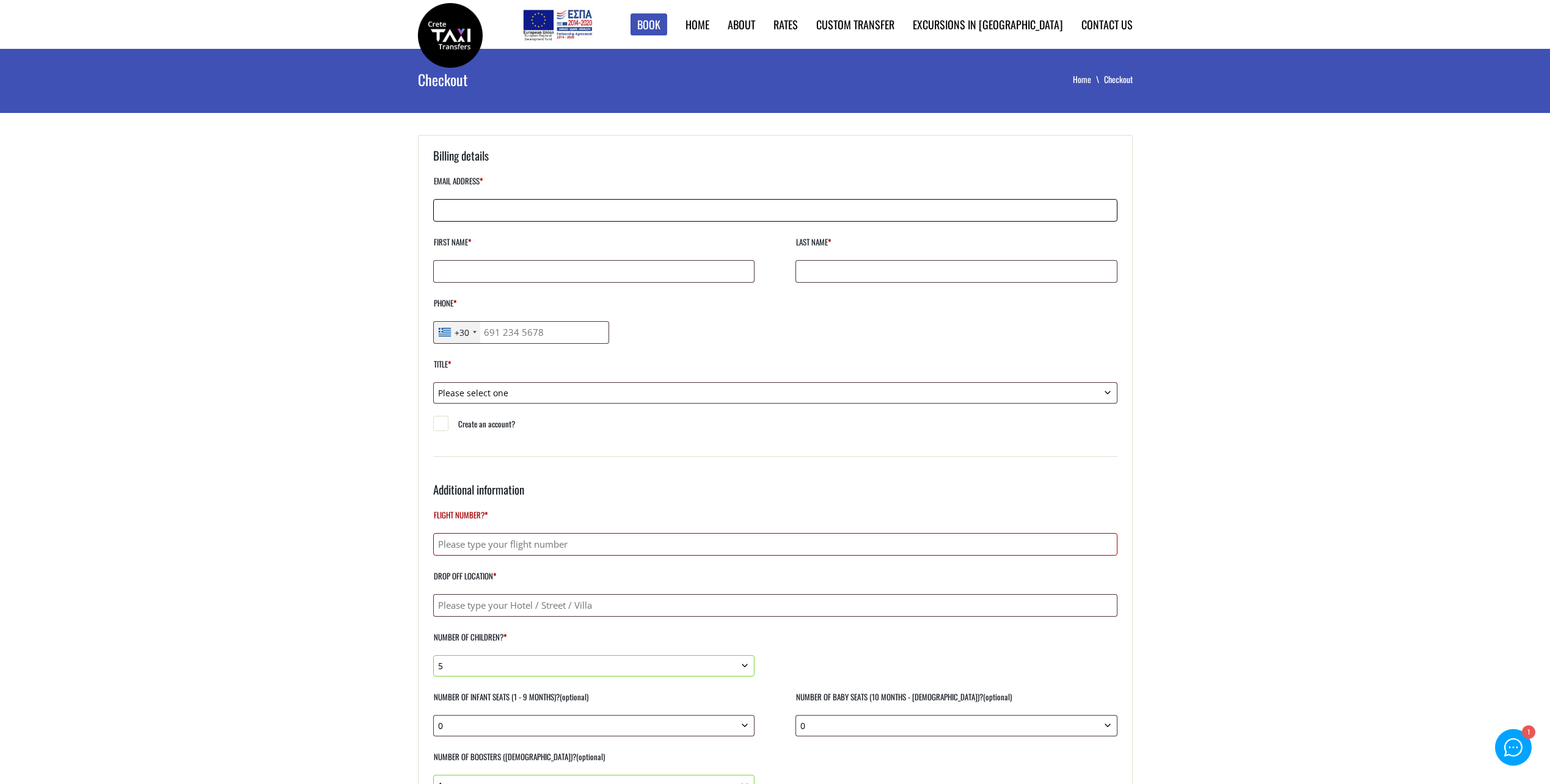
click at [614, 209] on input "Email address *" at bounding box center [775, 210] width 685 height 22
type input "marianyckelpiga@outlook.com"
type input "[PERSON_NAME]"
type input "[PHONE_NUMBER]"
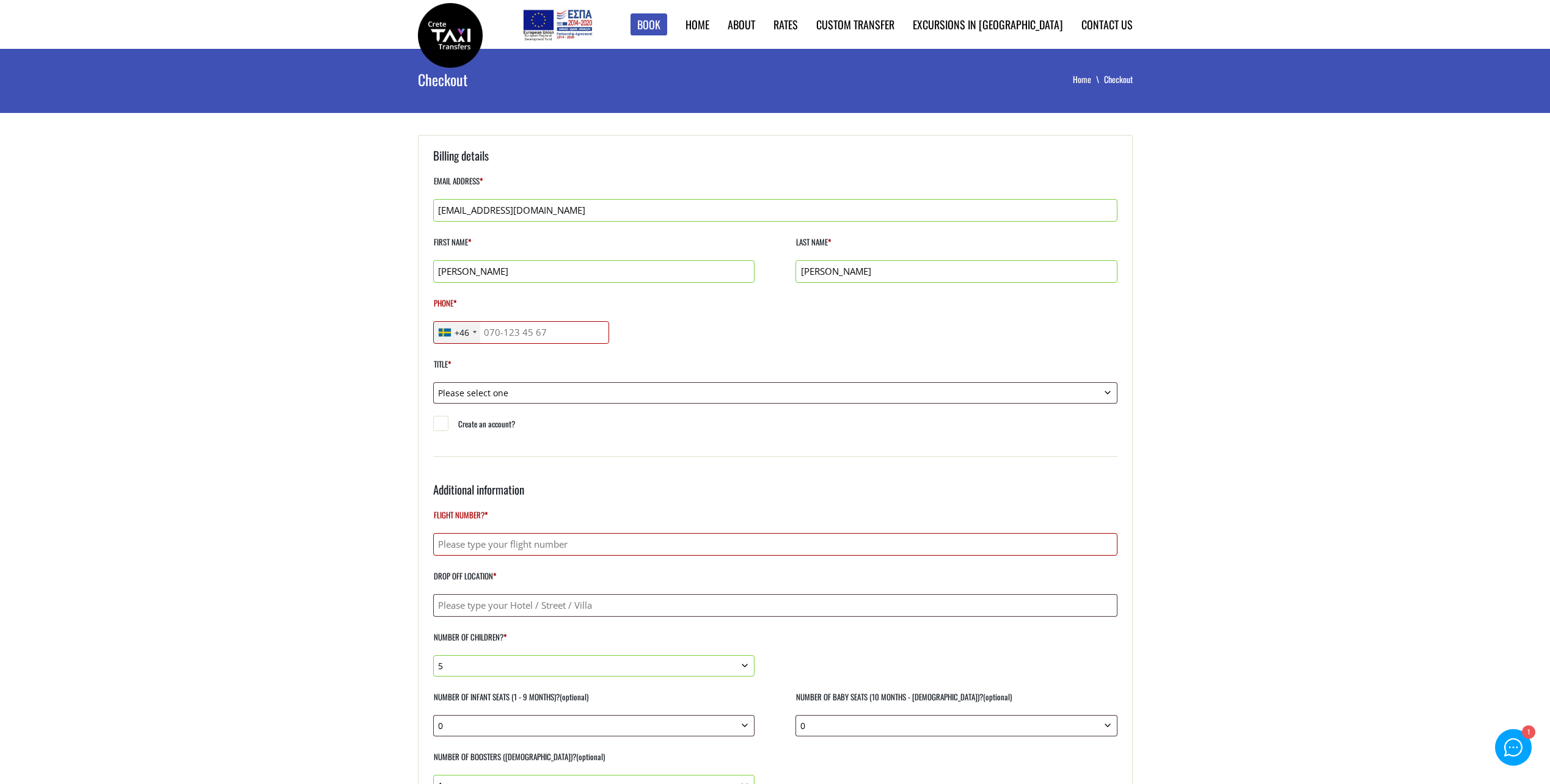
type input "[PHONE_NUMBER]"
click at [549, 395] on select "Please select one Mr. Mrs." at bounding box center [775, 393] width 685 height 22
select select "mrs"
click at [433, 383] on select "Please select one Mr. Mrs." at bounding box center [775, 393] width 685 height 22
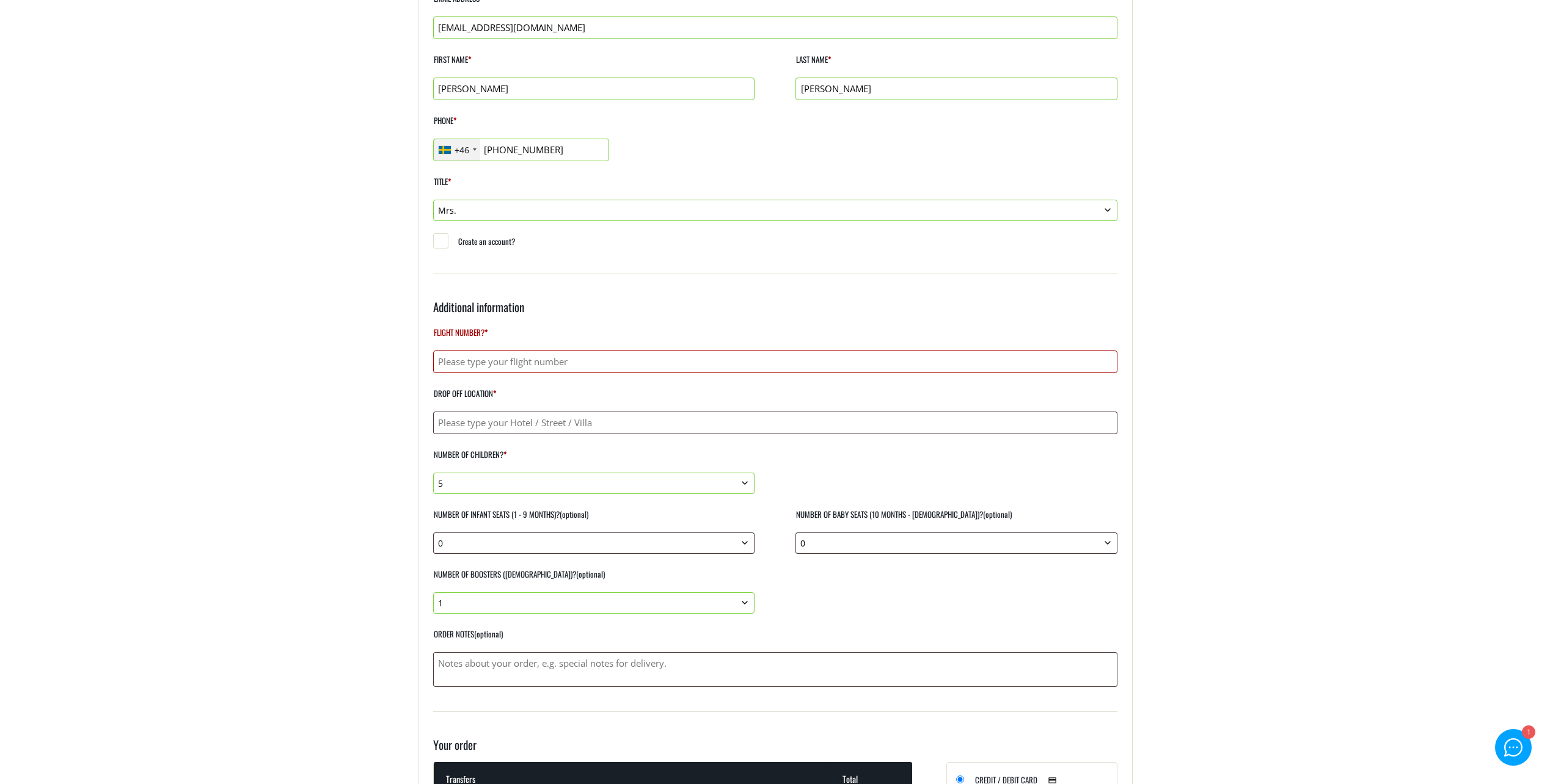
scroll to position [183, 0]
click at [549, 358] on input "Flight number? *" at bounding box center [775, 361] width 685 height 22
type input "SK7827"
click at [660, 418] on input "Drop off location *" at bounding box center [775, 422] width 685 height 22
click at [647, 450] on label "Number of children? *" at bounding box center [594, 459] width 321 height 26
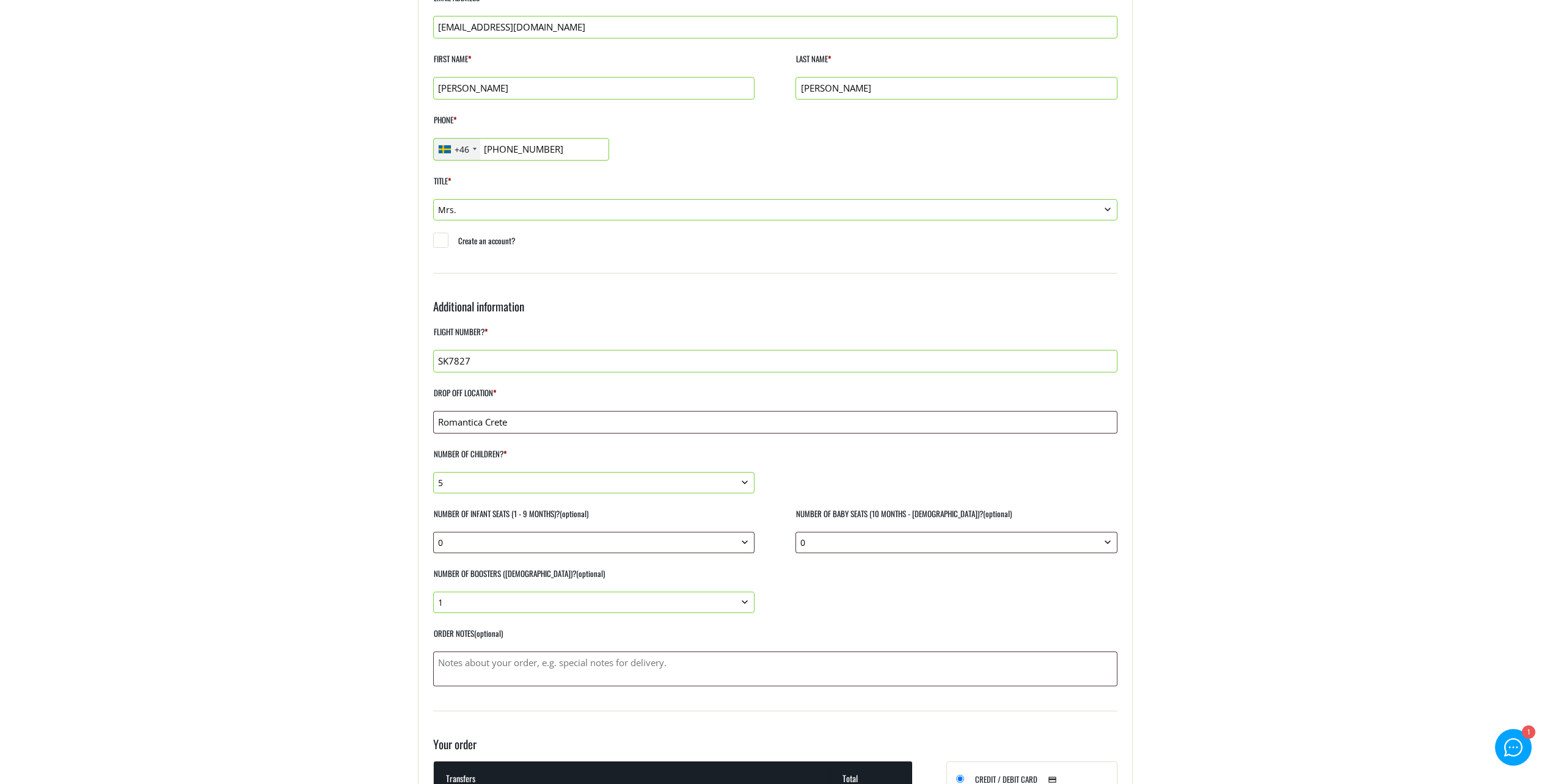
click at [647, 472] on select "0 1 2 3 4 5 6 7 8 9 10" at bounding box center [594, 482] width 321 height 22
click at [655, 420] on input "Romantica Crete" at bounding box center [775, 422] width 685 height 22
drag, startPoint x: 546, startPoint y: 421, endPoint x: 398, endPoint y: 425, distance: 148.1
click at [398, 425] on main "Checkout Home Checkout If you have shopped with us before, please enter your de…" at bounding box center [775, 621] width 1550 height 1510
paste input "GR-730 07, Crete"
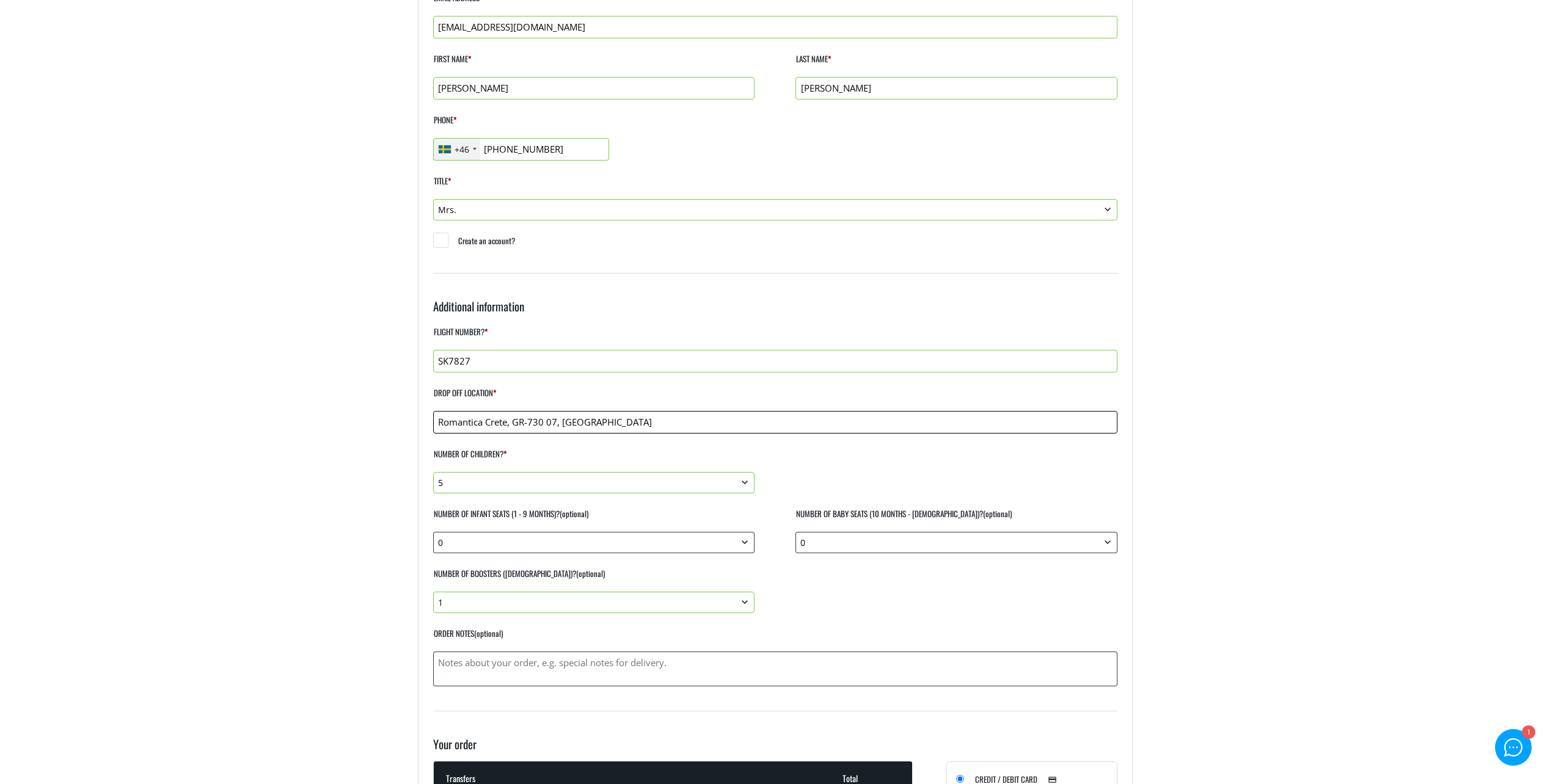
type input "Romantica Crete, GR-730 07, [GEOGRAPHIC_DATA]"
click at [559, 491] on select "0 1 2 3 4 5 6 7 8 9 10" at bounding box center [594, 482] width 321 height 22
click at [559, 491] on select "0 1 2 3 4 5 6 7 8 9 10" at bounding box center [594, 482] width 321 height 22
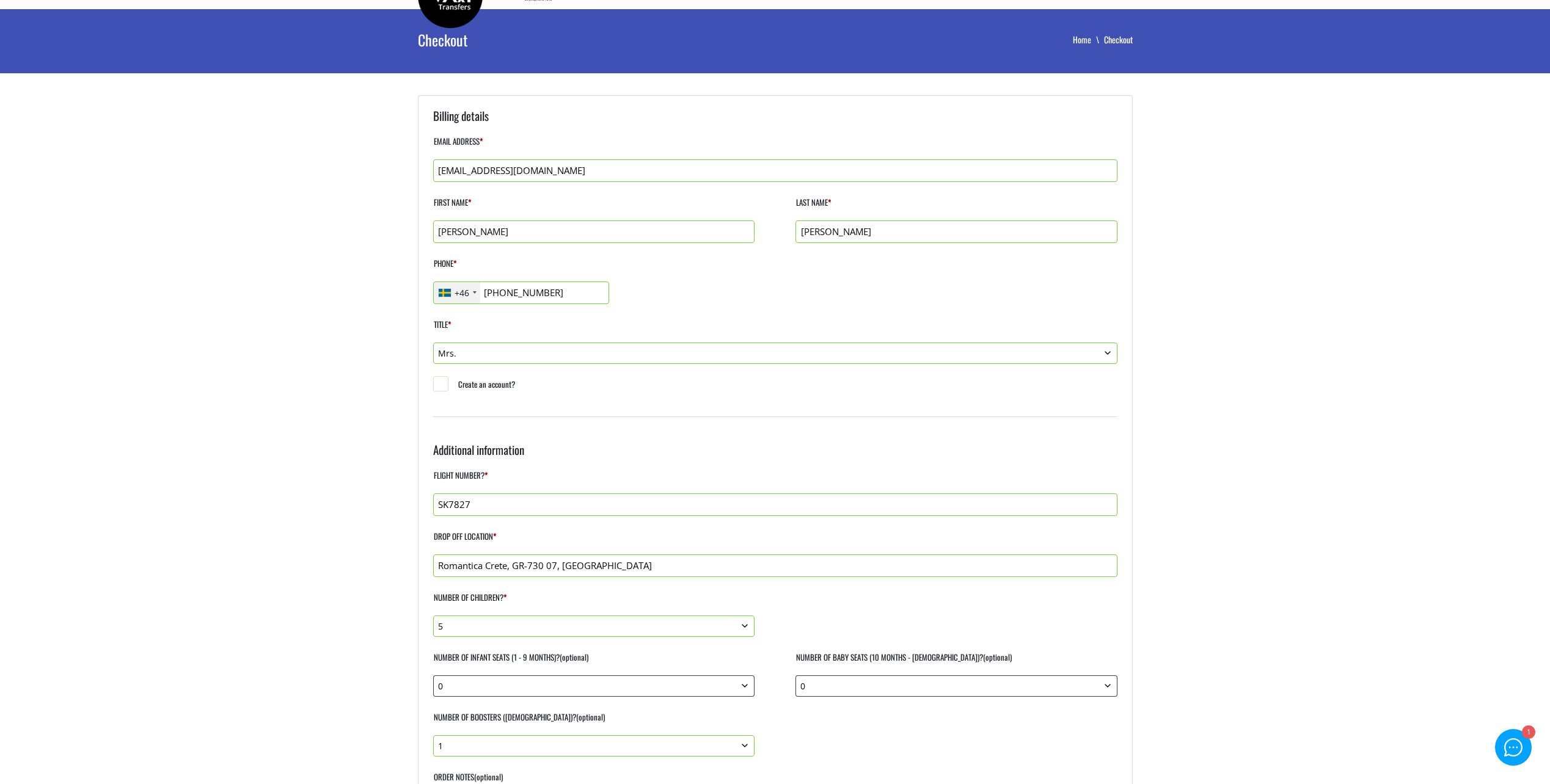
scroll to position [61, 0]
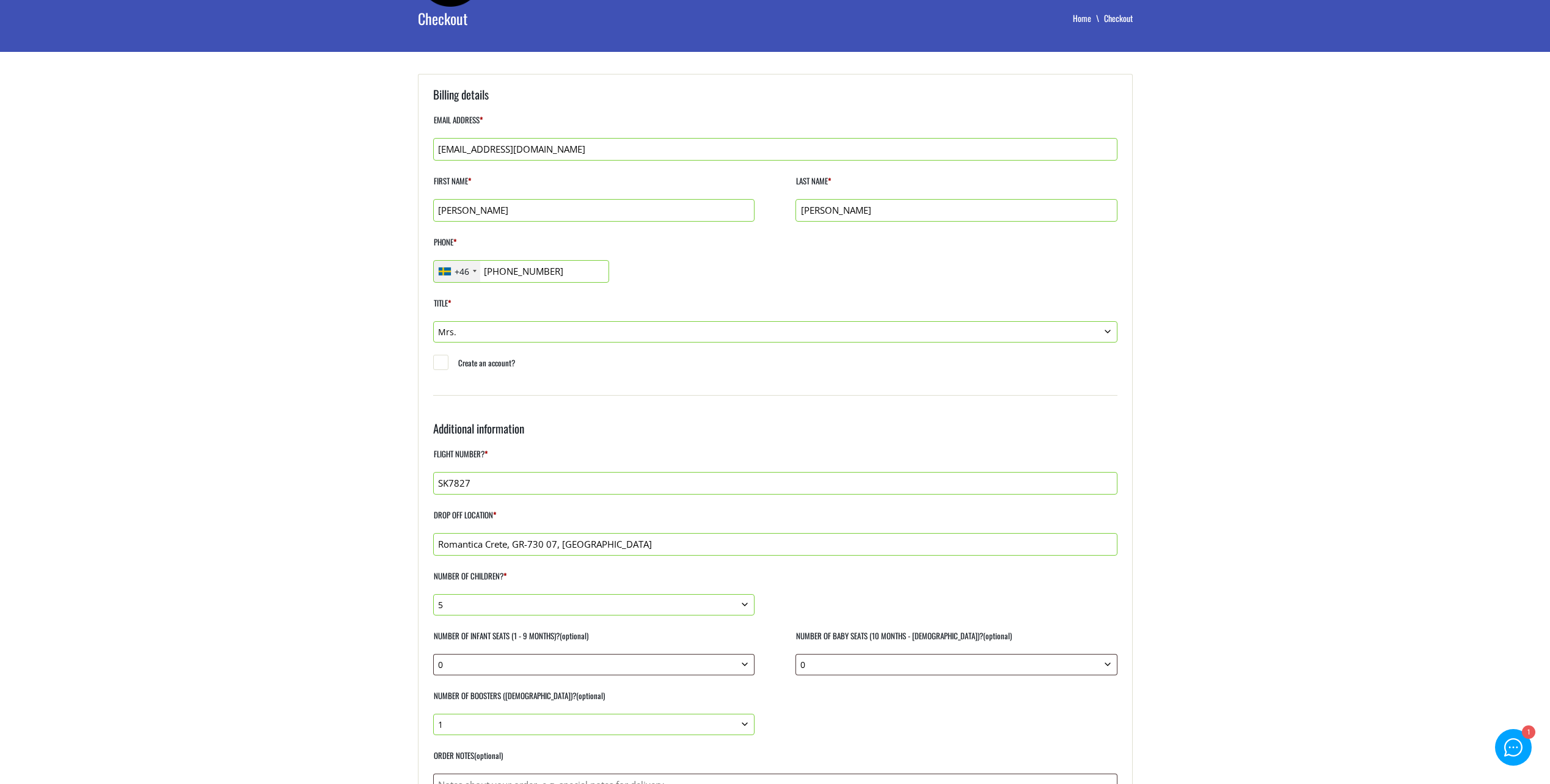
click at [670, 494] on input "SK7827" at bounding box center [775, 483] width 685 height 22
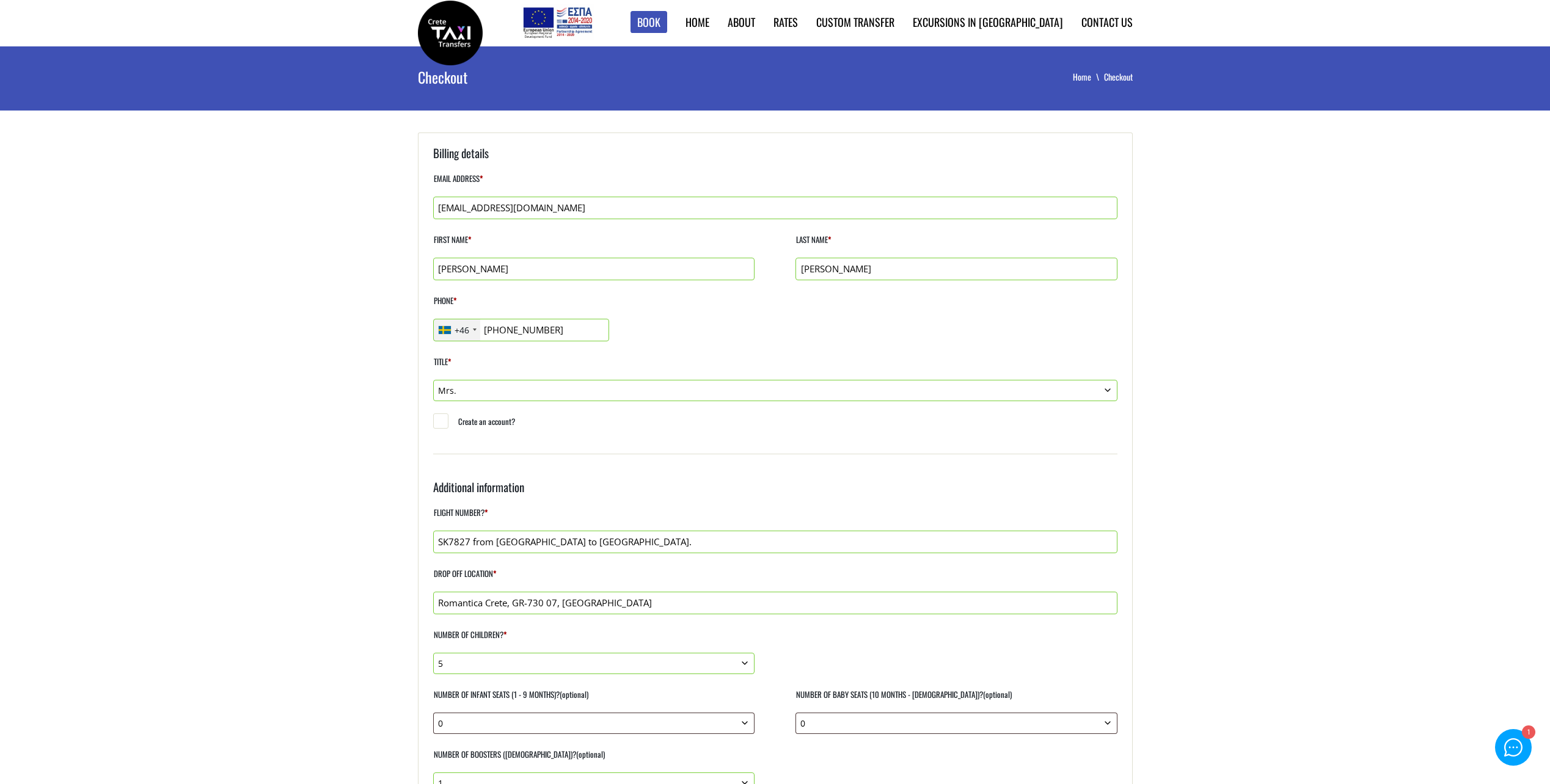
scroll to position [0, 0]
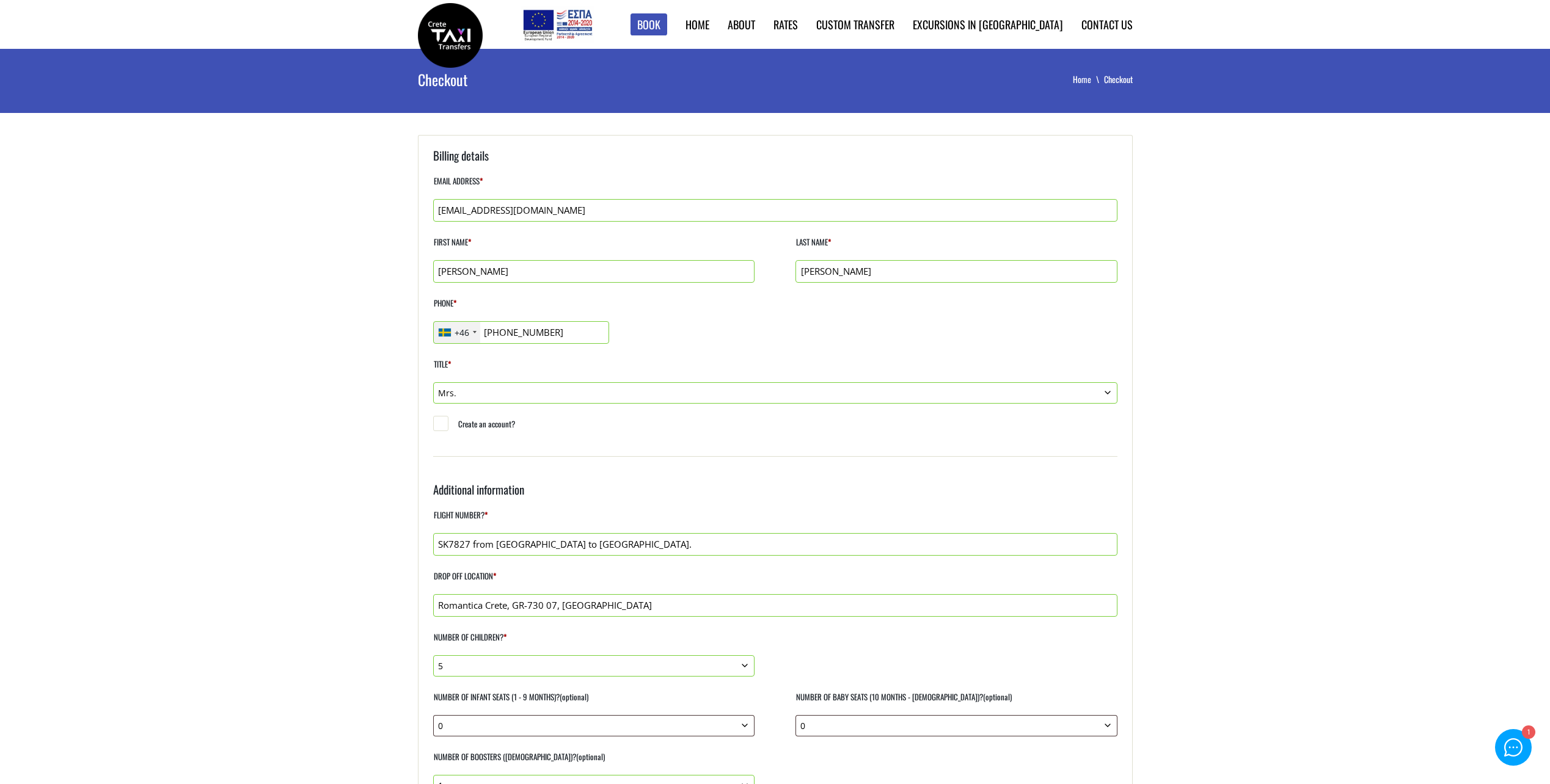
paste input "SK7828"
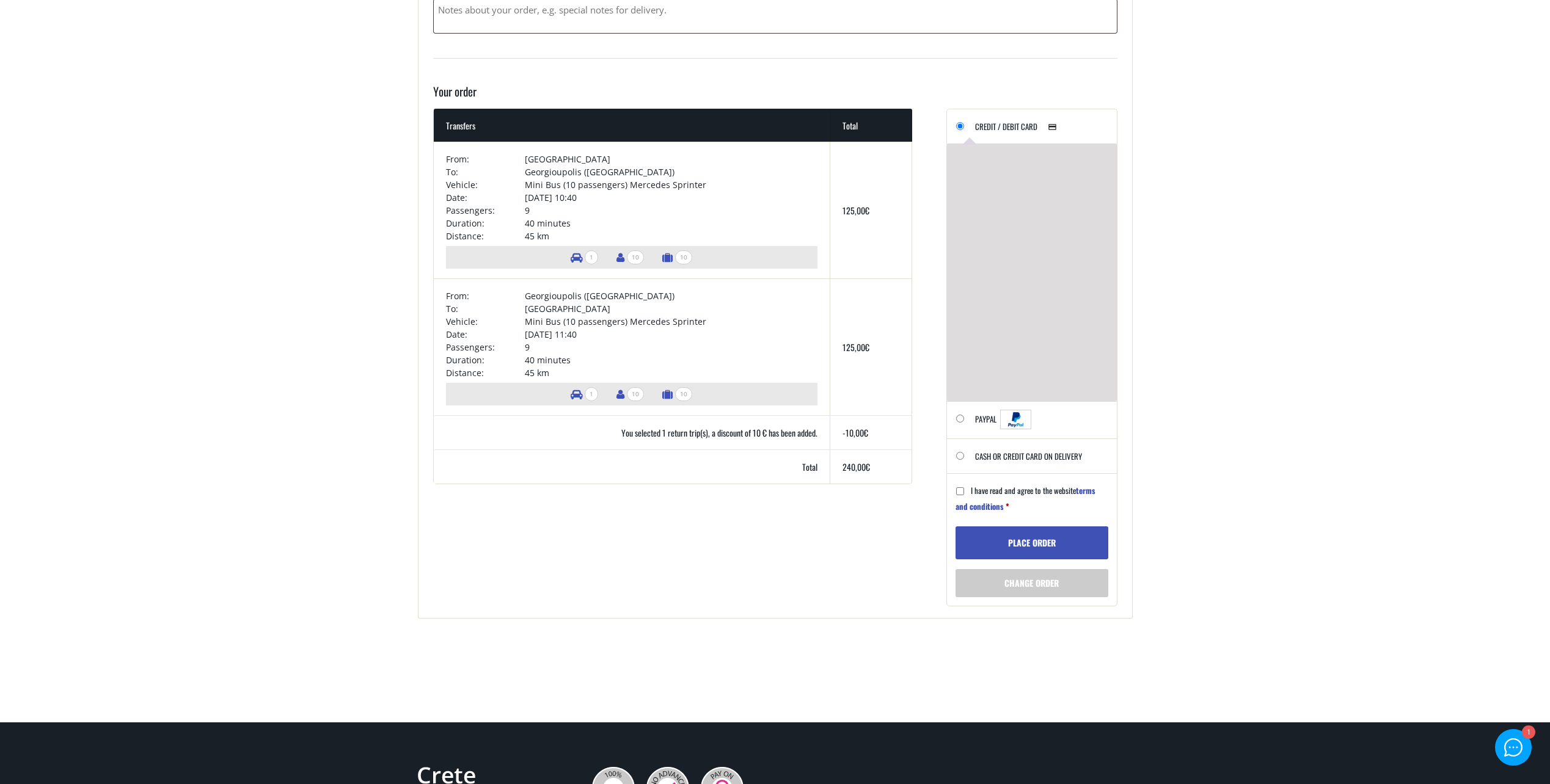
scroll to position [855, 0]
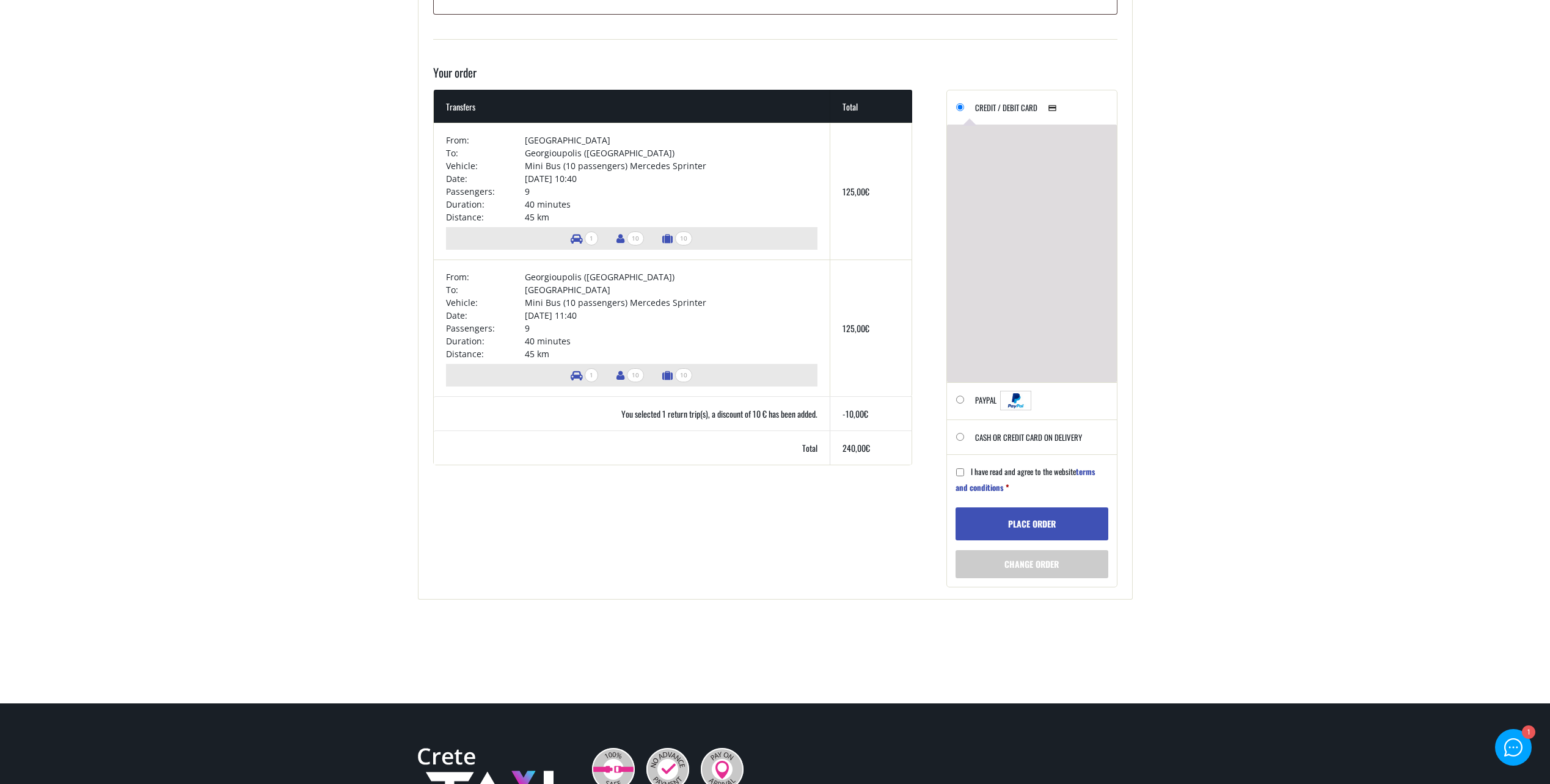
type input "SK7827 from [GEOGRAPHIC_DATA] to [GEOGRAPHIC_DATA]. SK7828 from [GEOGRAPHIC_DAT…"
click at [1017, 563] on link "Change order" at bounding box center [1032, 564] width 153 height 28
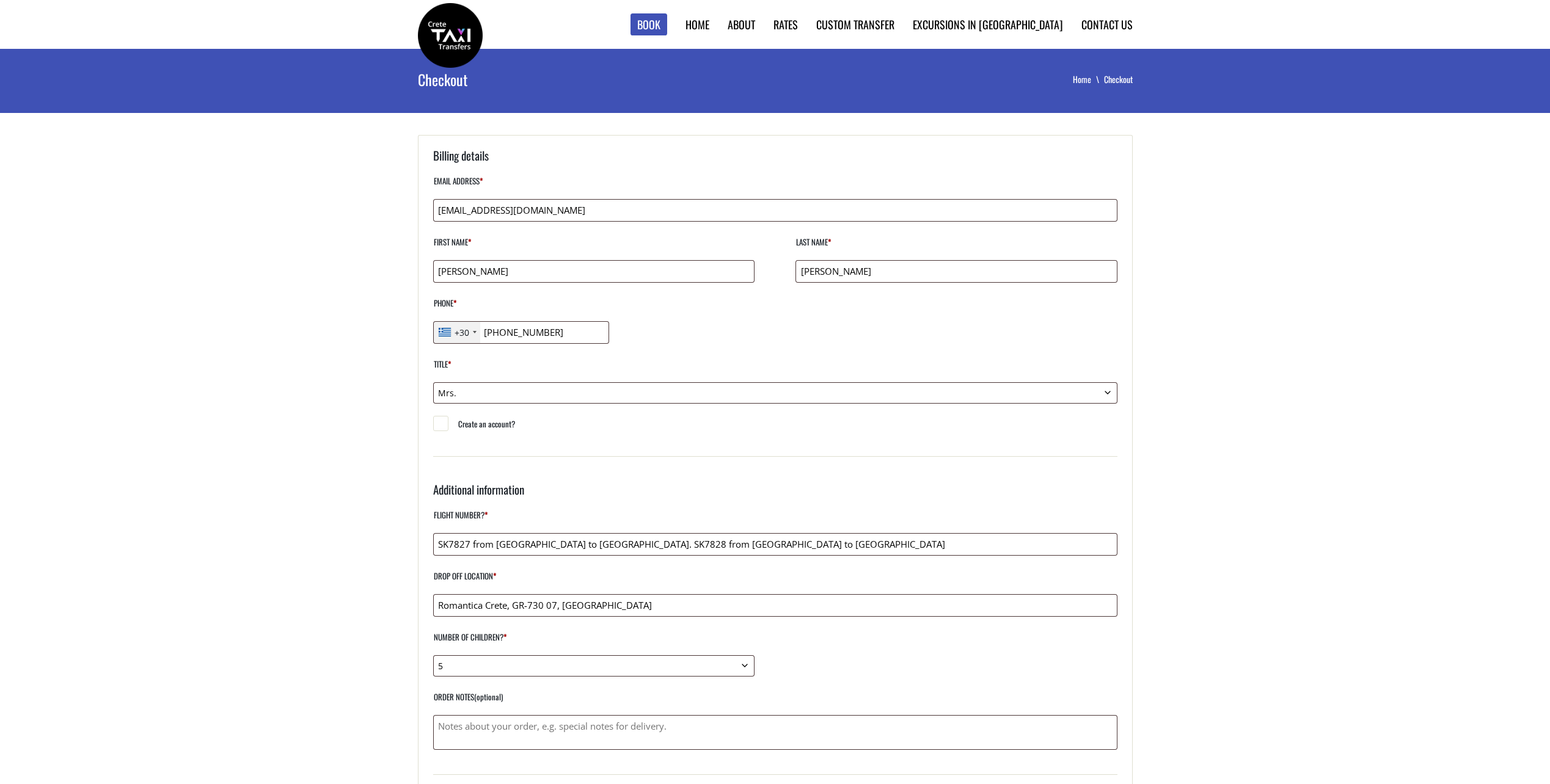
select select "mrs"
select select "5"
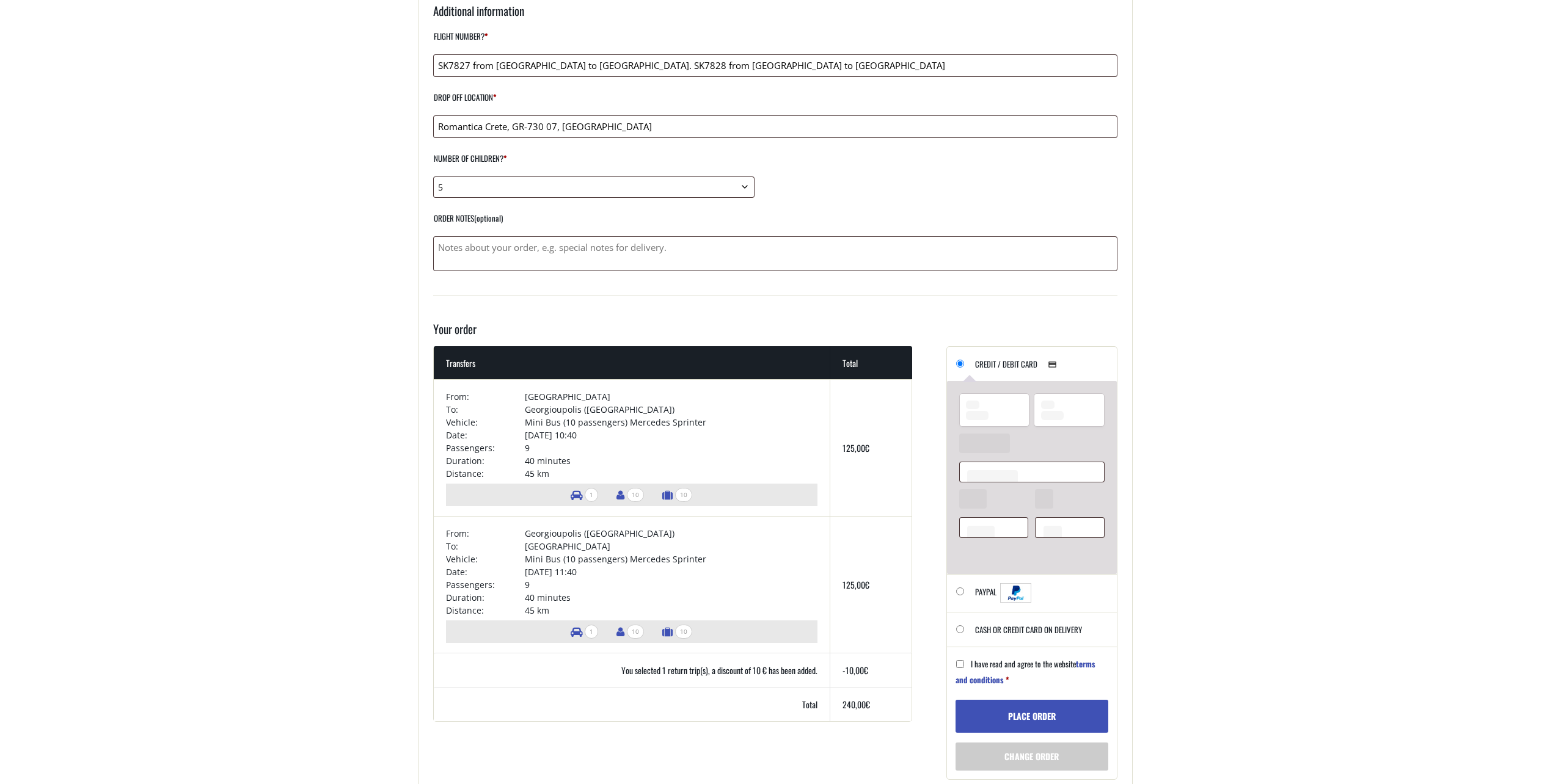
type input "073-818 50 67"
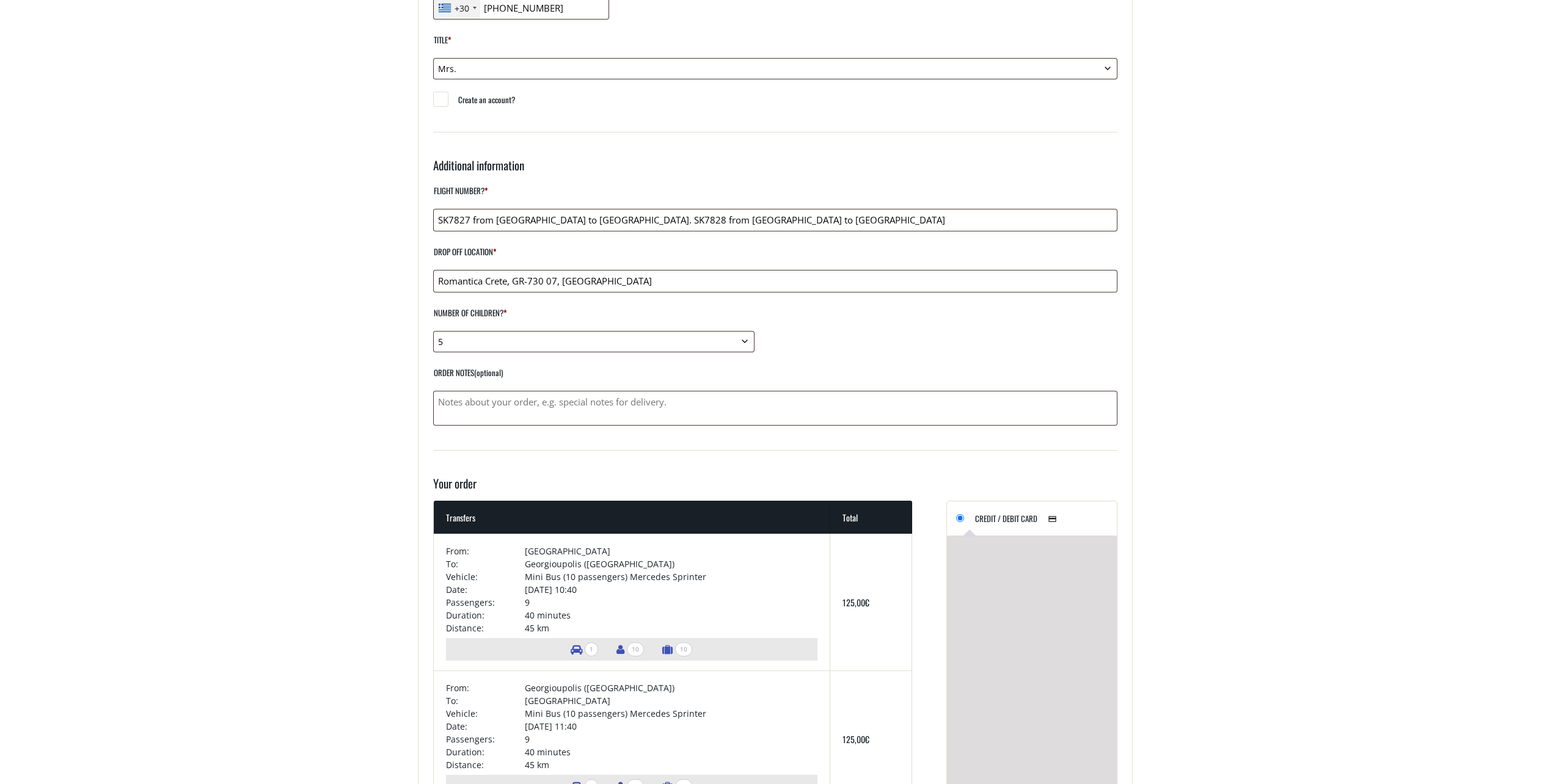
scroll to position [366, 0]
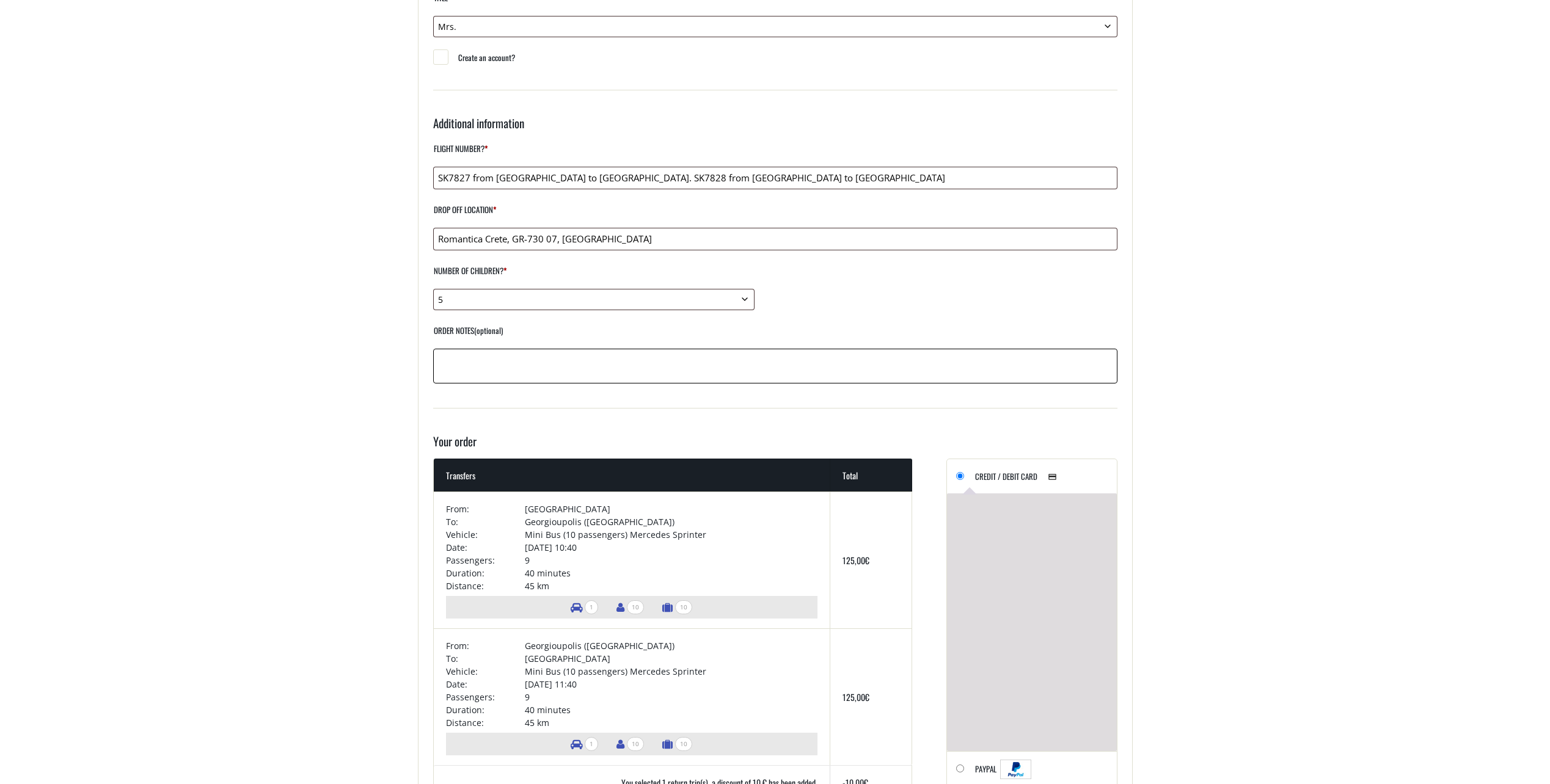
click at [631, 355] on textarea "Order notes (optional)" at bounding box center [775, 366] width 685 height 35
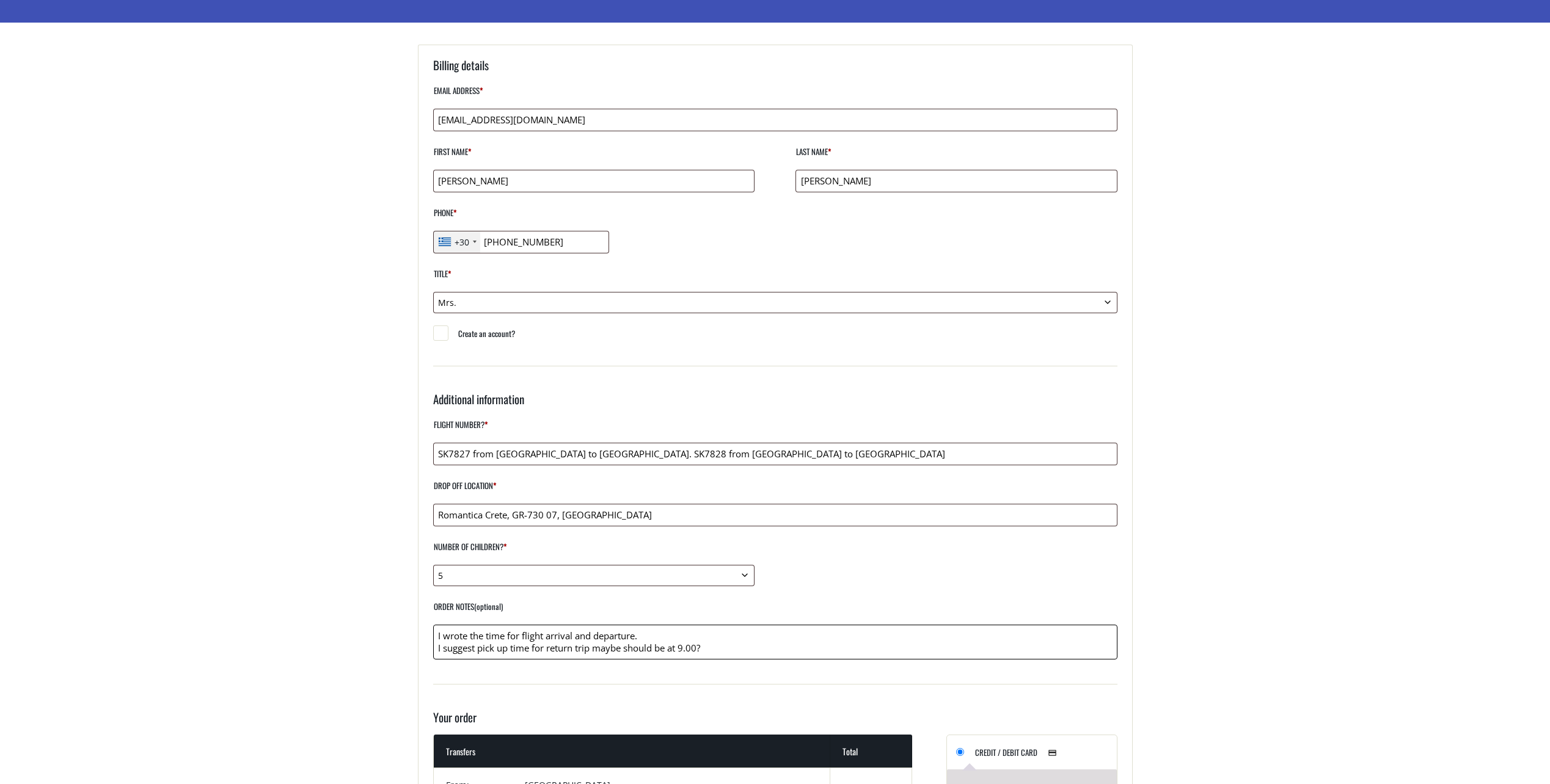
scroll to position [61, 0]
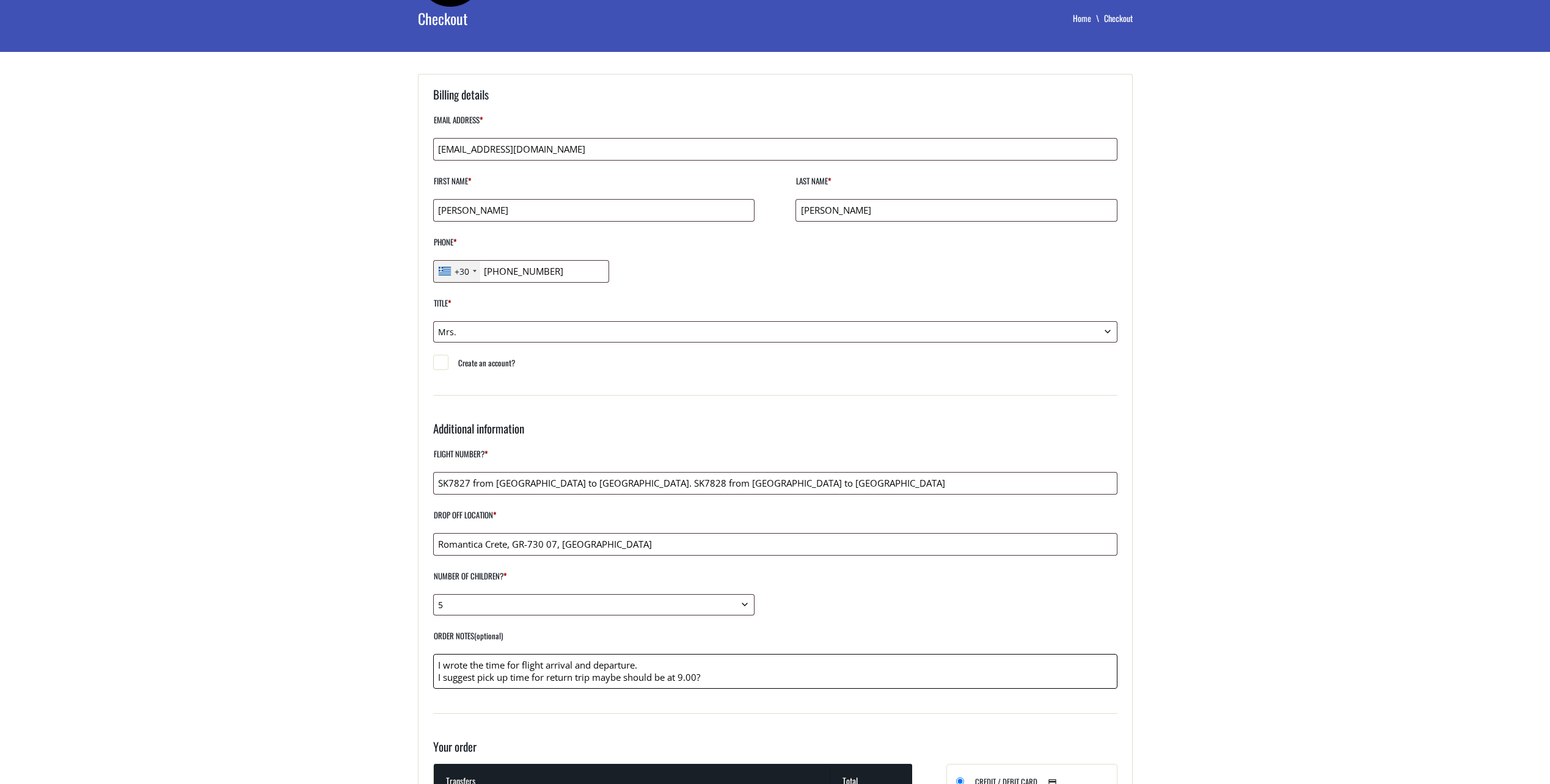
type textarea "I wrote the time for flight arrival and departure. I suggest pick up time for r…"
click at [475, 272] on div "Telephone country code" at bounding box center [474, 271] width 4 height 2
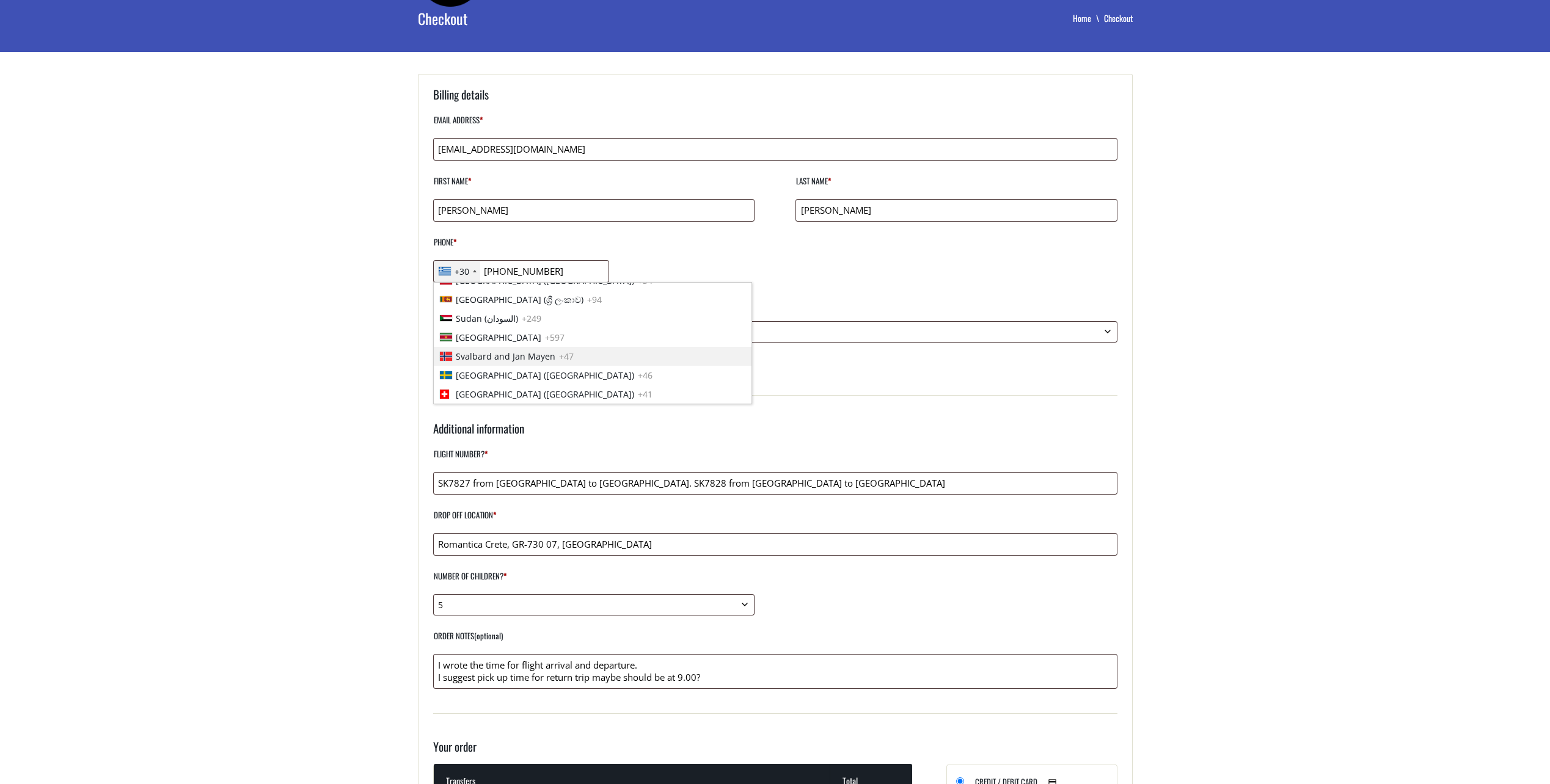
scroll to position [3809, 0]
click at [573, 317] on li "Sweden (Sverige) +46" at bounding box center [592, 313] width 318 height 19
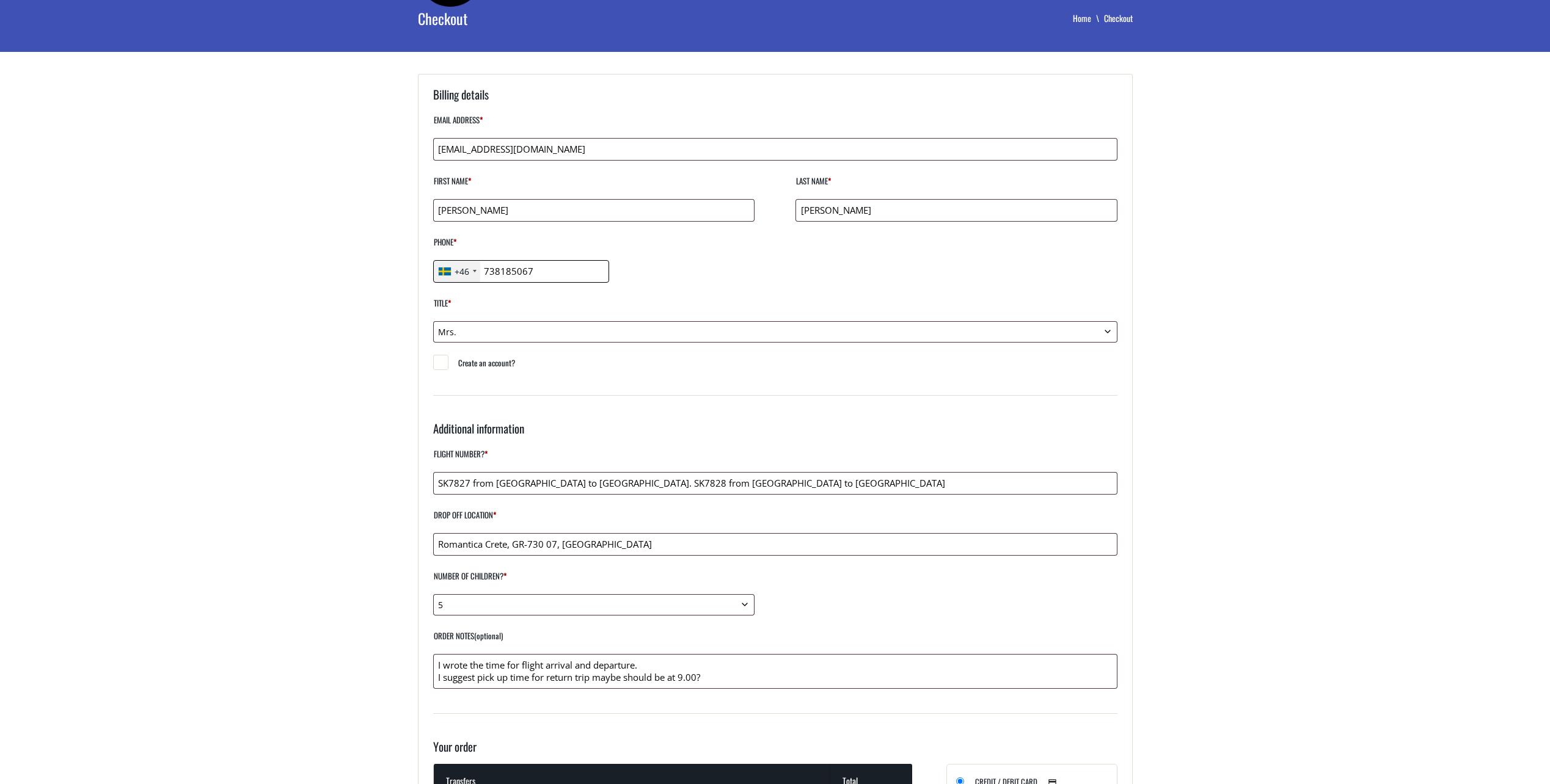
type input "738185067"
click at [1115, 351] on div "Billing details Email address * marianyckelpiga@outlook.com First name * Maria …" at bounding box center [775, 220] width 685 height 269
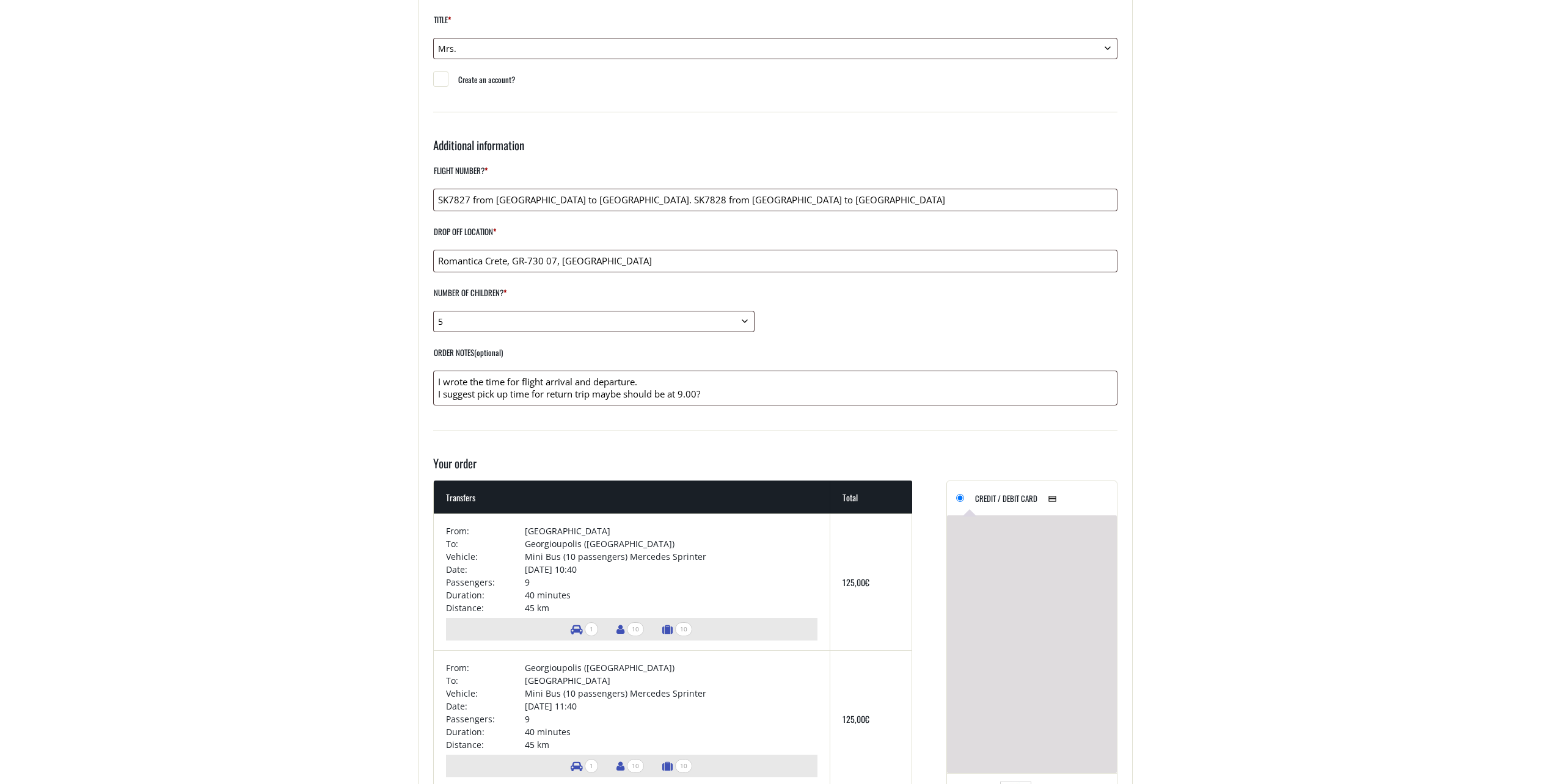
scroll to position [366, 0]
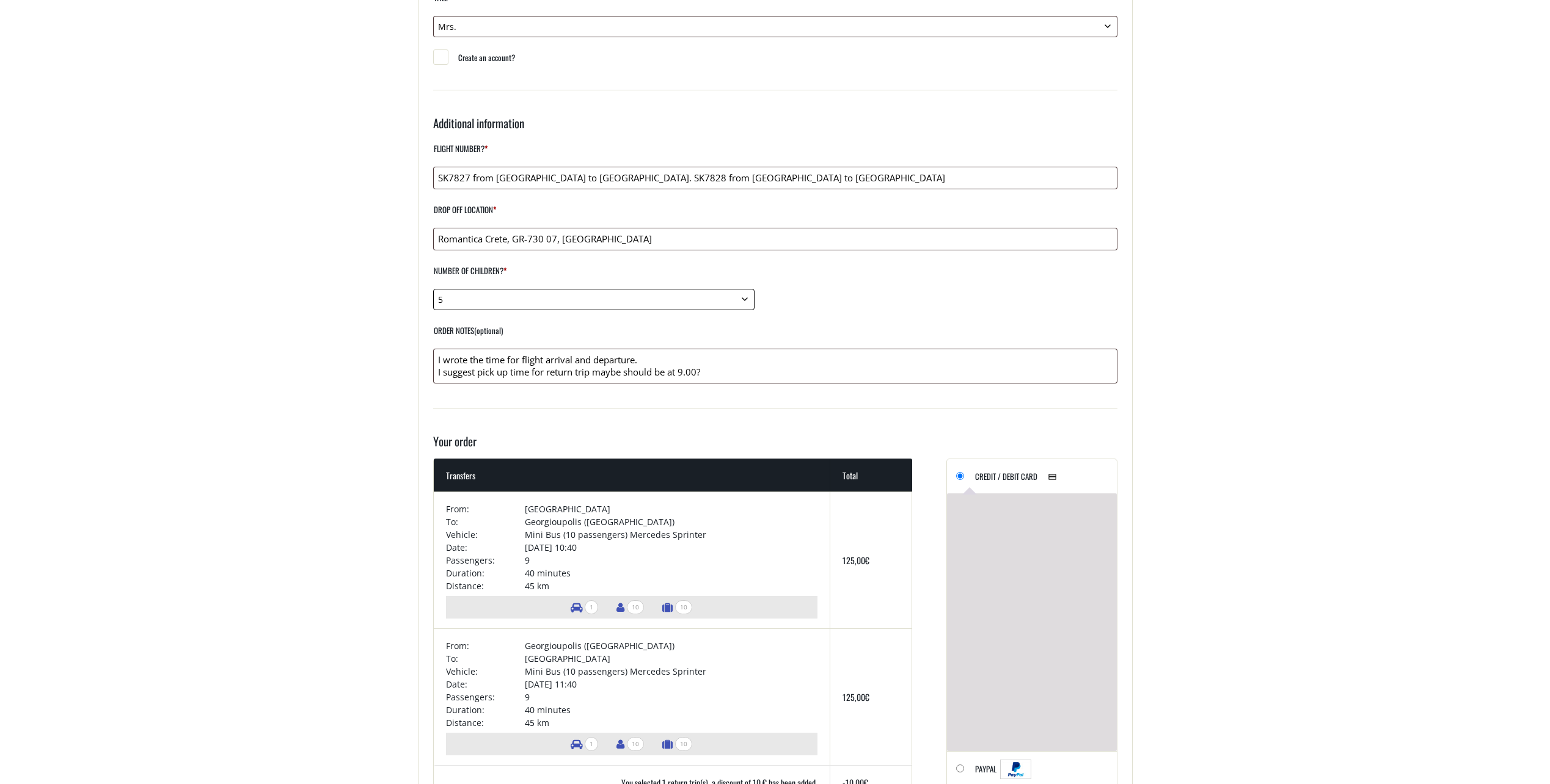
click at [748, 297] on select "0 1 2 3 4 5 6 7 8 9 10" at bounding box center [594, 299] width 321 height 22
click at [433, 289] on select "0 1 2 3 4 5 6 7 8 9 10" at bounding box center [594, 299] width 321 height 22
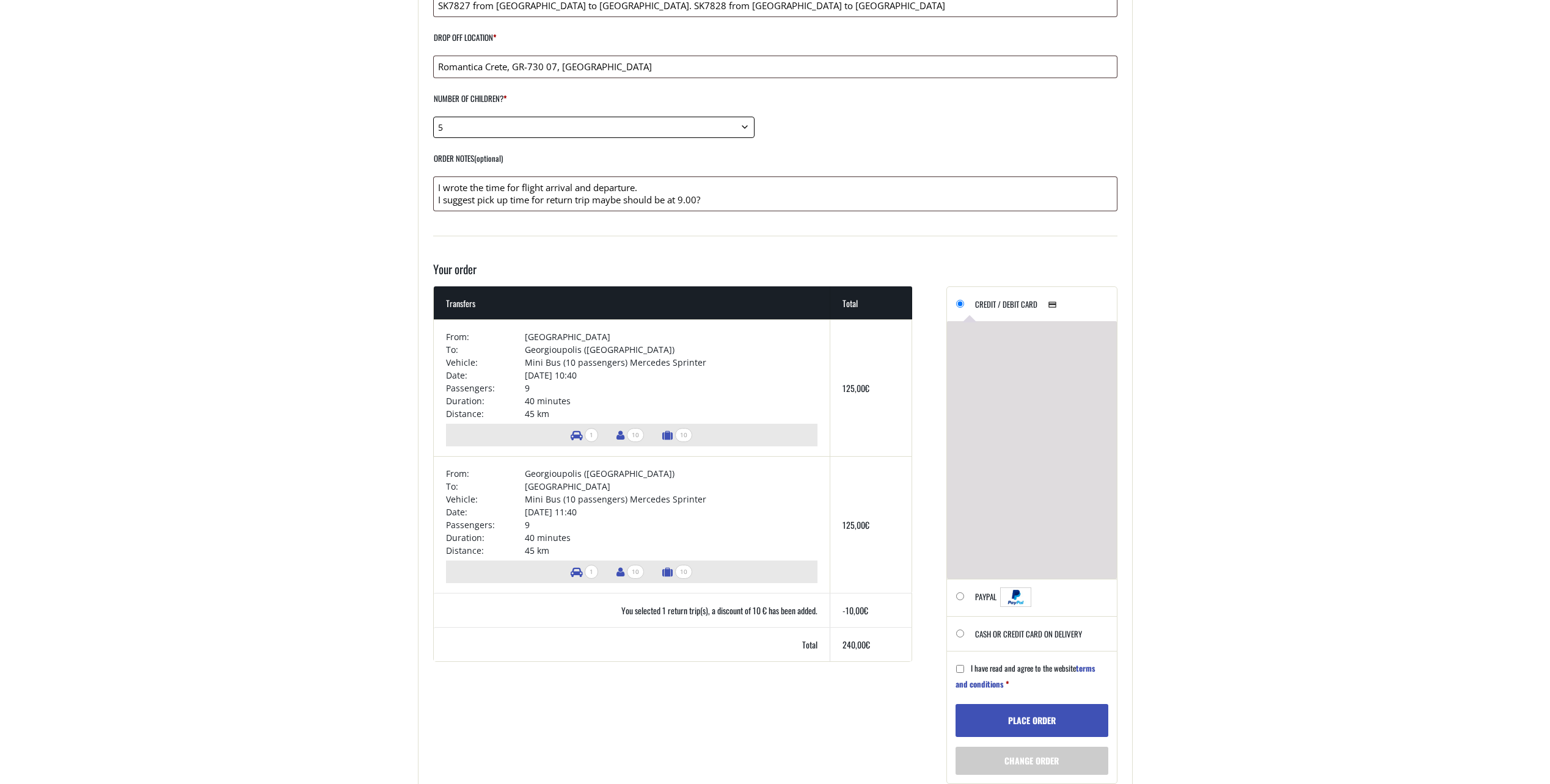
scroll to position [611, 0]
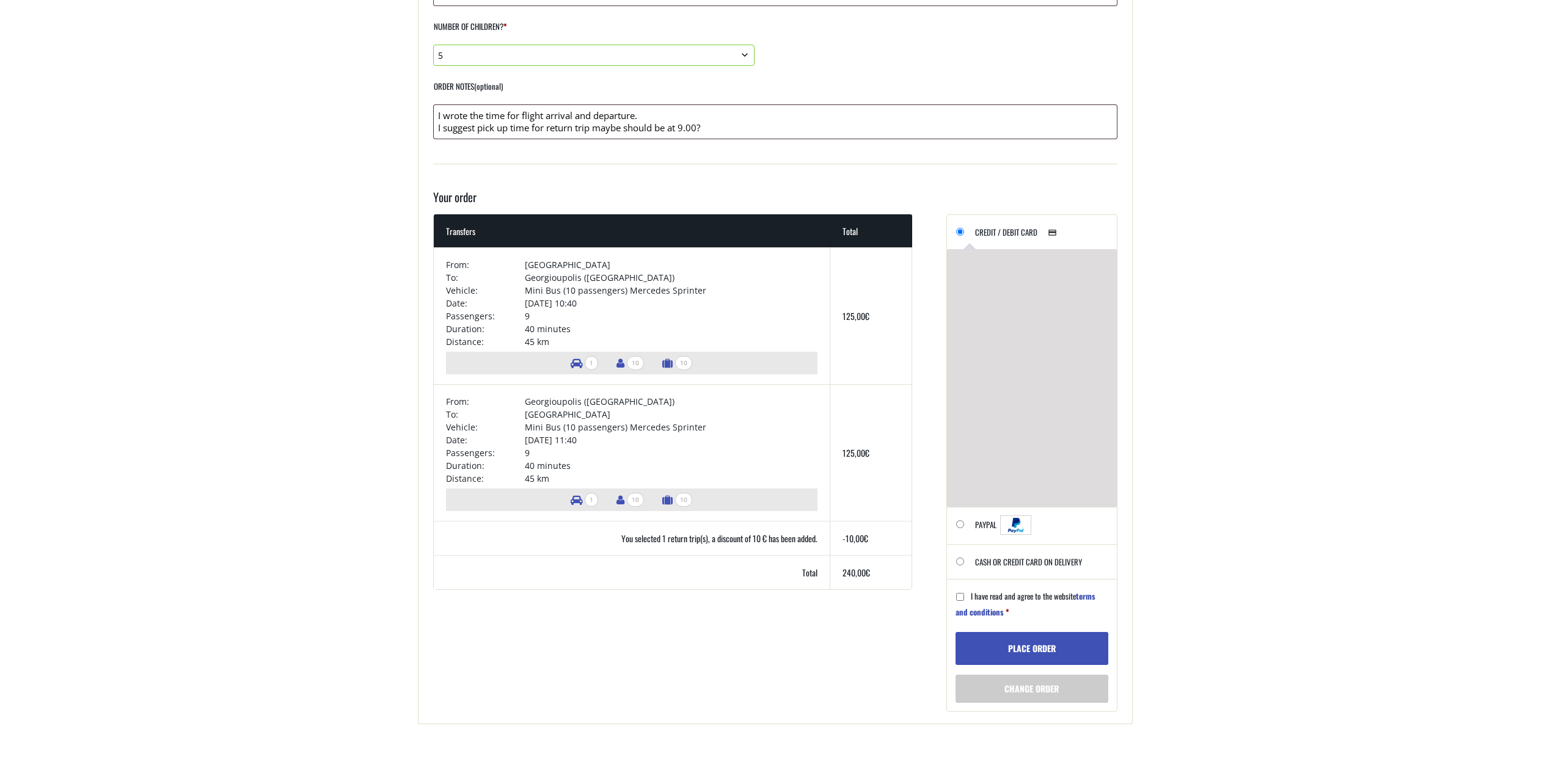
click at [1071, 562] on label "Cash or Credit Card on delivery" at bounding box center [1029, 567] width 107 height 25
click at [964, 562] on input "Cash or Credit Card on delivery" at bounding box center [960, 561] width 8 height 8
radio input "true"
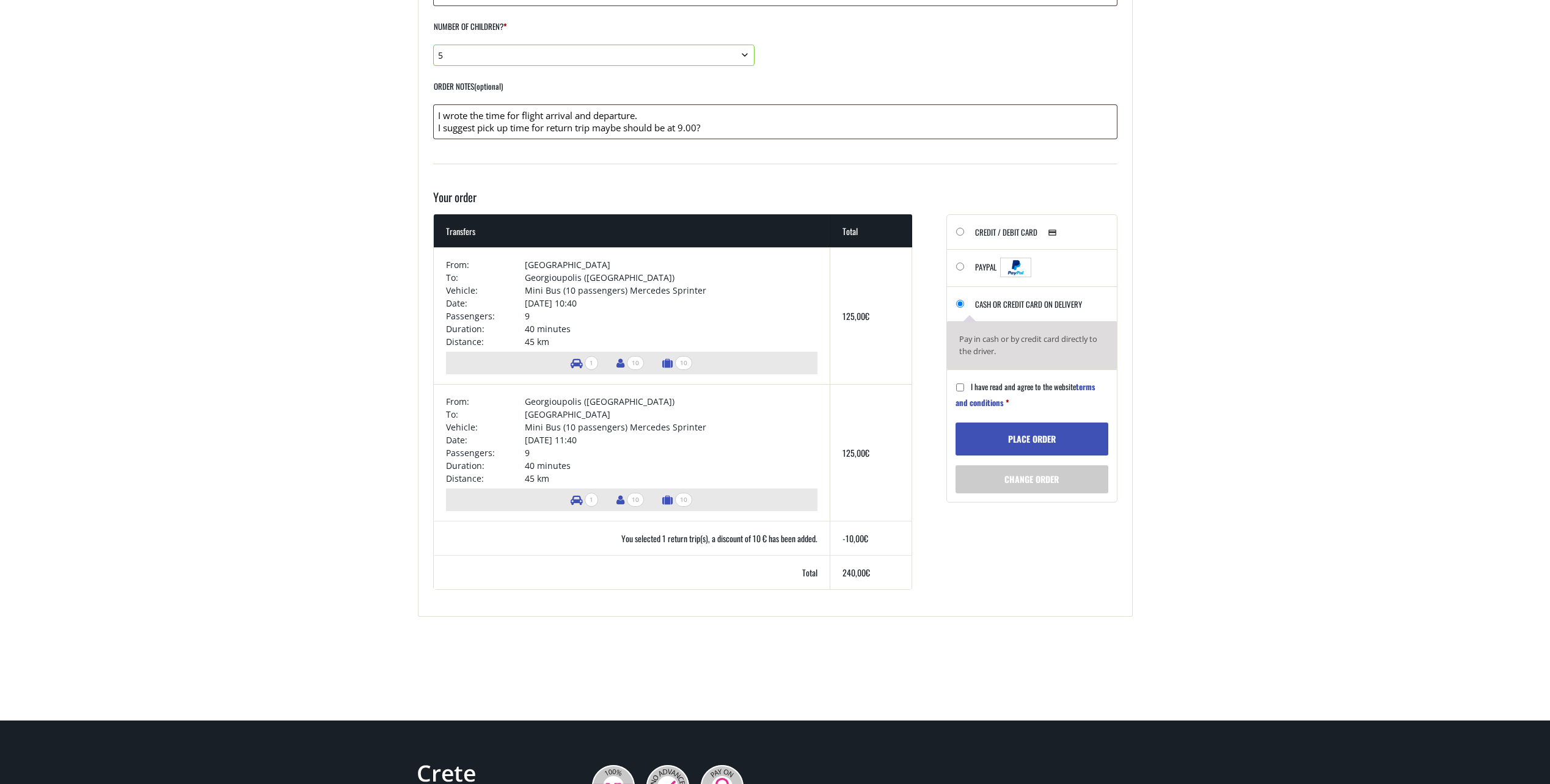
click at [984, 403] on link "terms and conditions" at bounding box center [1026, 395] width 140 height 28
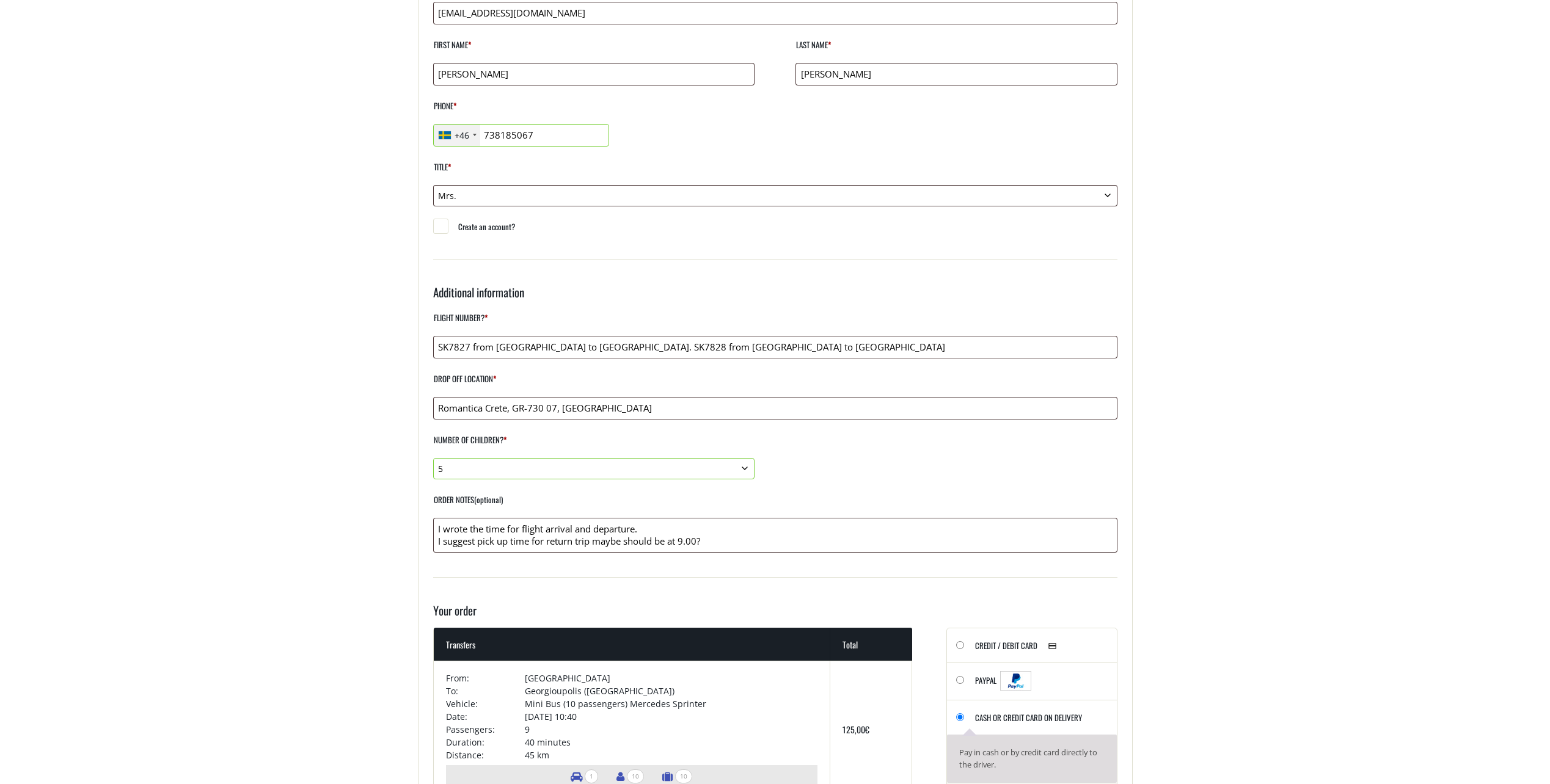
scroll to position [183, 0]
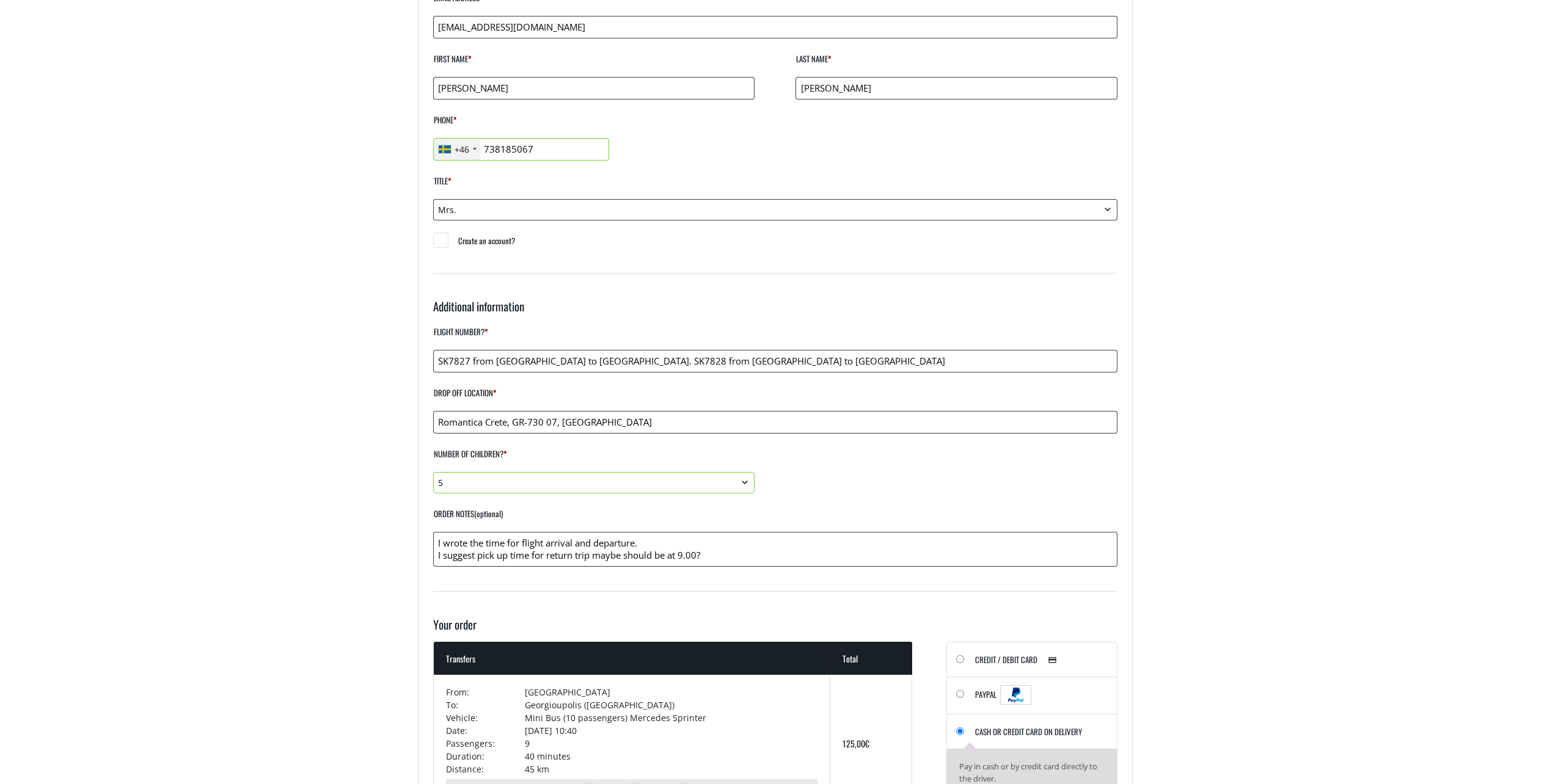
click at [460, 481] on select "0 1 2 3 4 5 6 7 8 9 10" at bounding box center [594, 482] width 321 height 22
click at [433, 472] on select "0 1 2 3 4 5 6 7 8 9 10" at bounding box center [594, 482] width 321 height 22
click at [516, 480] on select "0 1 2 3 4 5 6 7 8 9 10" at bounding box center [594, 482] width 321 height 22
click at [433, 472] on select "0 1 2 3 4 5 6 7 8 9 10" at bounding box center [594, 482] width 321 height 22
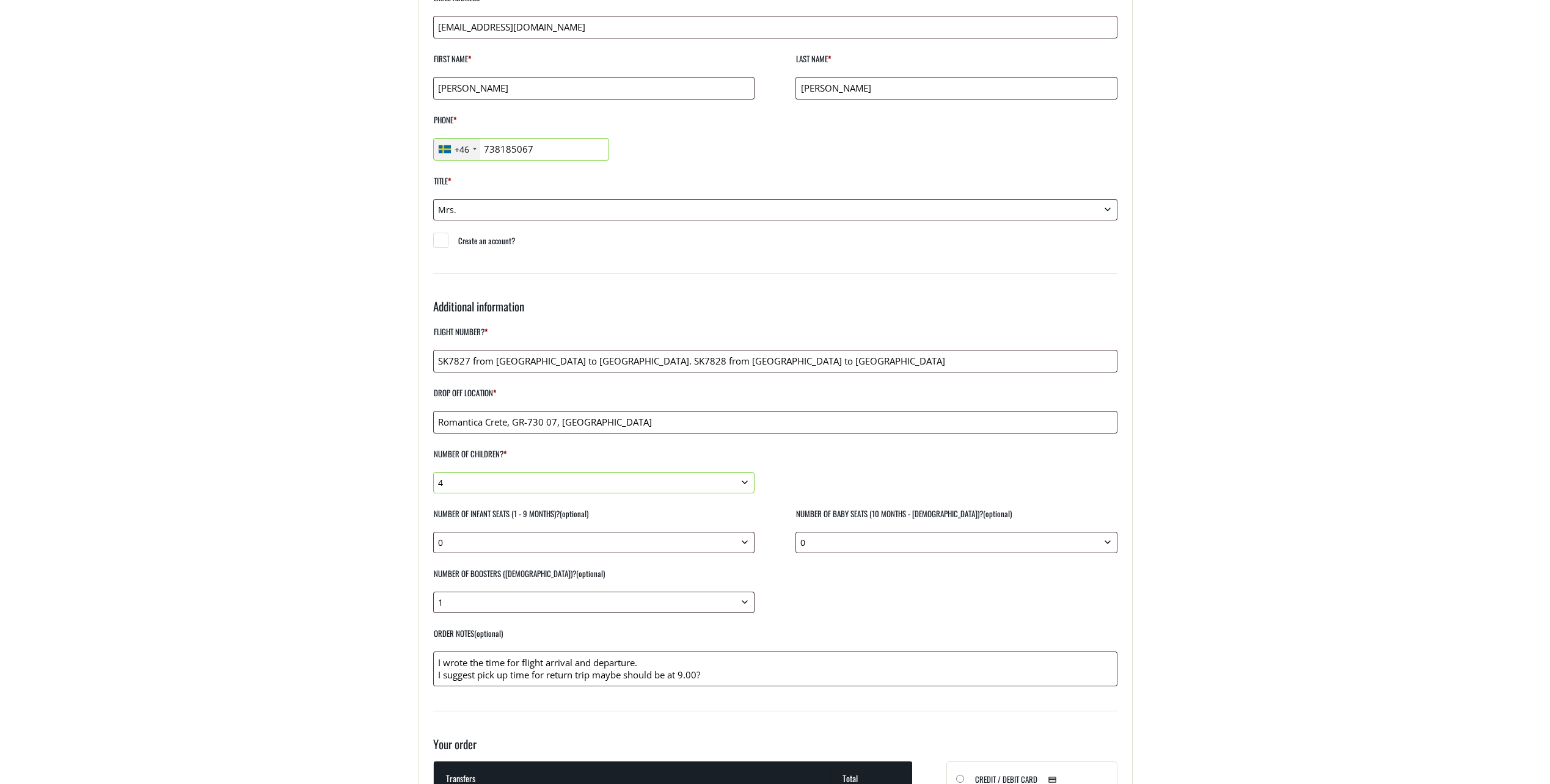
click at [583, 483] on select "0 1 2 3 4 5 6 7 8 9 10" at bounding box center [594, 482] width 321 height 22
select select "5"
click at [433, 472] on select "0 1 2 3 4 5 6 7 8 9 10" at bounding box center [594, 482] width 321 height 22
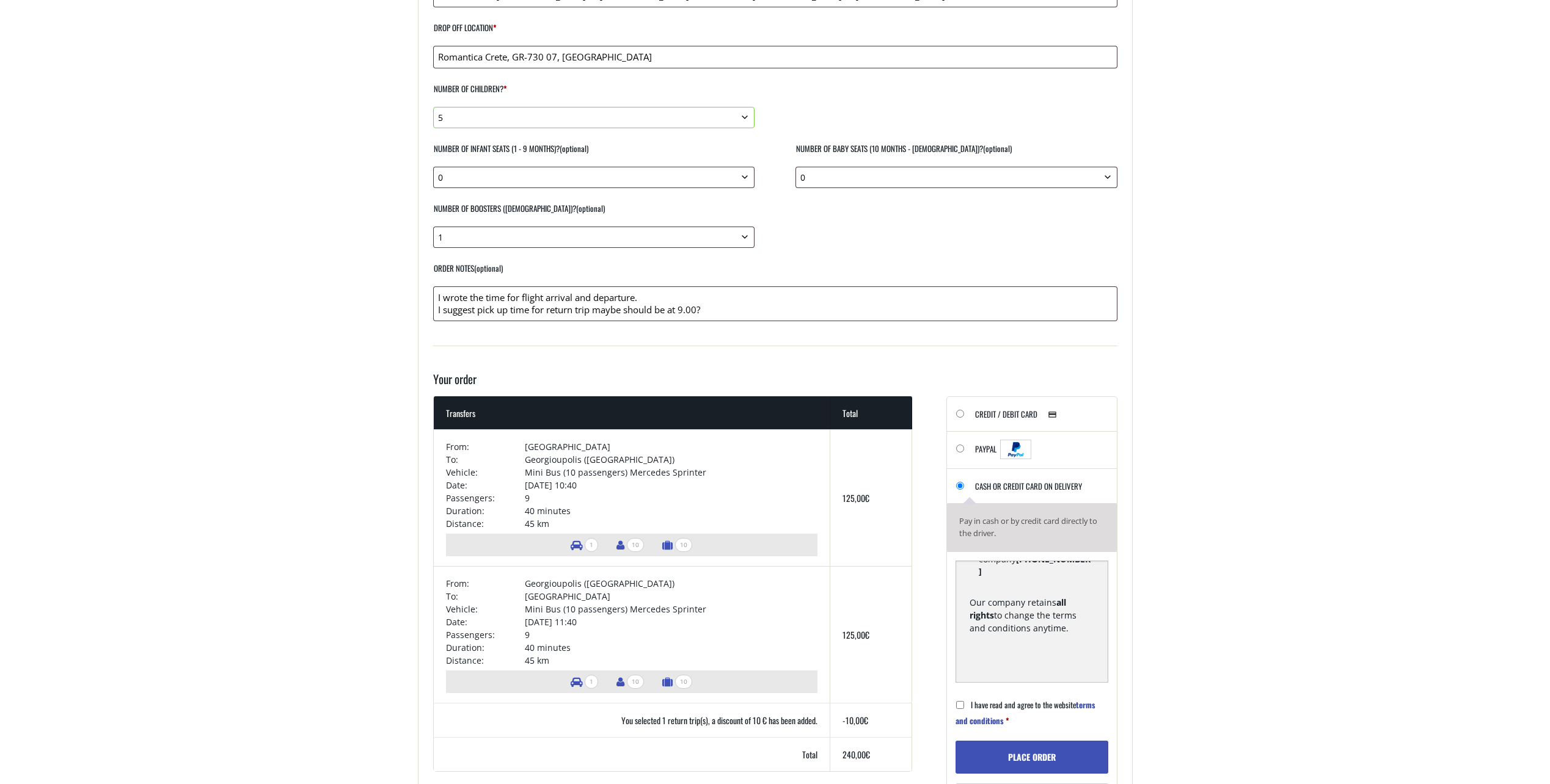
scroll to position [549, 0]
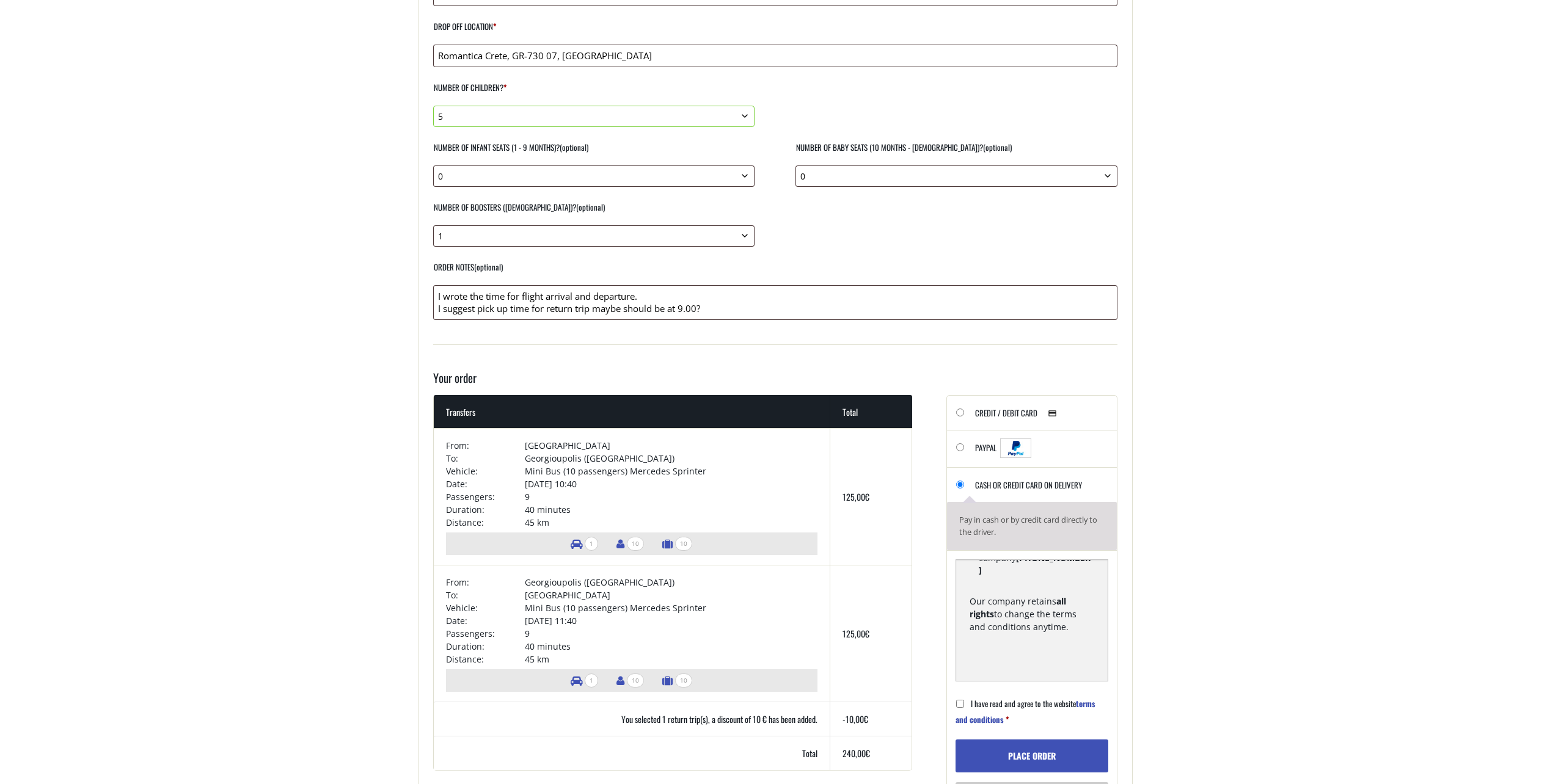
click at [588, 618] on td "[DATE] 11:40" at bounding box center [671, 620] width 293 height 13
click at [759, 316] on textarea "I wrote the time for flight arrival and departure. I suggest pick up time for r…" at bounding box center [775, 302] width 685 height 35
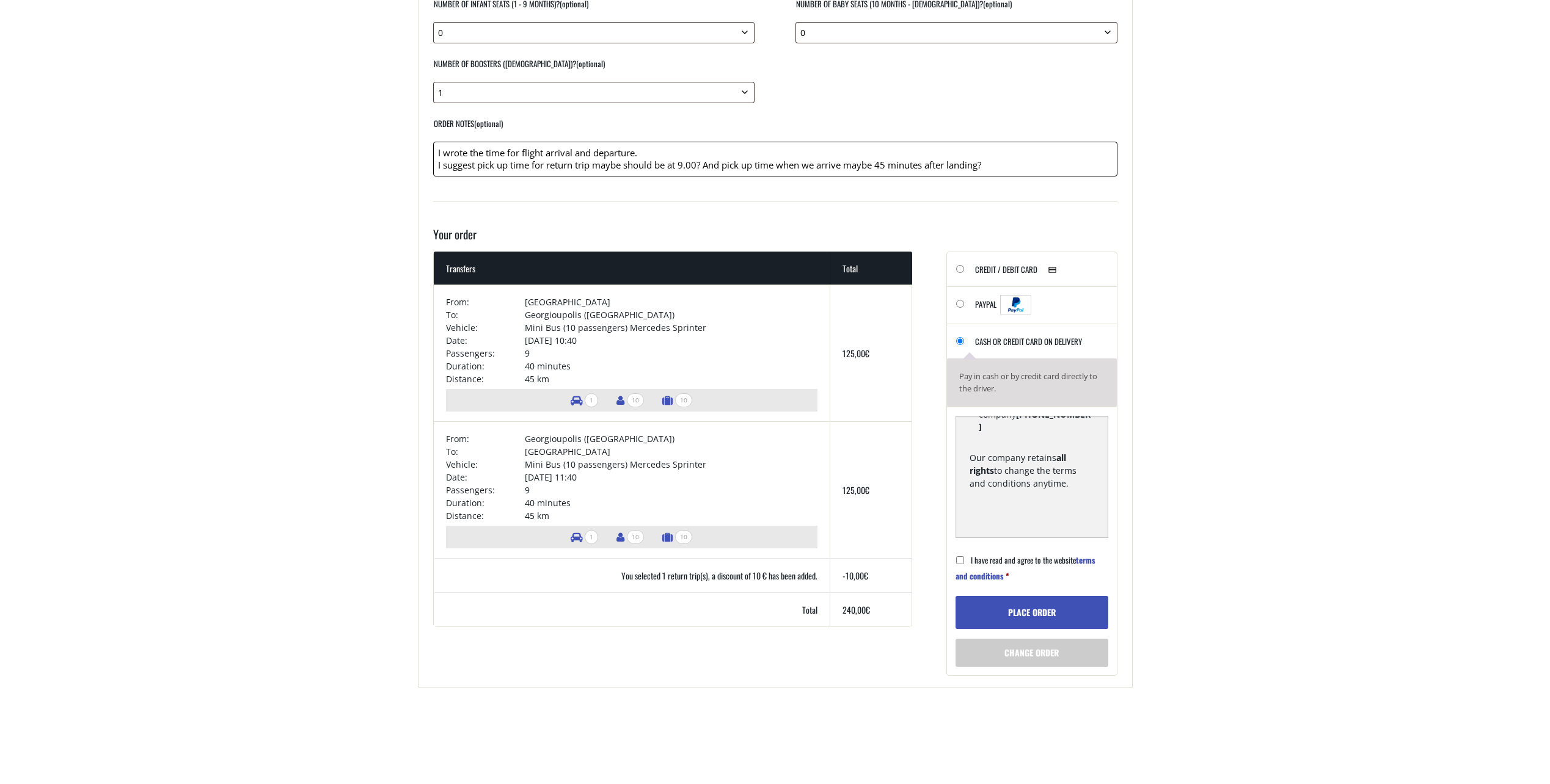
scroll to position [733, 0]
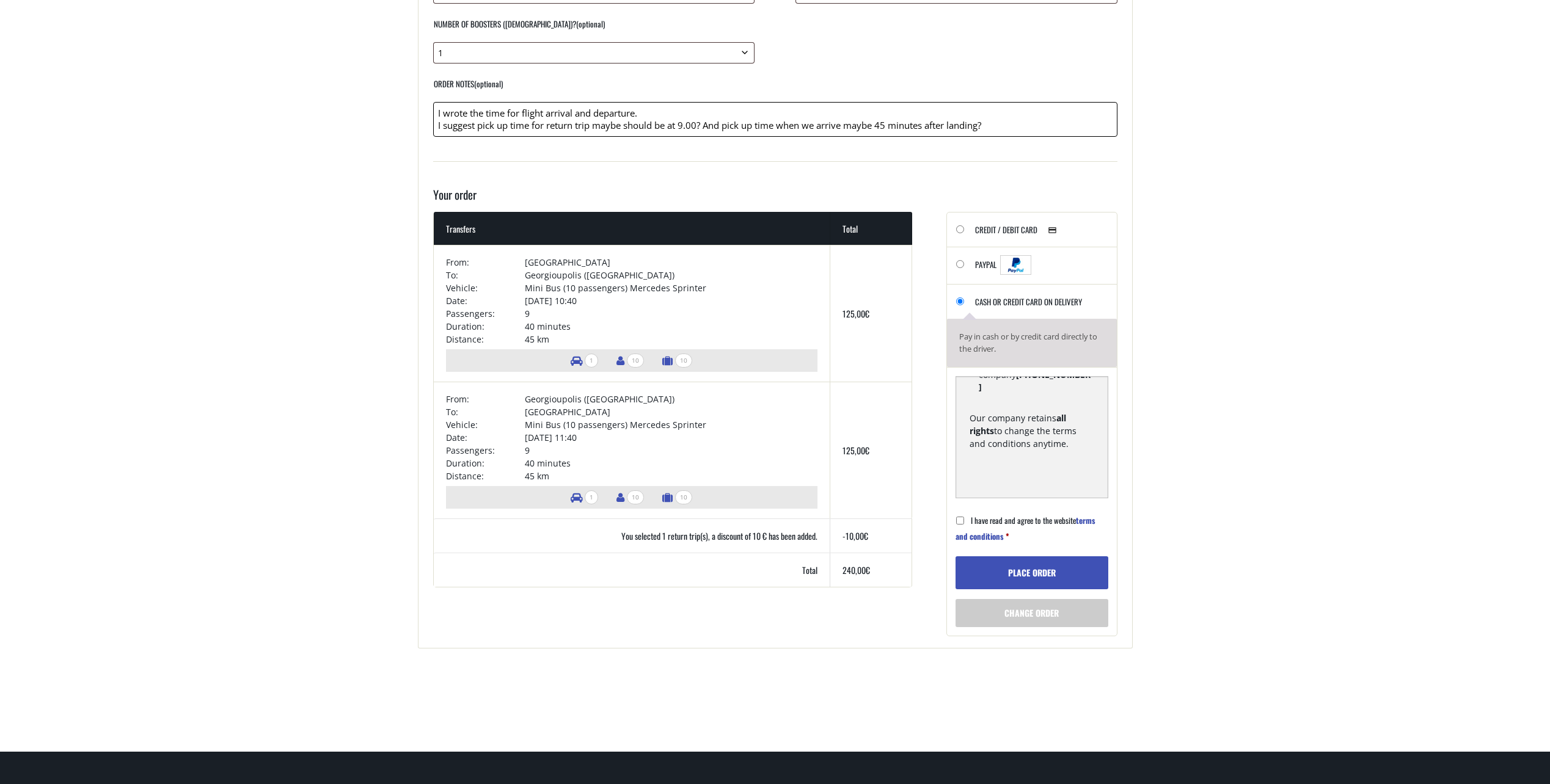
type textarea "I wrote the time for flight arrival and departure. I suggest pick up time for r…"
click at [962, 521] on input "I have read and agree to the website terms and conditions *" at bounding box center [960, 520] width 8 height 8
checkbox input "true"
click at [1043, 565] on button "Place order" at bounding box center [1032, 573] width 153 height 33
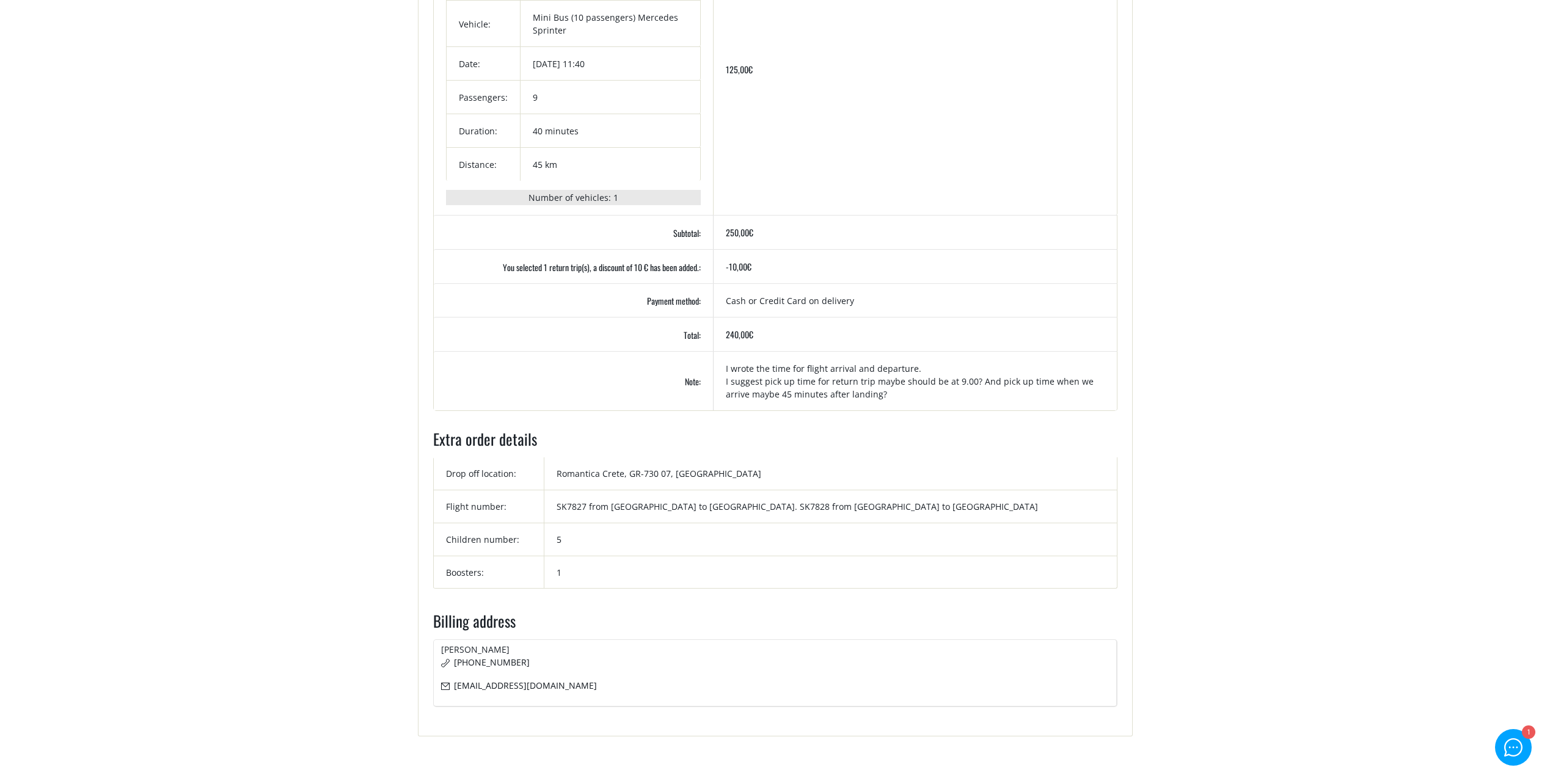
scroll to position [672, 0]
